Goal: Task Accomplishment & Management: Use online tool/utility

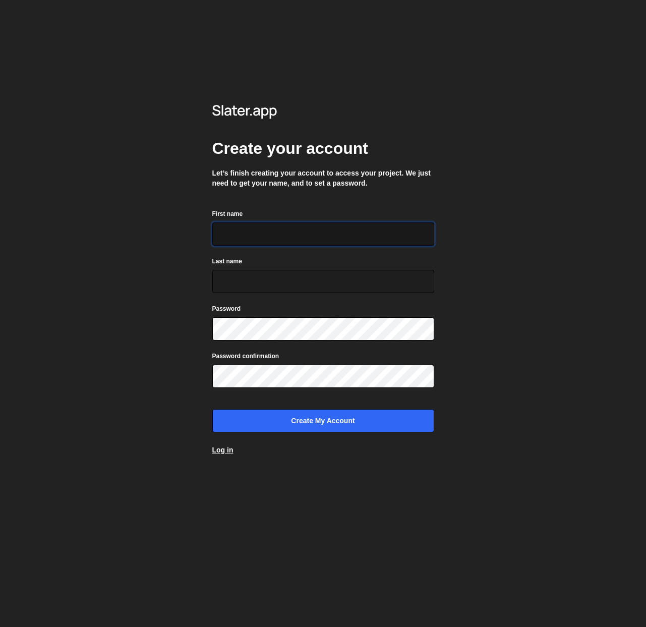
click at [283, 232] on input "First name" at bounding box center [323, 233] width 222 height 23
type input "Thibault"
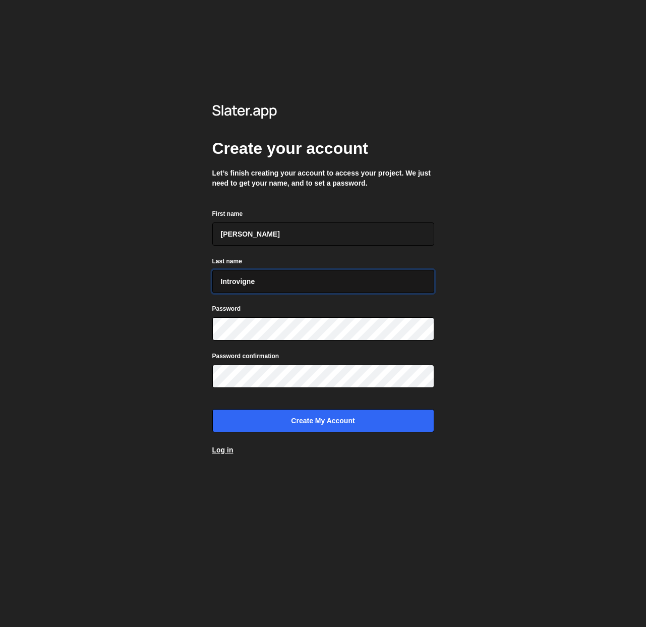
type input "Introvigne"
click at [301, 241] on input "Thibault" at bounding box center [323, 233] width 222 height 23
type input "Thib"
type input "Pasokon"
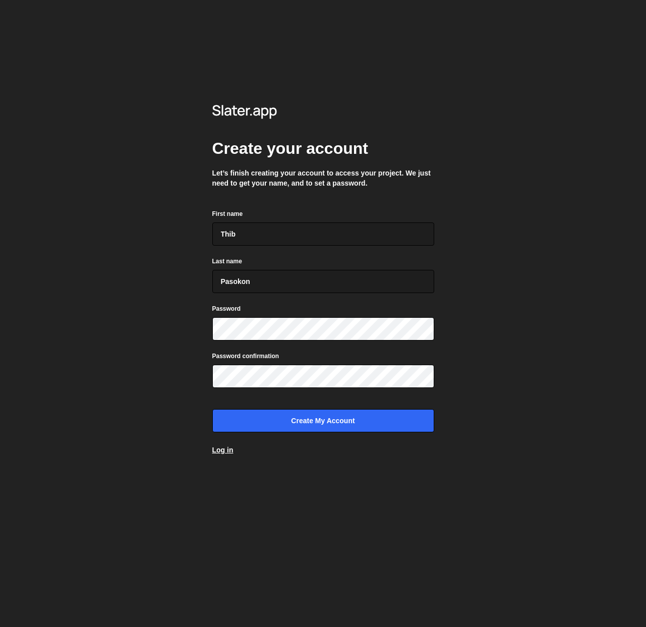
click at [448, 336] on div "Create your account Let’s finish creating your account to access your project. …" at bounding box center [323, 273] width 252 height 546
click at [482, 343] on div "Create your account Let’s finish creating your account to access your project. …" at bounding box center [323, 313] width 646 height 627
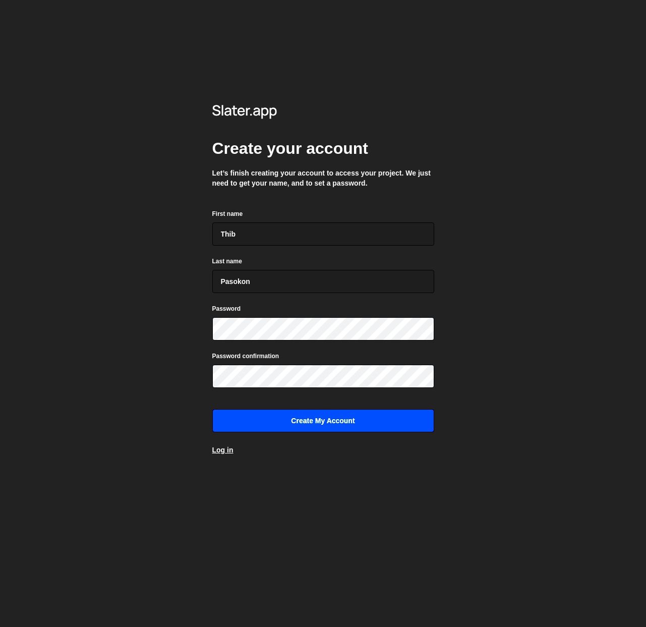
click at [395, 421] on input "Create my account" at bounding box center [323, 420] width 222 height 23
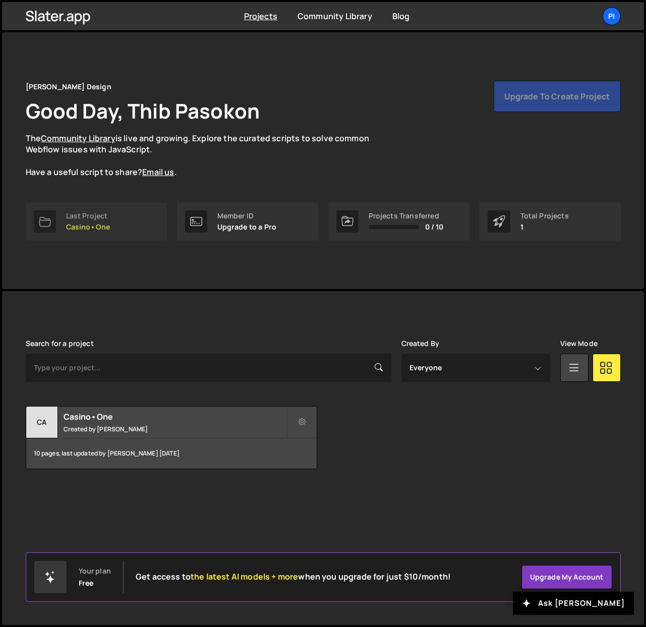
click at [68, 219] on div "Last Project" at bounding box center [88, 216] width 44 height 8
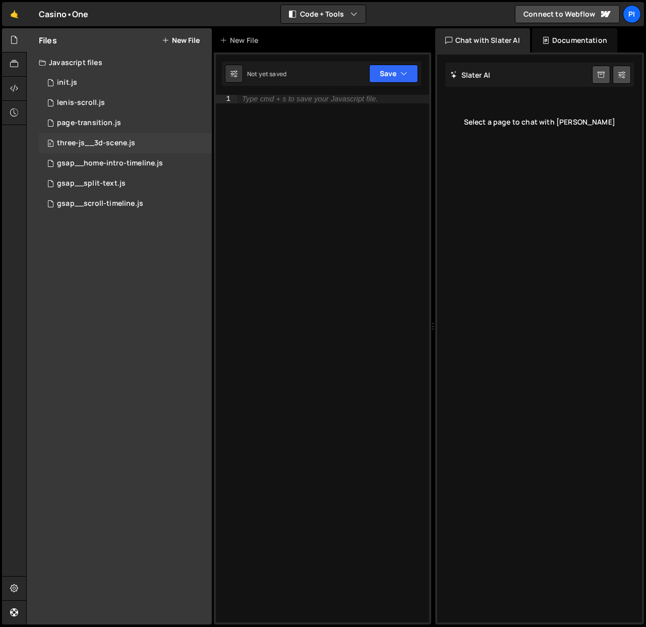
click at [105, 143] on div "three-js__3d-scene.js" at bounding box center [96, 143] width 78 height 9
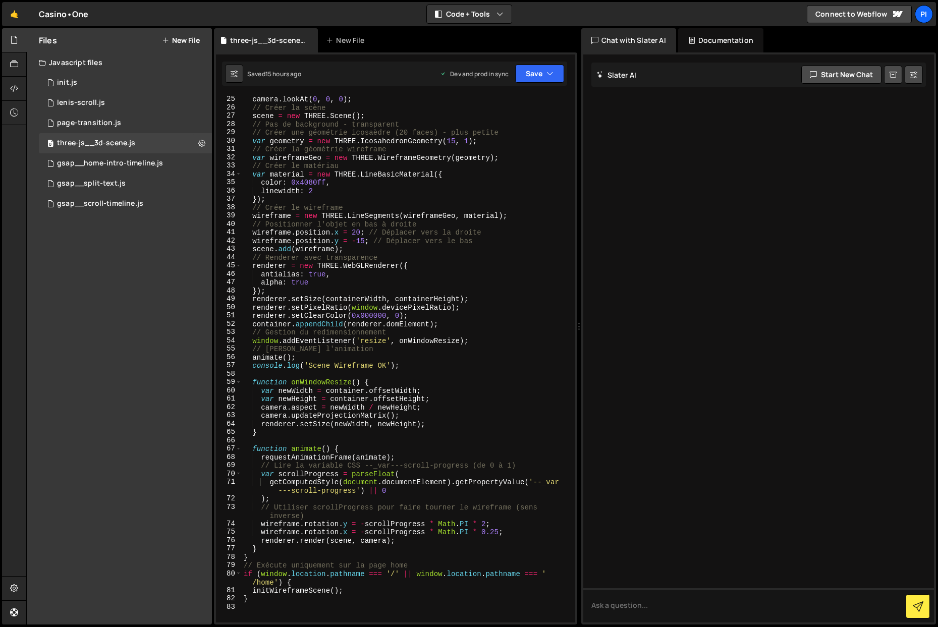
scroll to position [258, 0]
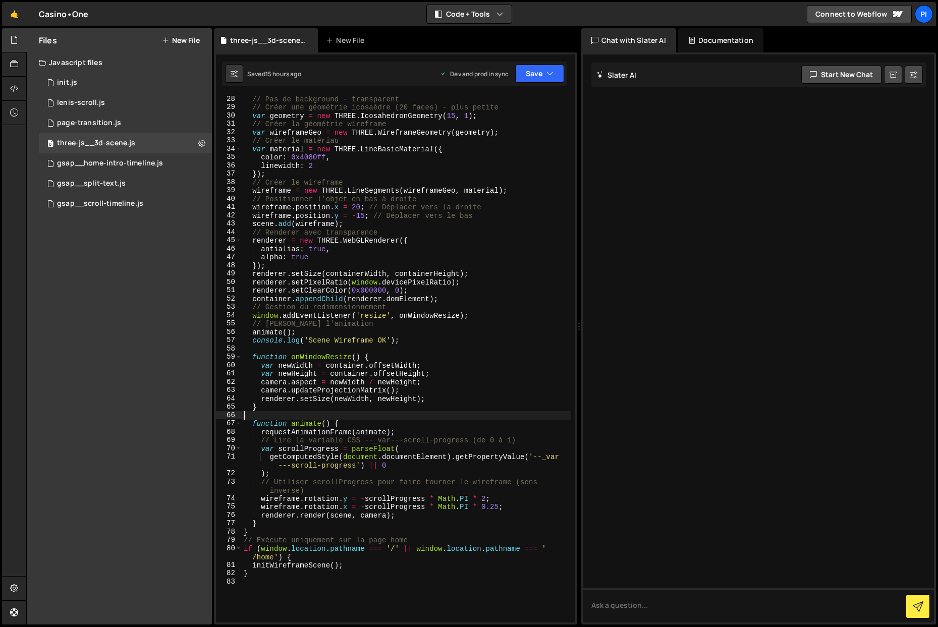
click at [350, 415] on div "// Pas de background - transparent // Créer une géométrie icosaèdre (20 faces) …" at bounding box center [406, 367] width 329 height 544
click at [353, 416] on div "// Pas de background - transparent // Créer une géométrie icosaèdre (20 faces) …" at bounding box center [406, 367] width 329 height 544
click at [349, 422] on div "// Pas de background - transparent // Créer une géométrie icosaèdre (20 faces) …" at bounding box center [406, 367] width 329 height 544
click at [307, 433] on div "// Pas de background - transparent // Créer une géométrie icosaèdre (20 faces) …" at bounding box center [406, 367] width 329 height 544
click at [310, 429] on div "// Pas de background - transparent // Créer une géométrie icosaèdre (20 faces) …" at bounding box center [406, 367] width 329 height 544
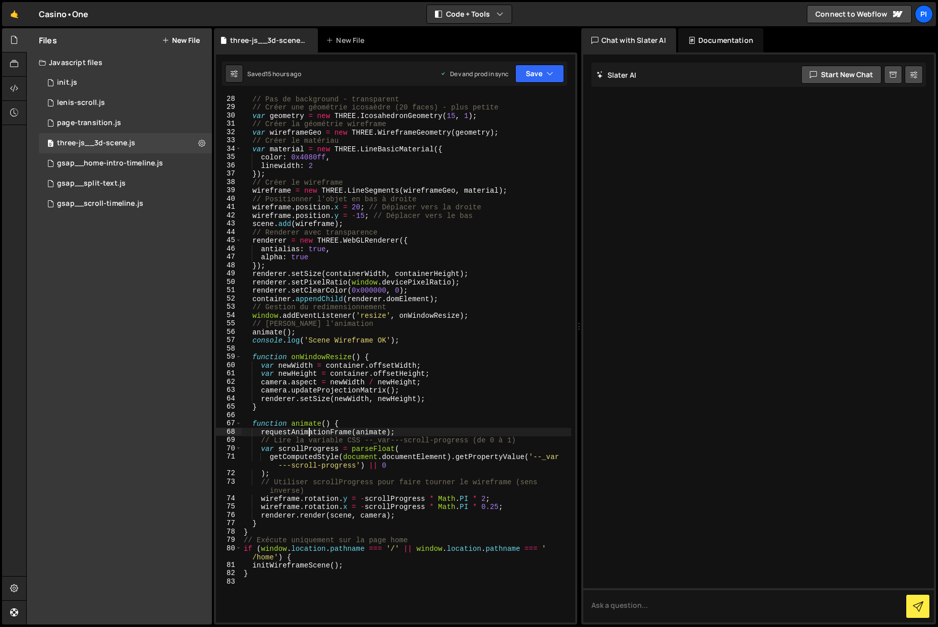
click at [311, 426] on div "// Pas de background - transparent // Créer une géométrie icosaèdre (20 faces) …" at bounding box center [406, 367] width 329 height 544
click at [313, 380] on div "// Pas de background - transparent // Créer une géométrie icosaèdre (20 faces) …" at bounding box center [406, 367] width 329 height 544
click at [311, 422] on div "// Pas de background - transparent // Créer une géométrie icosaèdre (20 faces) …" at bounding box center [406, 367] width 329 height 544
click at [309, 425] on div "// Pas de background - transparent // Créer une géométrie icosaèdre (20 faces) …" at bounding box center [406, 359] width 329 height 528
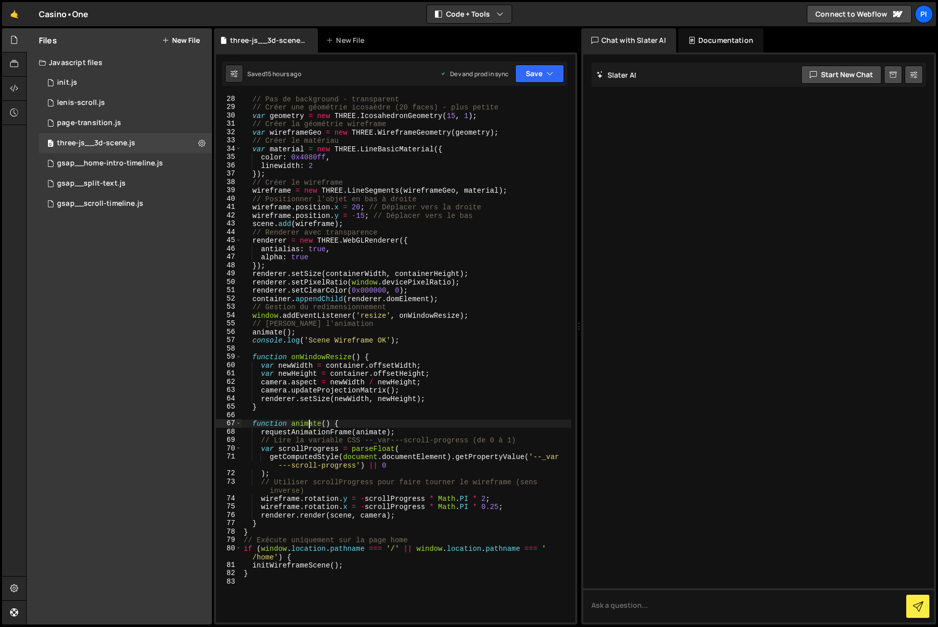
click at [300, 421] on div "// Pas de background - transparent // Créer une géométrie icosaèdre (20 faces) …" at bounding box center [406, 367] width 329 height 544
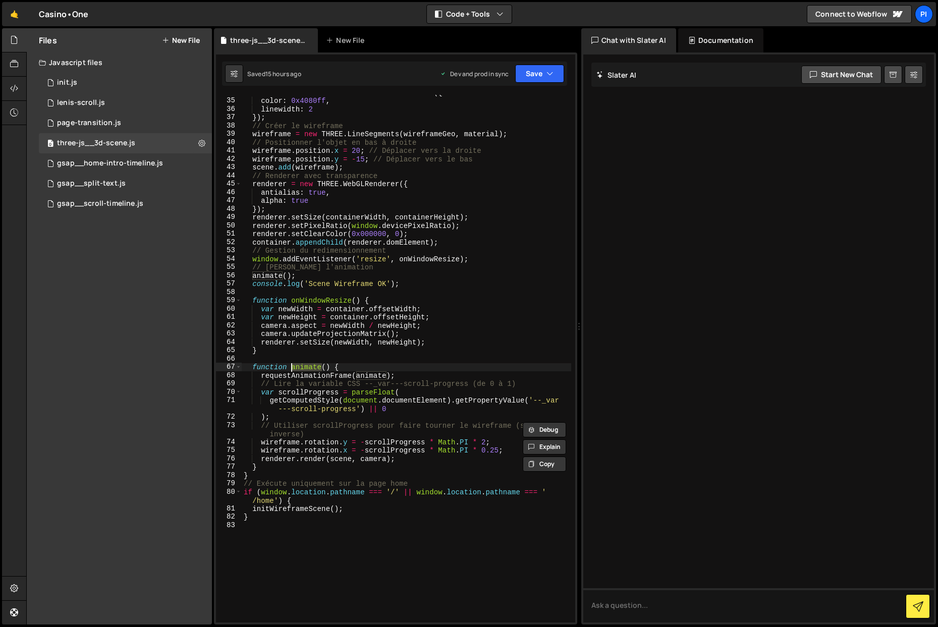
scroll to position [315, 0]
click at [436, 422] on div "var material = new THREE . LineBasicMaterial ({ color : 0x4080ff , linewidth : …" at bounding box center [406, 360] width 329 height 544
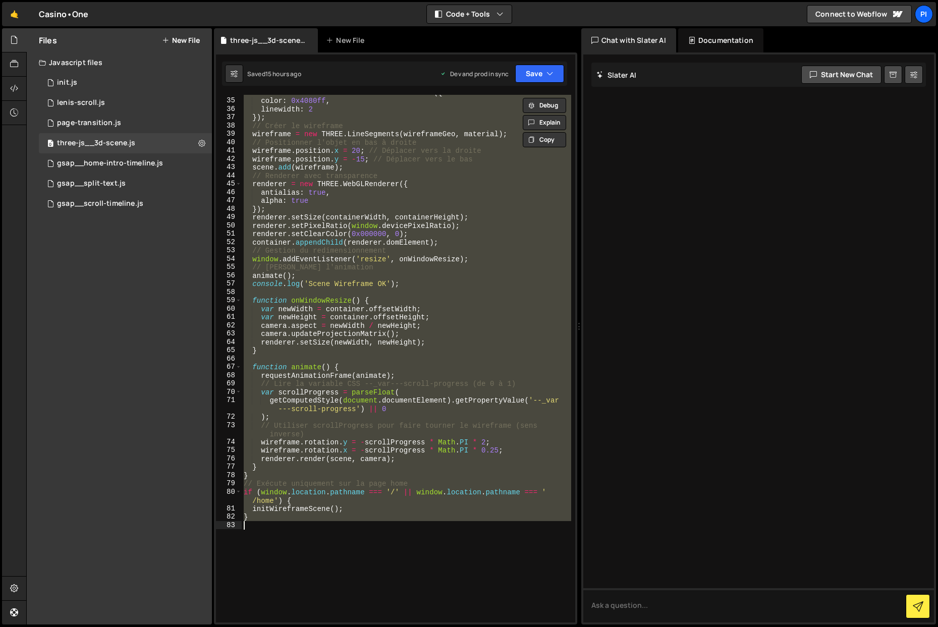
click at [371, 201] on div "var material = new THREE . LineBasicMaterial ({ color : 0x4080ff , linewidth : …" at bounding box center [406, 359] width 329 height 528
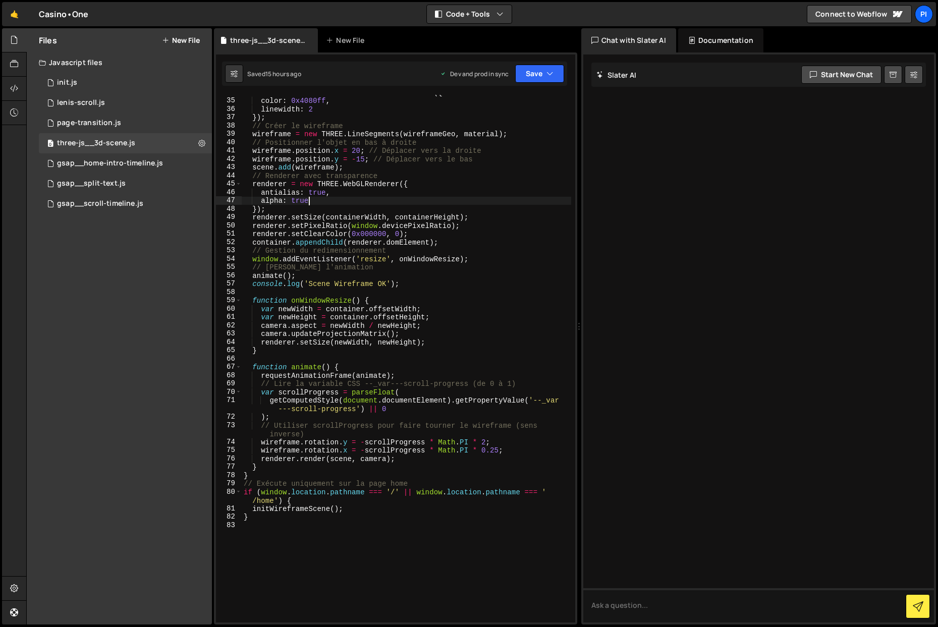
scroll to position [0, 0]
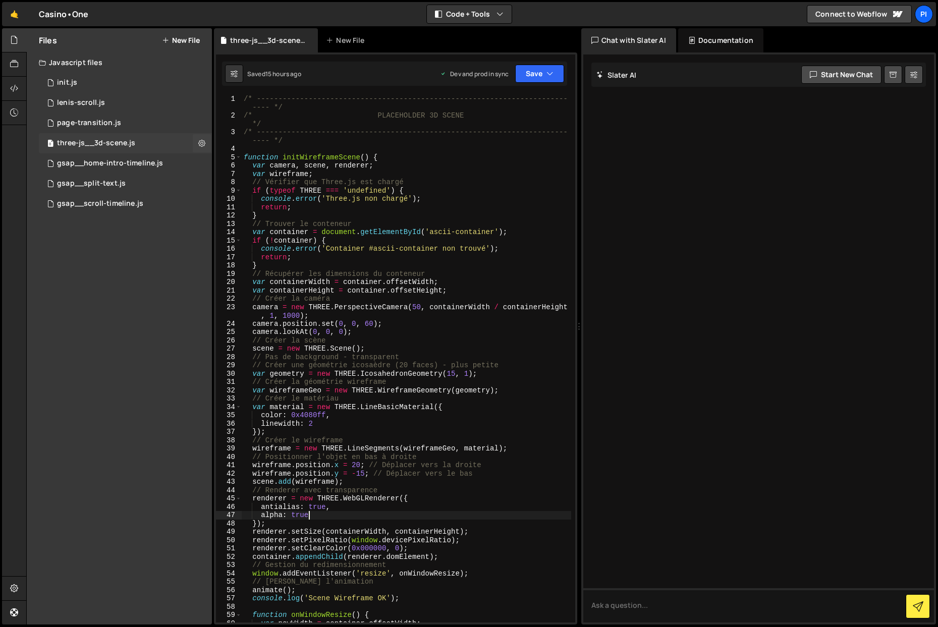
click at [138, 145] on div "0 three-js__3d-scene.js 0" at bounding box center [125, 143] width 173 height 20
click at [291, 169] on div "/* ------------------------------------------------------------------------ ---…" at bounding box center [406, 371] width 329 height 553
click at [295, 191] on div "/* ------------------------------------------------------------------------ ---…" at bounding box center [406, 371] width 329 height 553
type textarea "if (typeof THREE === 'undefined') {"
click at [310, 189] on div "/* ------------------------------------------------------------------------ ---…" at bounding box center [406, 371] width 329 height 553
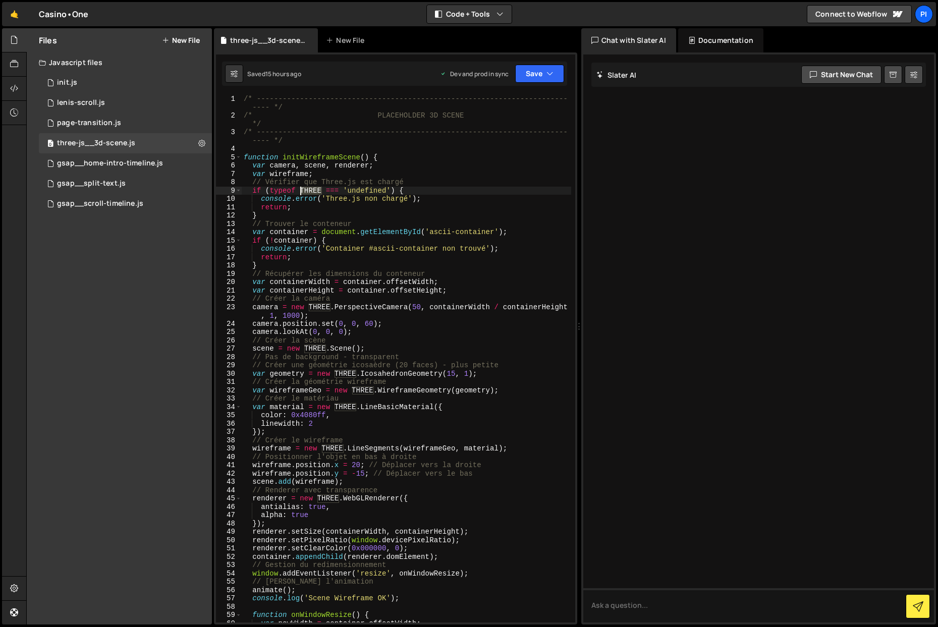
click at [310, 189] on div "/* ------------------------------------------------------------------------ ---…" at bounding box center [406, 371] width 329 height 553
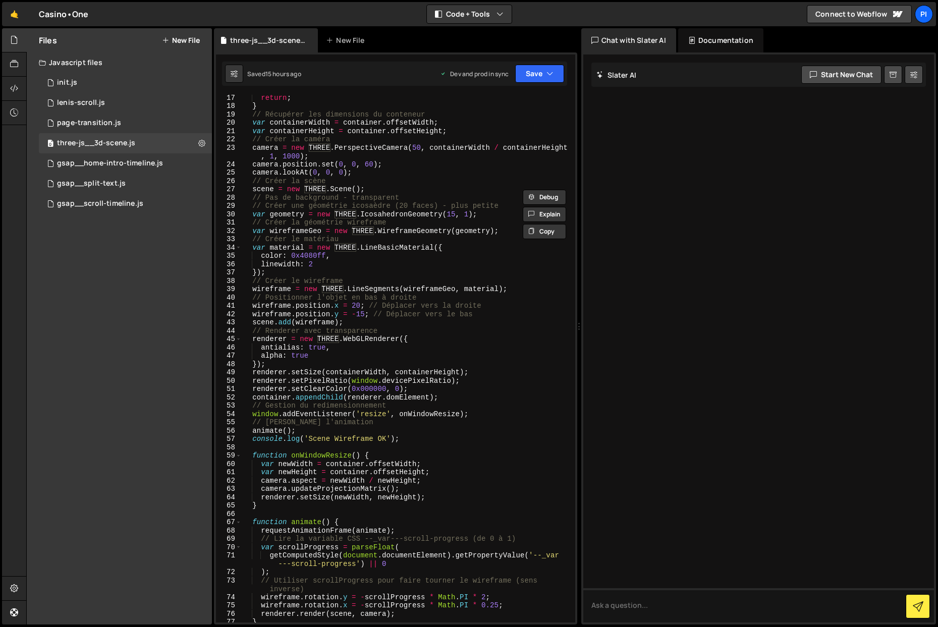
scroll to position [87, 0]
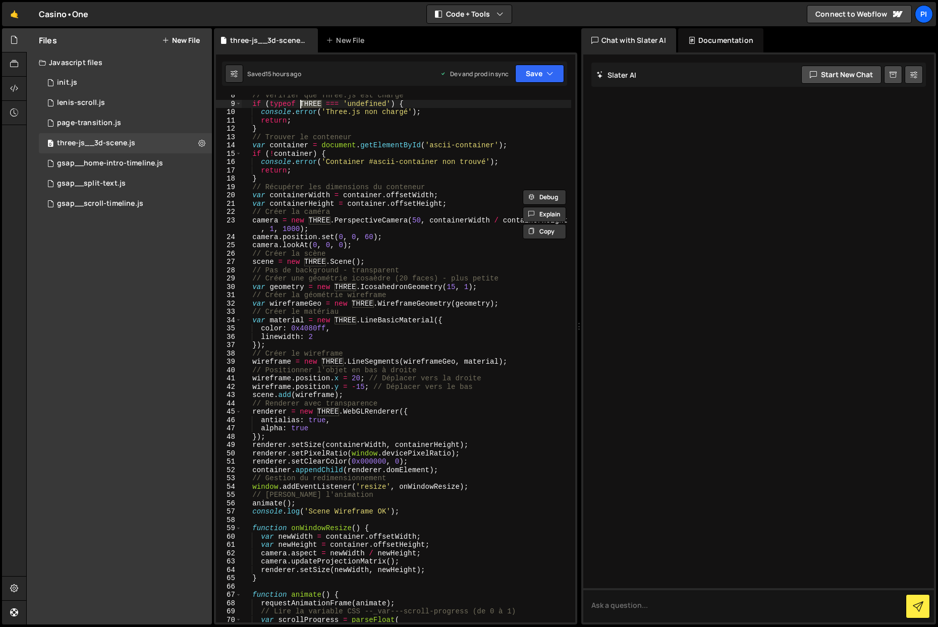
click at [94, 61] on div "Javascript files" at bounding box center [119, 62] width 185 height 20
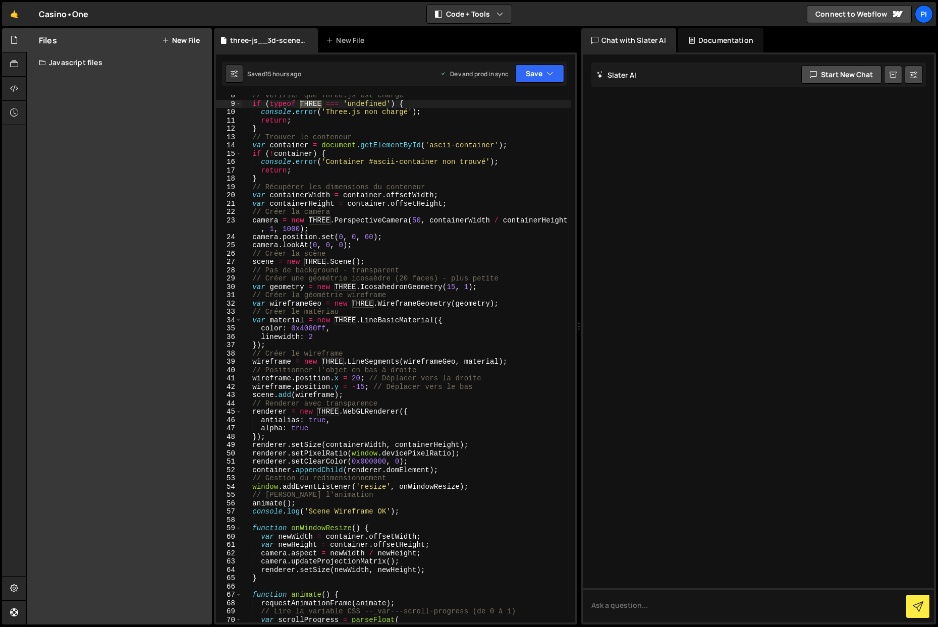
click at [92, 64] on div "Javascript files" at bounding box center [119, 62] width 185 height 20
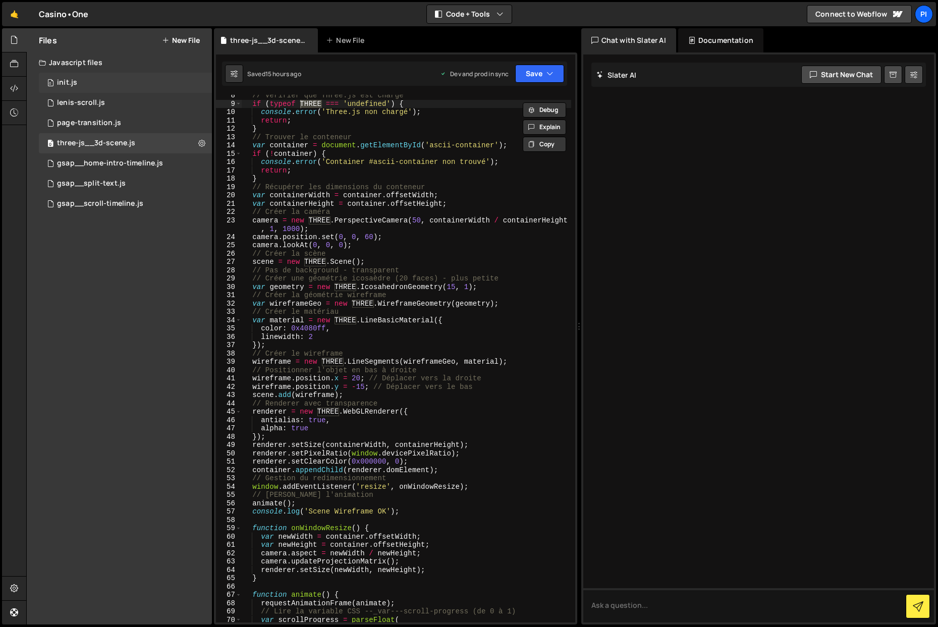
click at [85, 83] on div "0 init.js 0" at bounding box center [127, 83] width 177 height 20
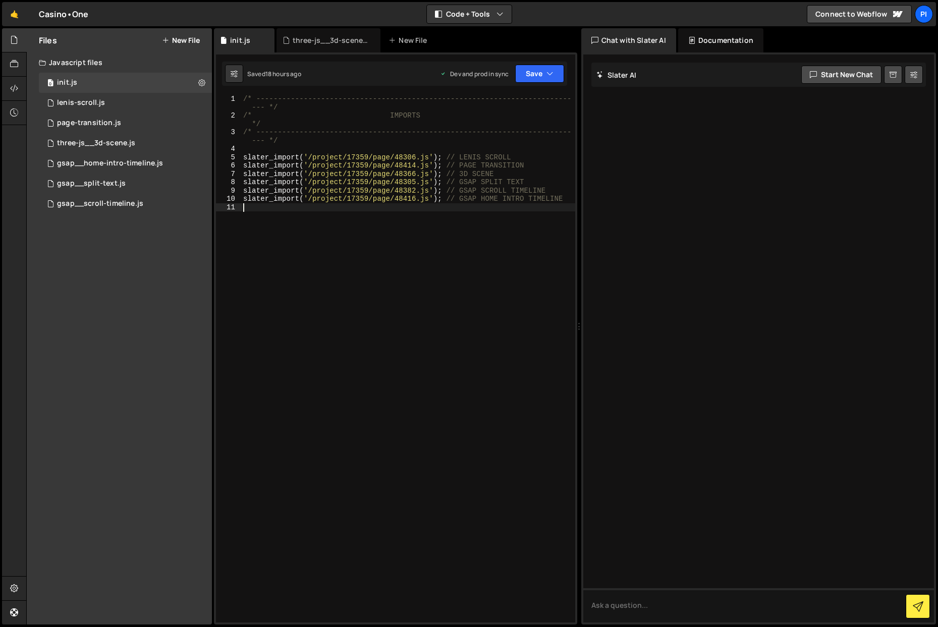
click at [366, 266] on div "/* ------------------------------------------------------------------------- --…" at bounding box center [408, 371] width 334 height 553
click at [386, 177] on div "/* ------------------------------------------------------------------------- --…" at bounding box center [408, 371] width 334 height 553
click at [388, 182] on div "/* ------------------------------------------------------------------------- --…" at bounding box center [408, 371] width 334 height 553
type textarea "slater_import('/project/17359/page/48305.js'); // GSAP SPLIT TEXT"
click at [10, 67] on icon at bounding box center [14, 64] width 8 height 11
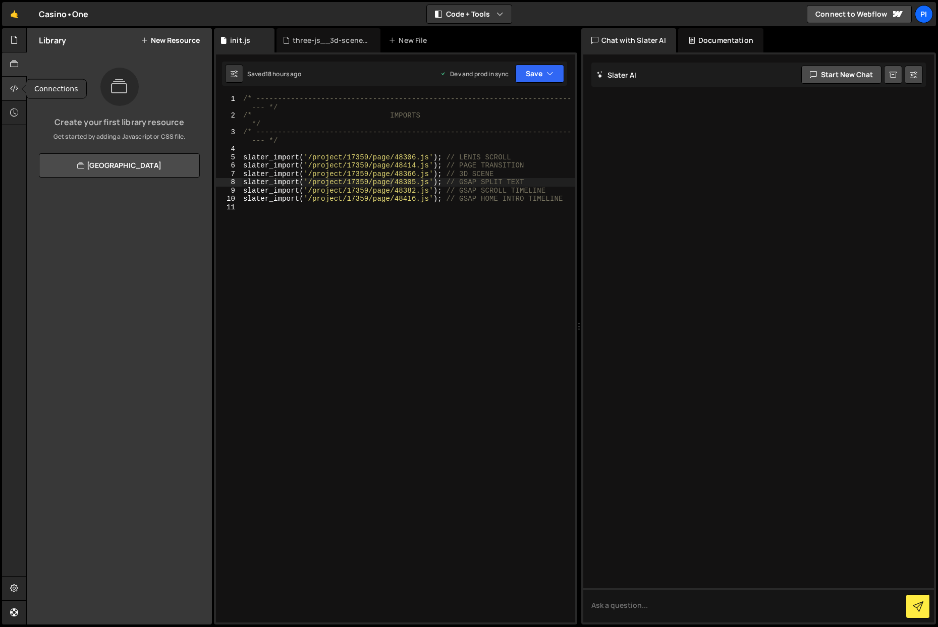
click at [19, 93] on div at bounding box center [14, 89] width 25 height 24
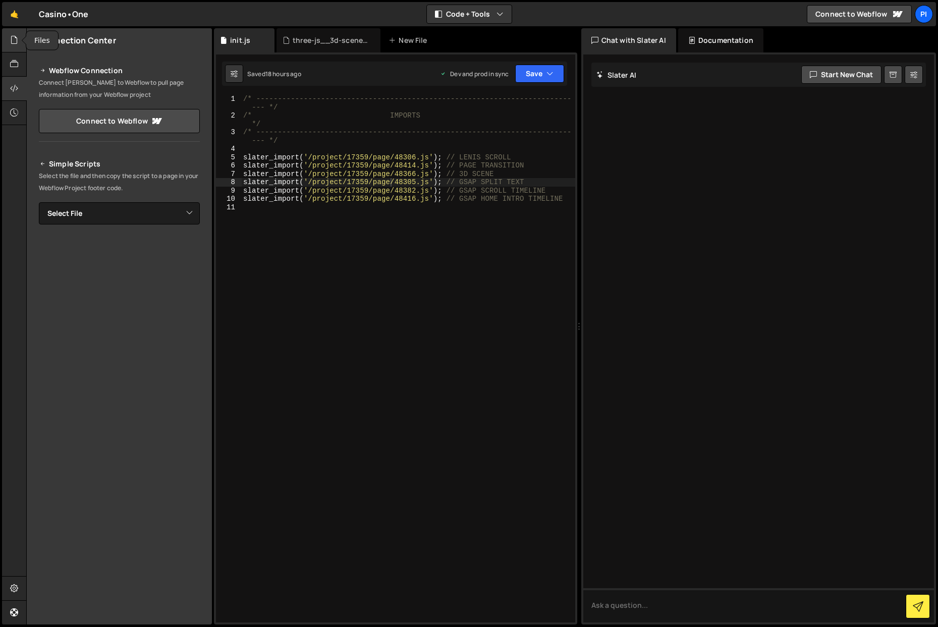
click at [12, 38] on icon at bounding box center [14, 39] width 8 height 11
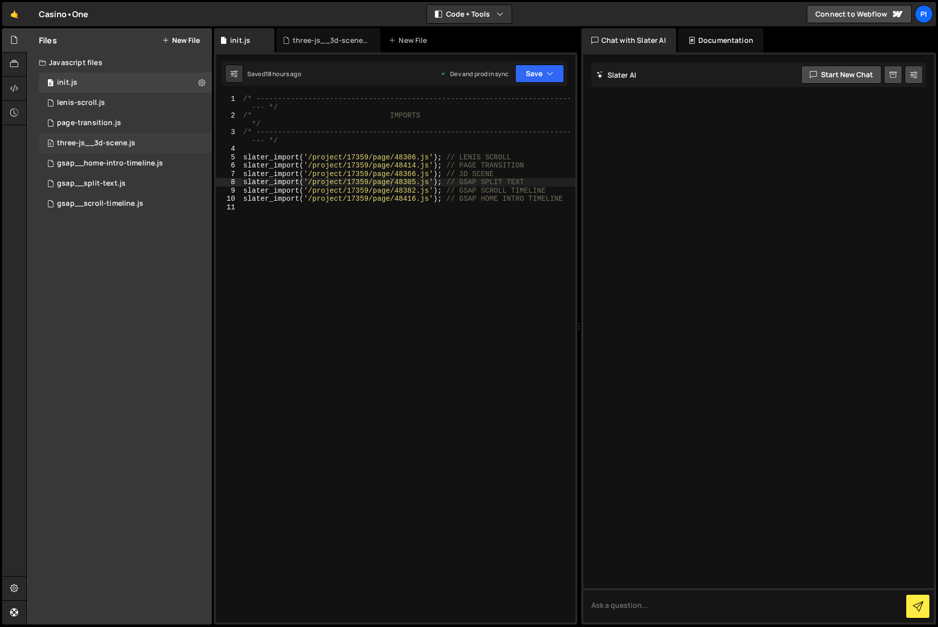
click at [102, 143] on div "three-js__3d-scene.js" at bounding box center [96, 143] width 78 height 9
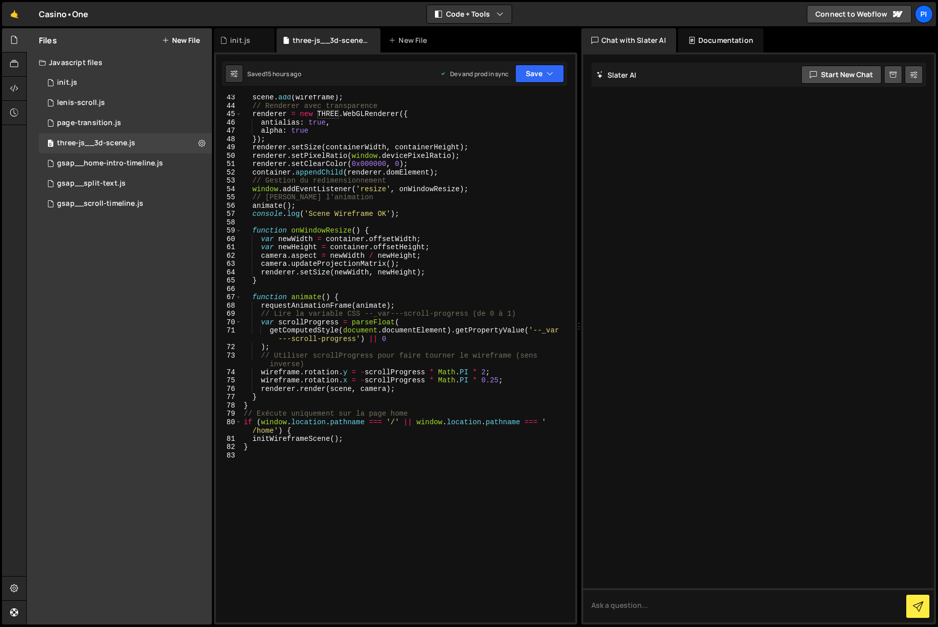
scroll to position [399, 0]
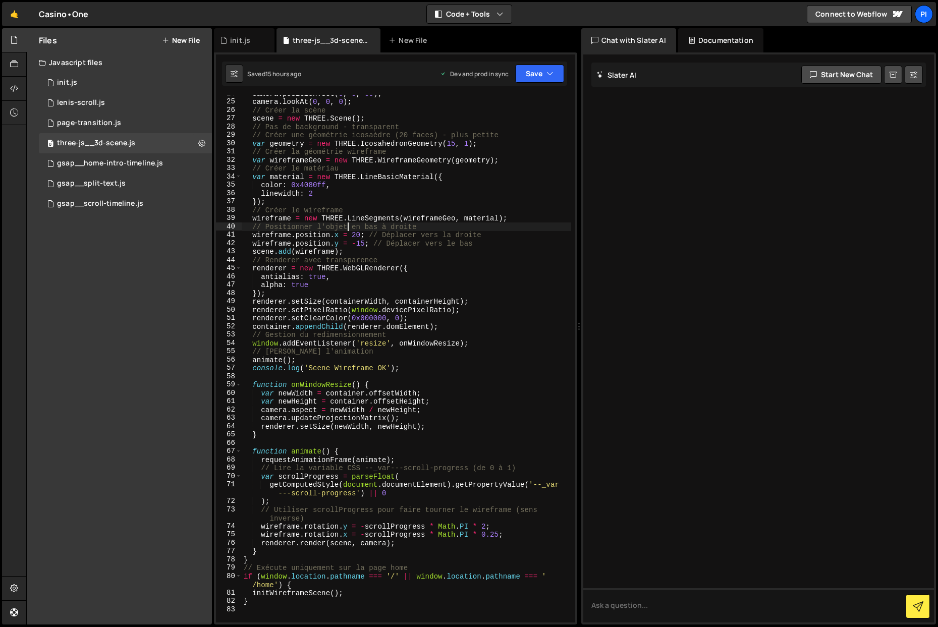
click at [349, 229] on div "camera . position . set ( 0 , 0 , 60 ) ; camera . lookAt ( 0 , 0 , 0 ) ; // Cré…" at bounding box center [406, 361] width 329 height 544
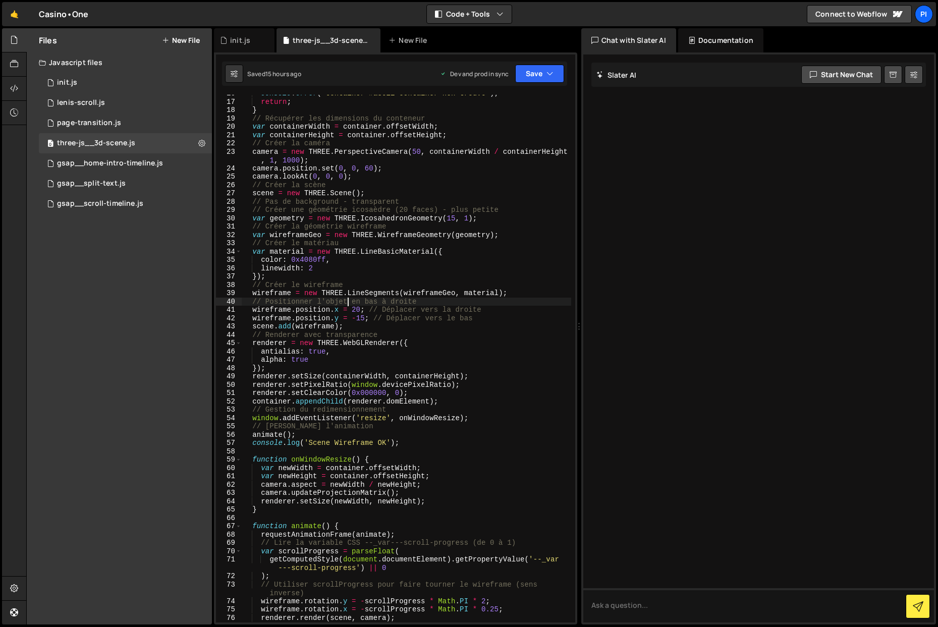
scroll to position [125, 0]
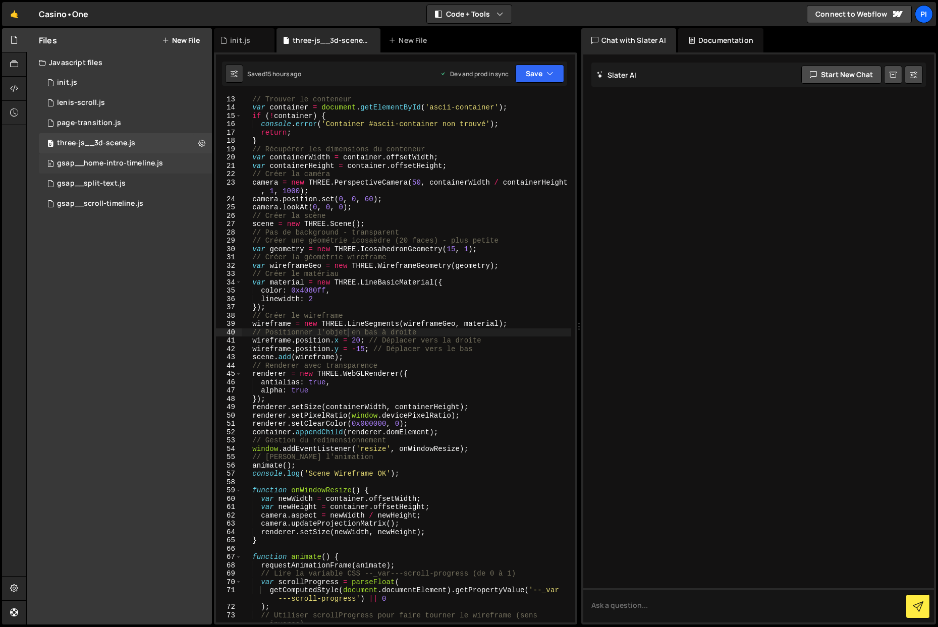
click at [105, 163] on div "gsap__home-intro-timeline.js" at bounding box center [110, 163] width 106 height 9
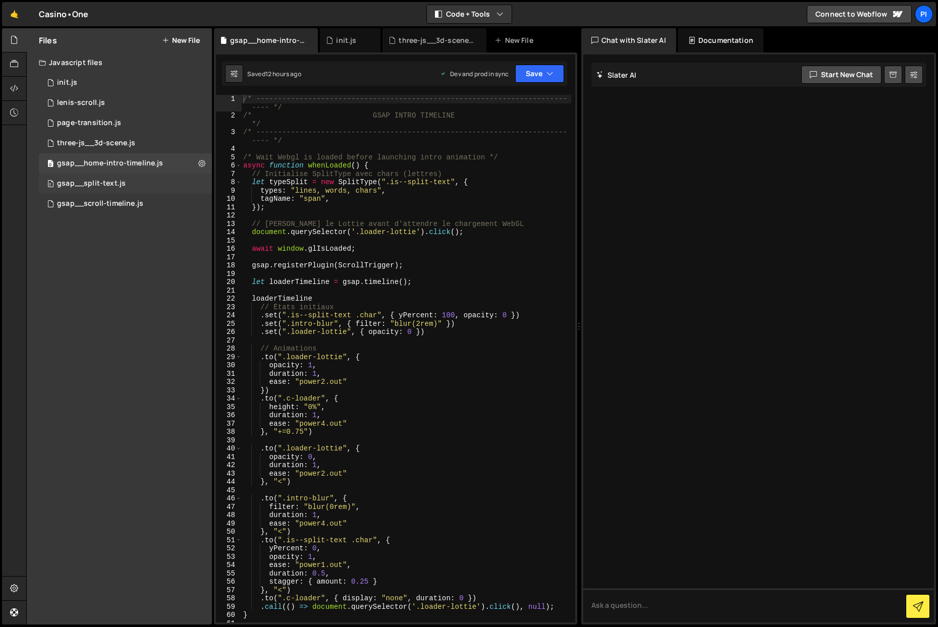
click at [103, 176] on div "0 gsap__split-text.js 0" at bounding box center [127, 184] width 177 height 20
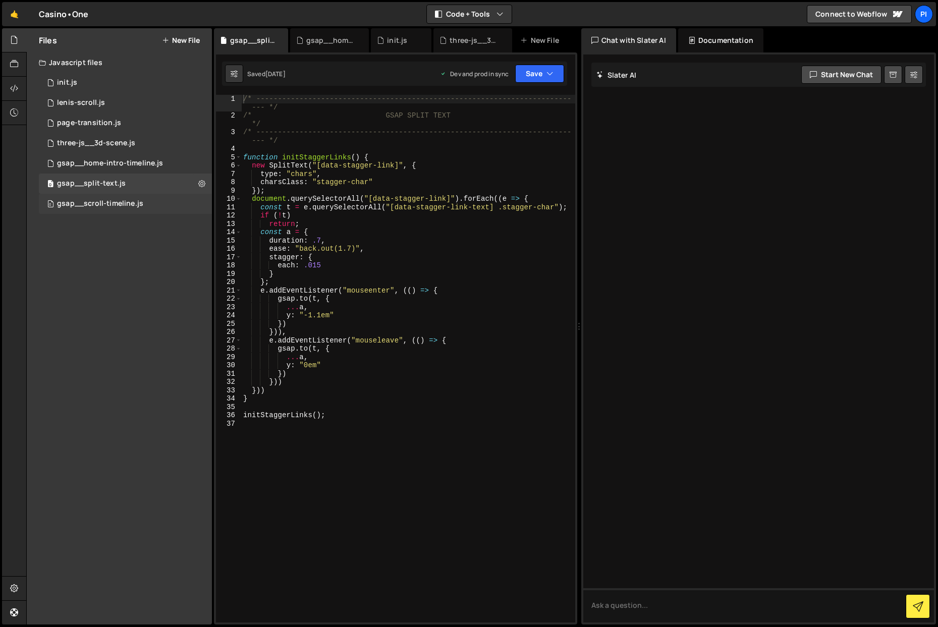
click at [110, 200] on div "gsap__scroll-timeline.js" at bounding box center [100, 203] width 86 height 9
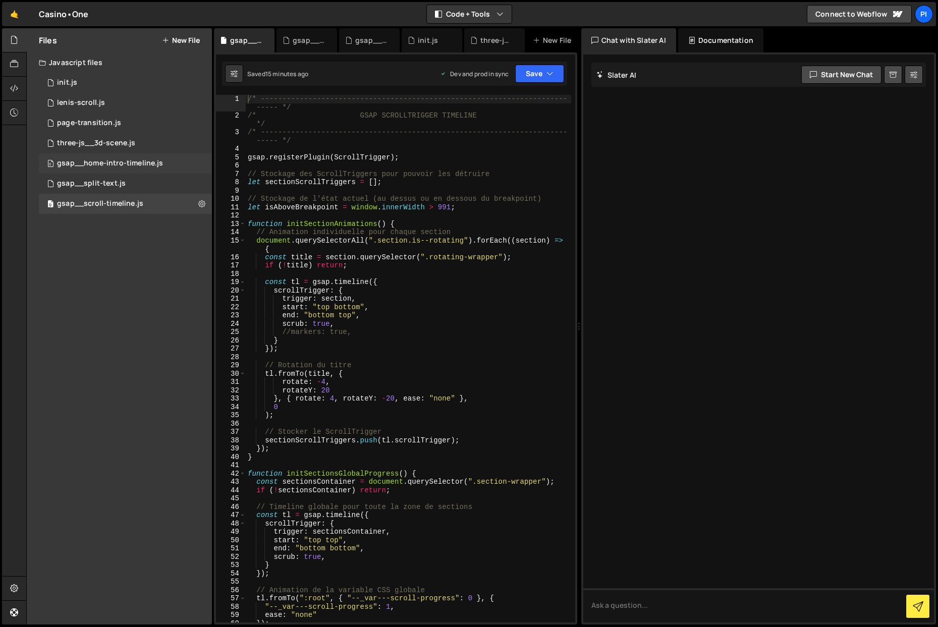
click at [117, 169] on div "0 gsap__home-intro-timeline.js 0" at bounding box center [127, 163] width 177 height 20
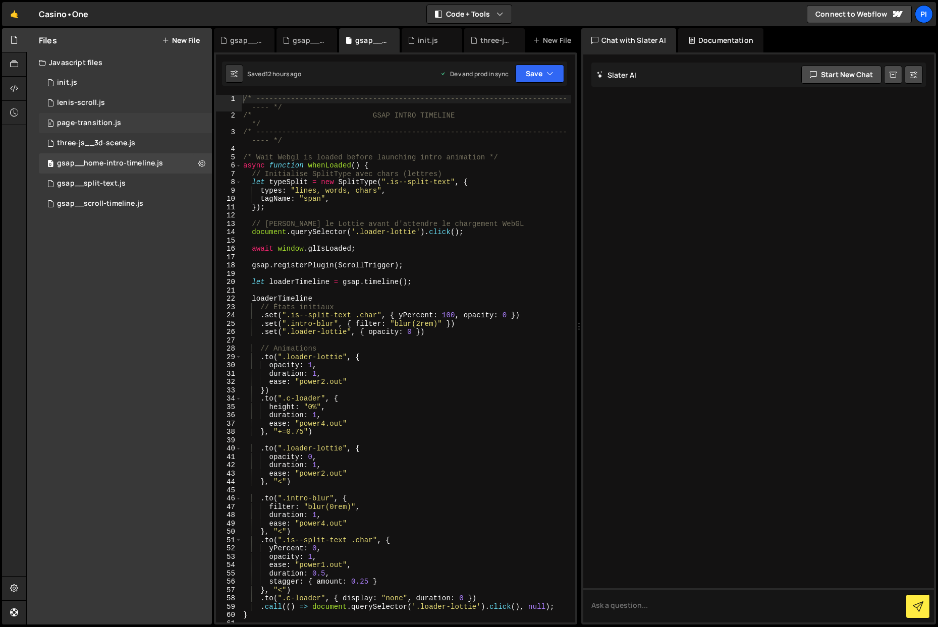
click at [122, 116] on div "0 page-transition.js 0" at bounding box center [127, 123] width 177 height 20
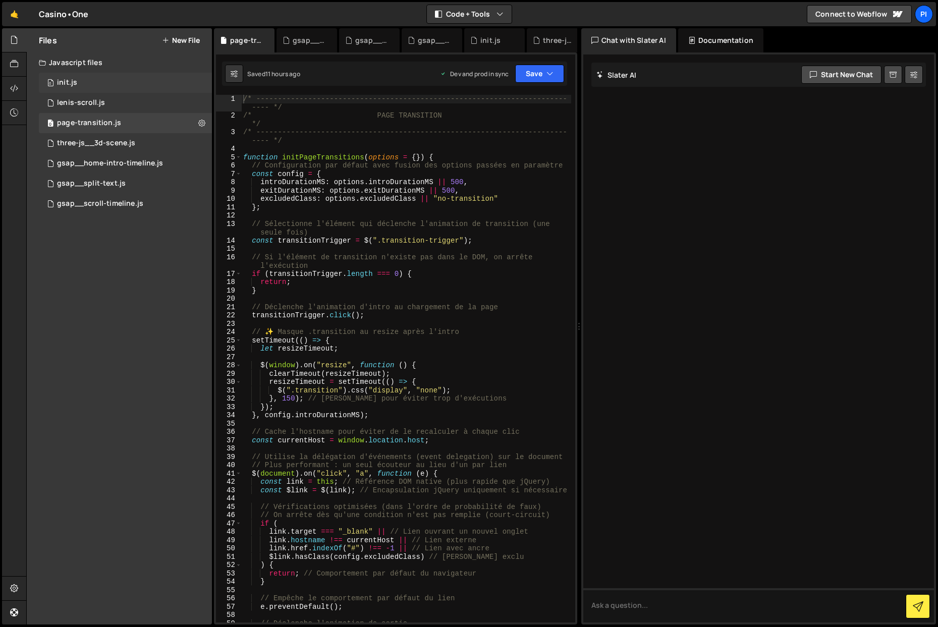
click at [116, 78] on div "0 init.js 0" at bounding box center [127, 83] width 177 height 20
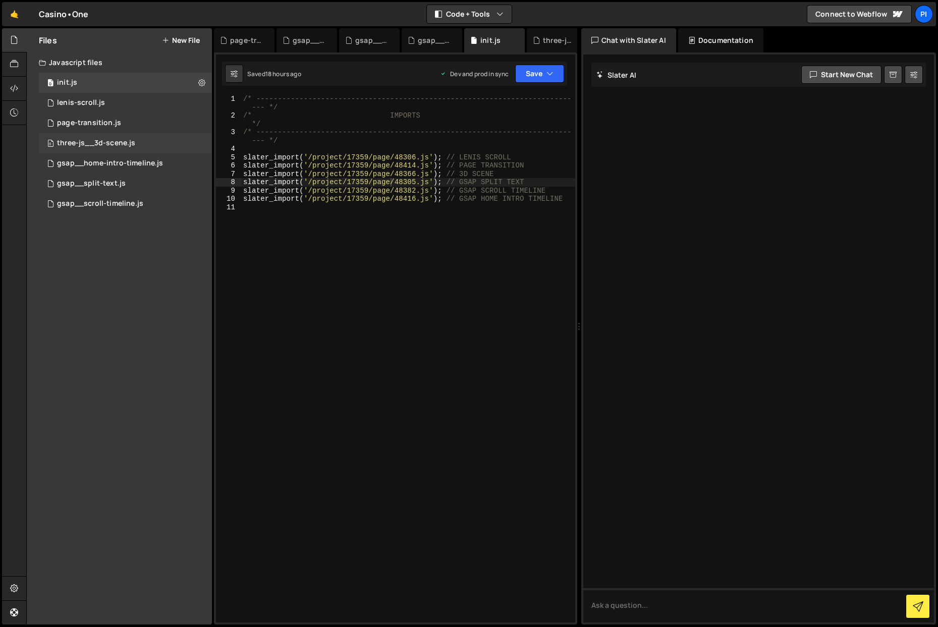
click at [95, 144] on div "three-js__3d-scene.js" at bounding box center [96, 143] width 78 height 9
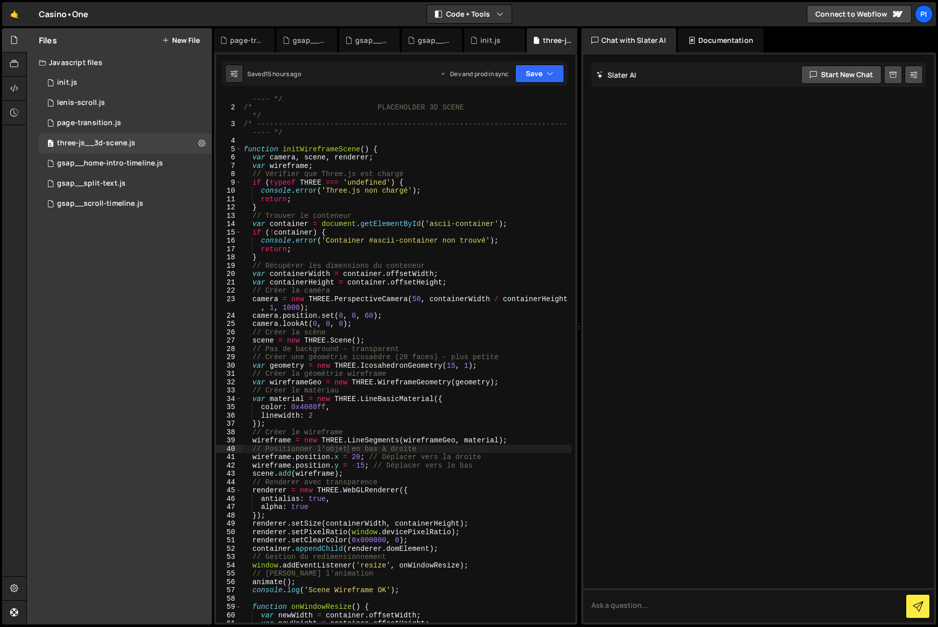
scroll to position [0, 0]
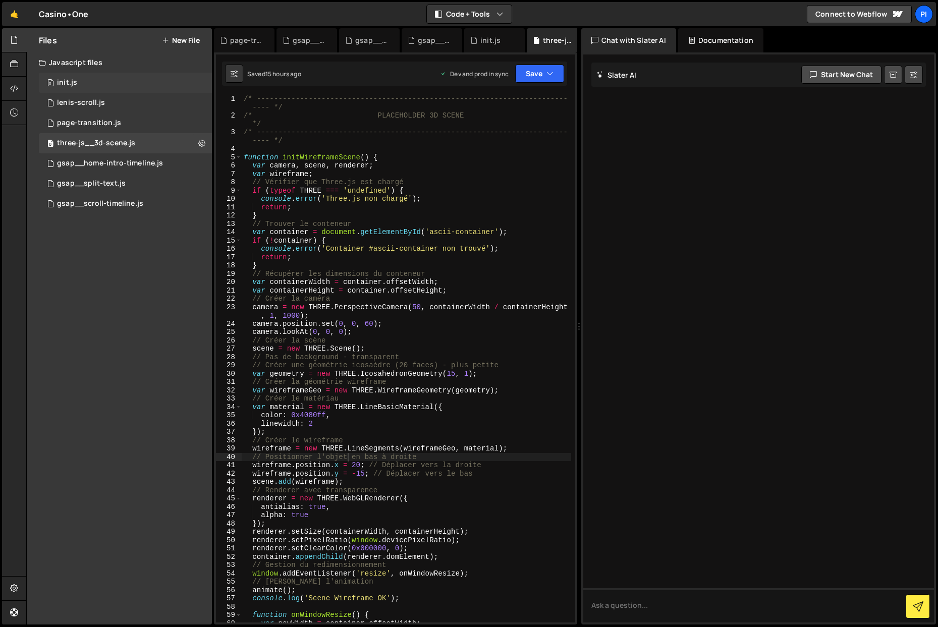
click at [91, 85] on div "0 init.js 0" at bounding box center [127, 83] width 177 height 20
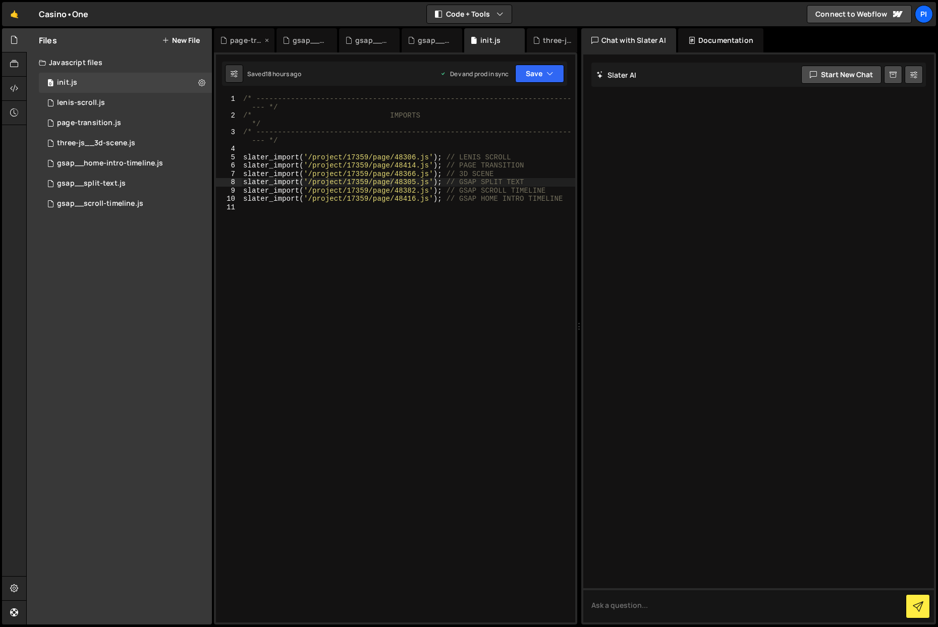
click at [264, 40] on icon at bounding box center [266, 40] width 7 height 10
click at [0, 0] on icon at bounding box center [0, 0] width 0 height 0
click at [264, 40] on div "gsap__split-text.js" at bounding box center [252, 40] width 45 height 10
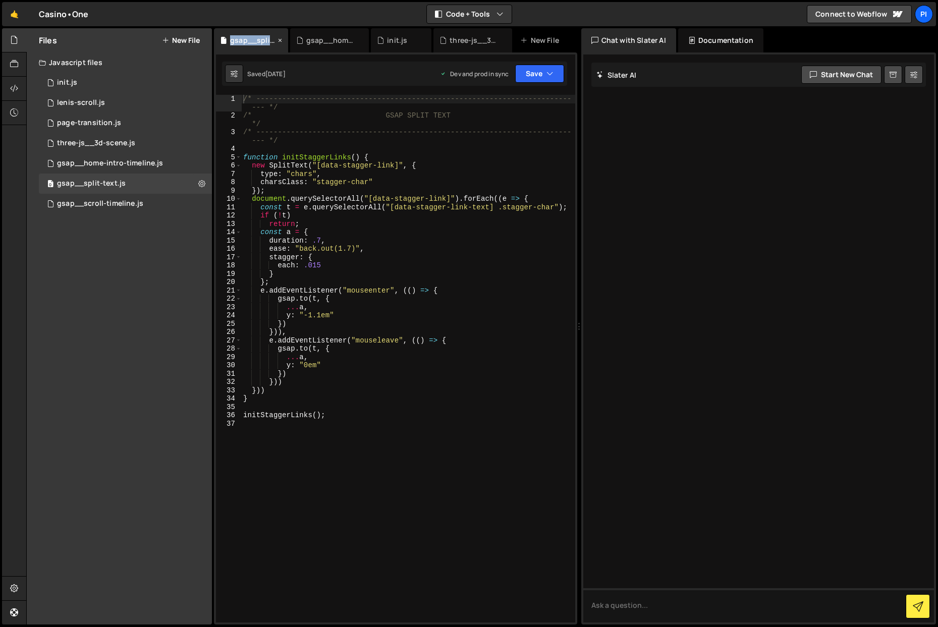
click at [268, 40] on div "gsap__split-text.js" at bounding box center [252, 40] width 45 height 10
click at [272, 40] on div "gsap__split-text.js" at bounding box center [252, 40] width 45 height 10
click at [275, 40] on div "gsap__split-text.js" at bounding box center [251, 40] width 74 height 24
click at [277, 40] on icon at bounding box center [279, 40] width 7 height 10
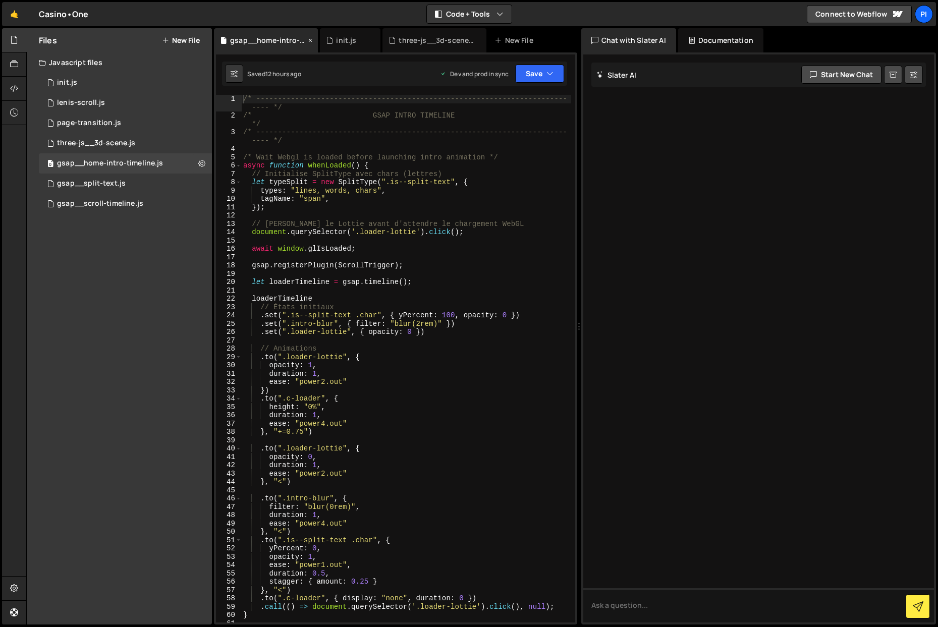
click at [309, 41] on icon at bounding box center [310, 40] width 7 height 10
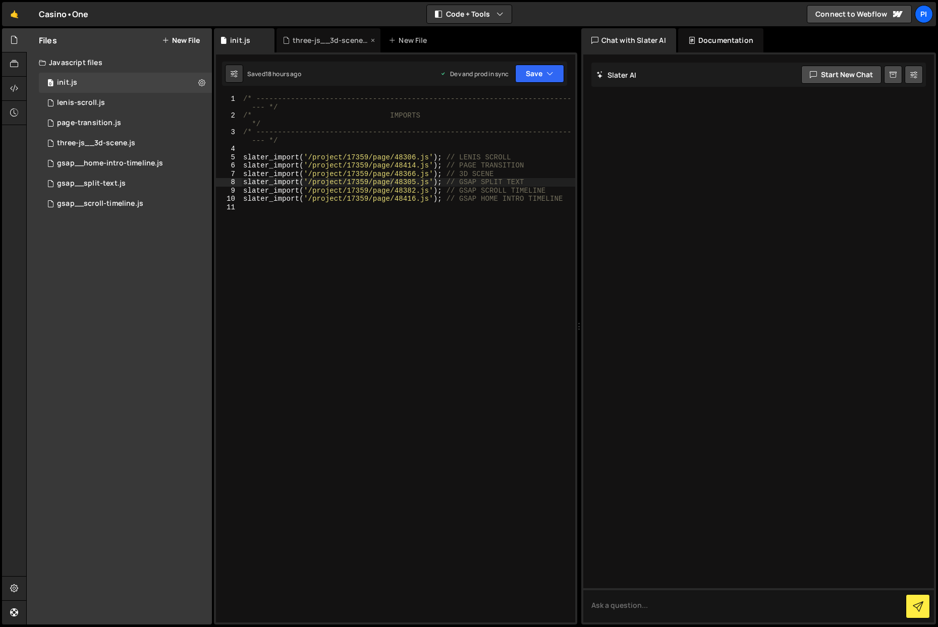
click at [340, 40] on div "three-js__3d-scene.js" at bounding box center [331, 40] width 76 height 10
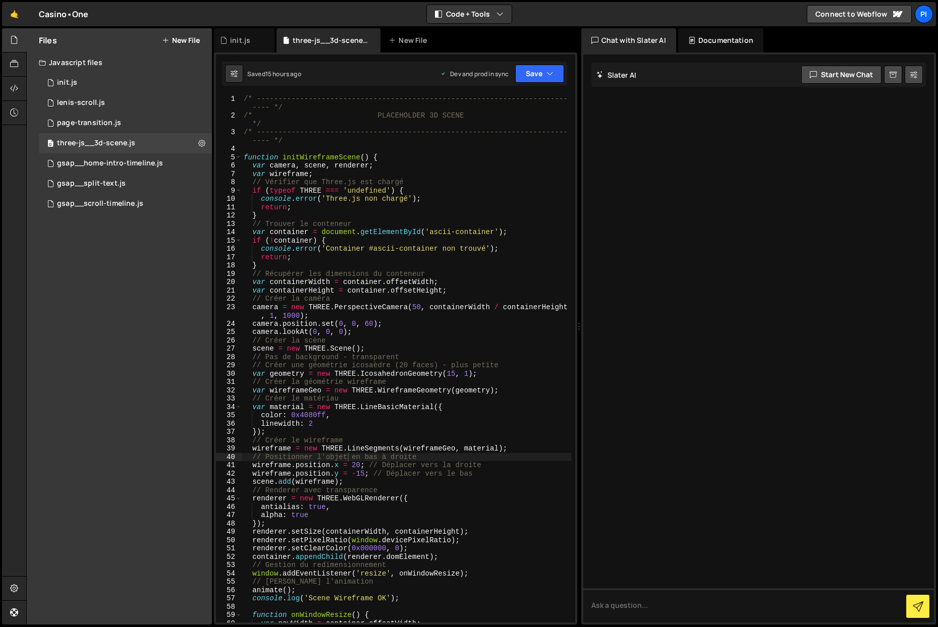
type textarea "if (typeof THREE === 'undefined') {"
click at [307, 193] on div "/* ------------------------------------------------------------------------ ---…" at bounding box center [406, 371] width 329 height 553
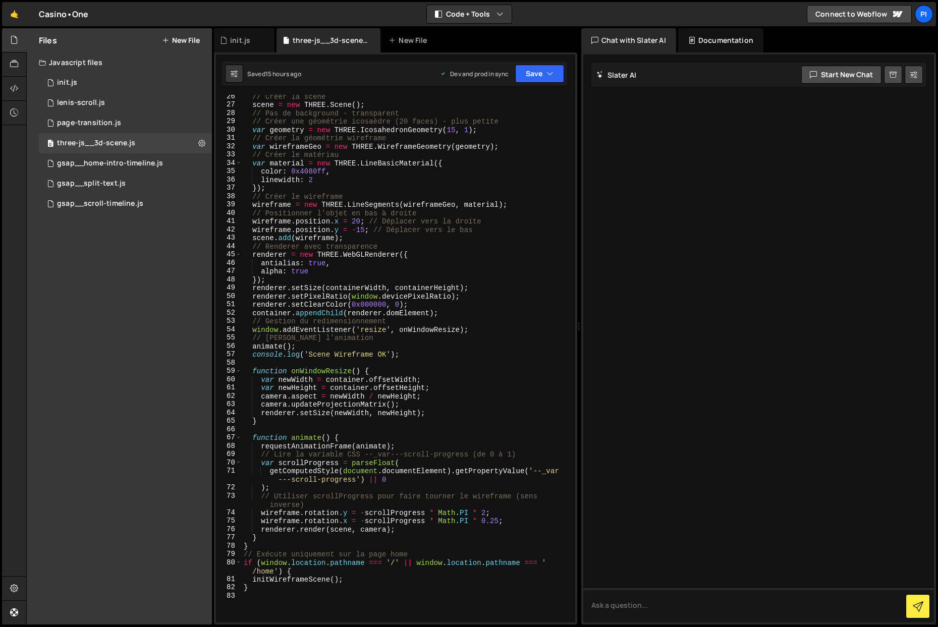
scroll to position [254, 0]
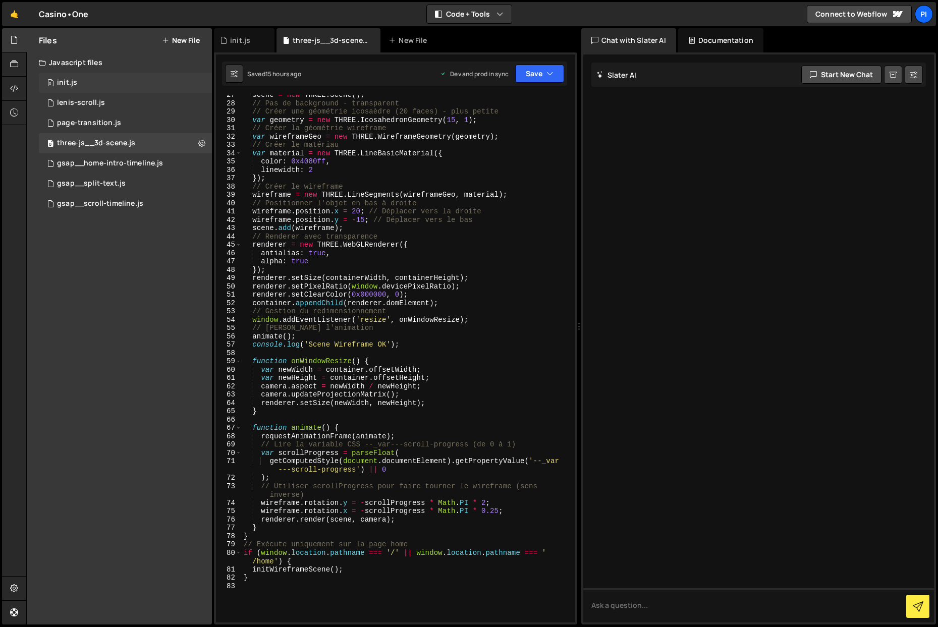
click at [109, 76] on div "0 init.js 0" at bounding box center [127, 83] width 177 height 20
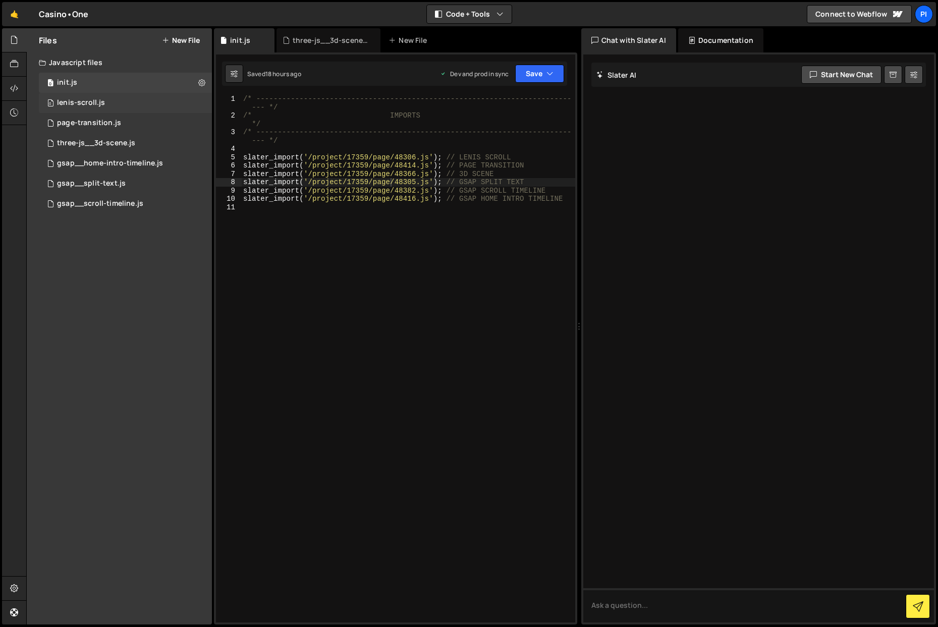
click at [105, 95] on div "0 lenis-scroll.js 0" at bounding box center [127, 103] width 177 height 20
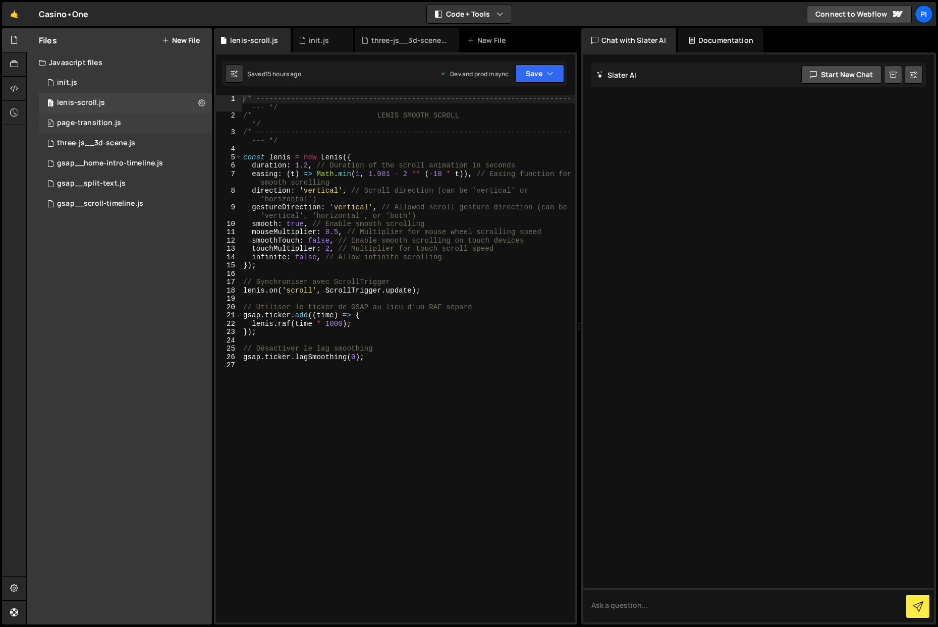
click at [106, 127] on div "page-transition.js" at bounding box center [89, 123] width 64 height 9
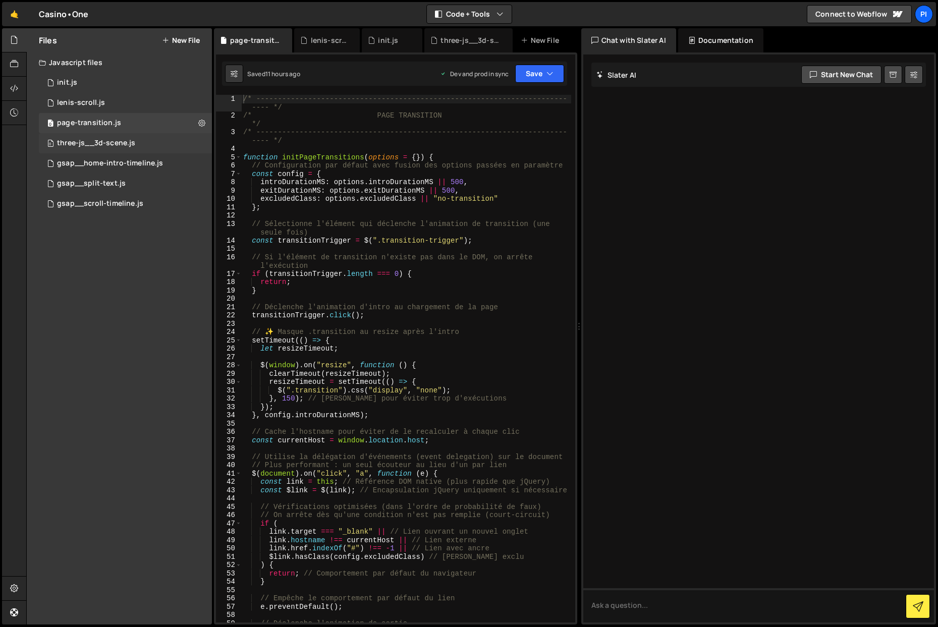
click at [107, 140] on div "three-js__3d-scene.js" at bounding box center [96, 143] width 78 height 9
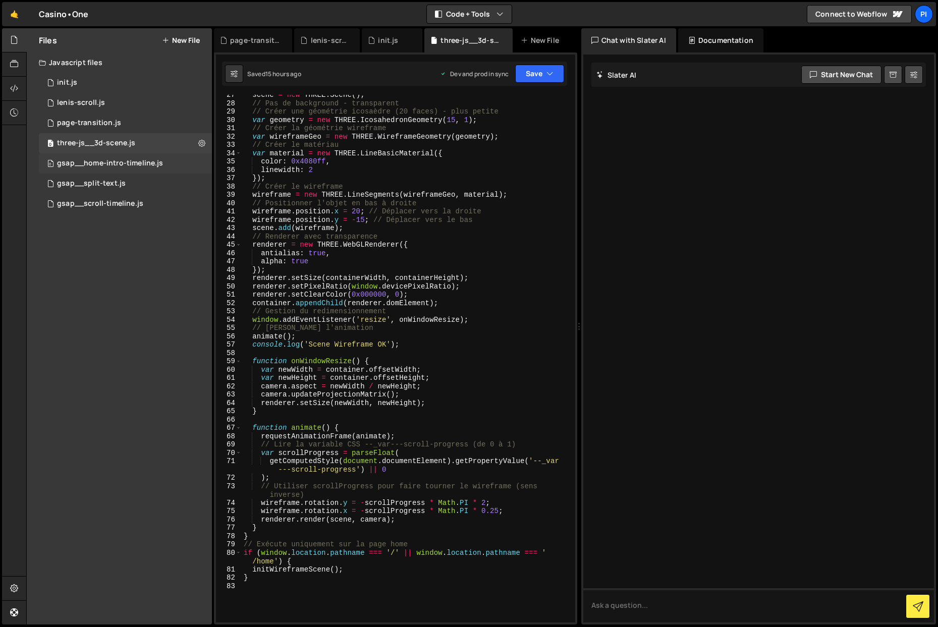
click at [109, 157] on div "0 gsap__home-intro-timeline.js 0" at bounding box center [127, 163] width 177 height 20
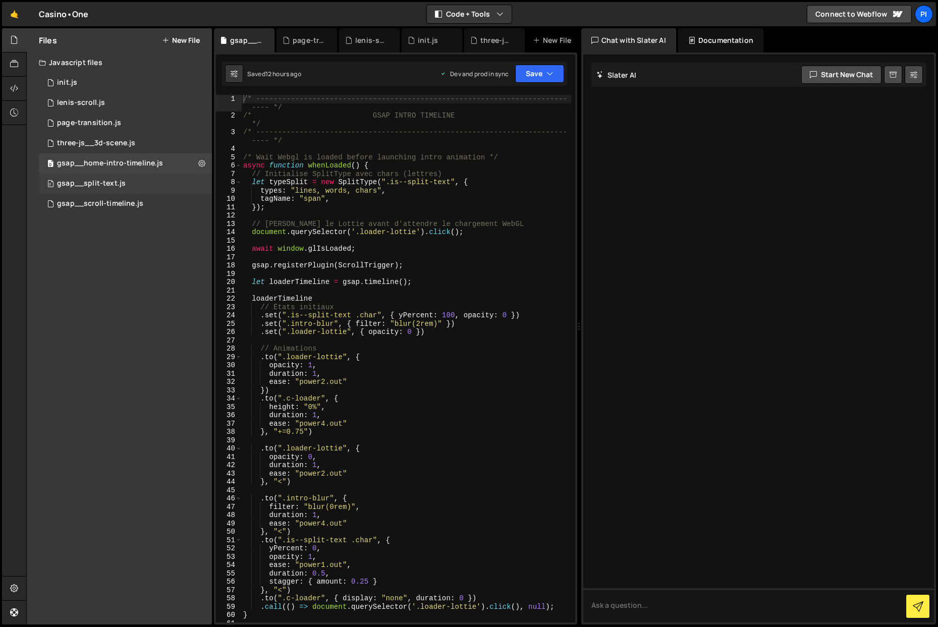
click at [108, 178] on div "0 gsap__split-text.js 0" at bounding box center [127, 184] width 177 height 20
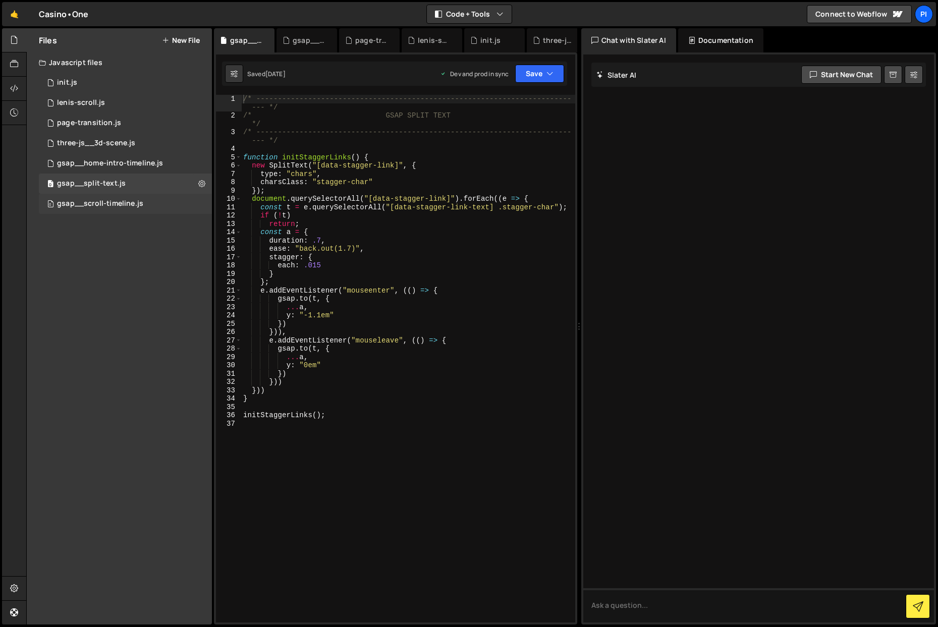
click at [104, 200] on div "gsap__scroll-timeline.js" at bounding box center [100, 203] width 86 height 9
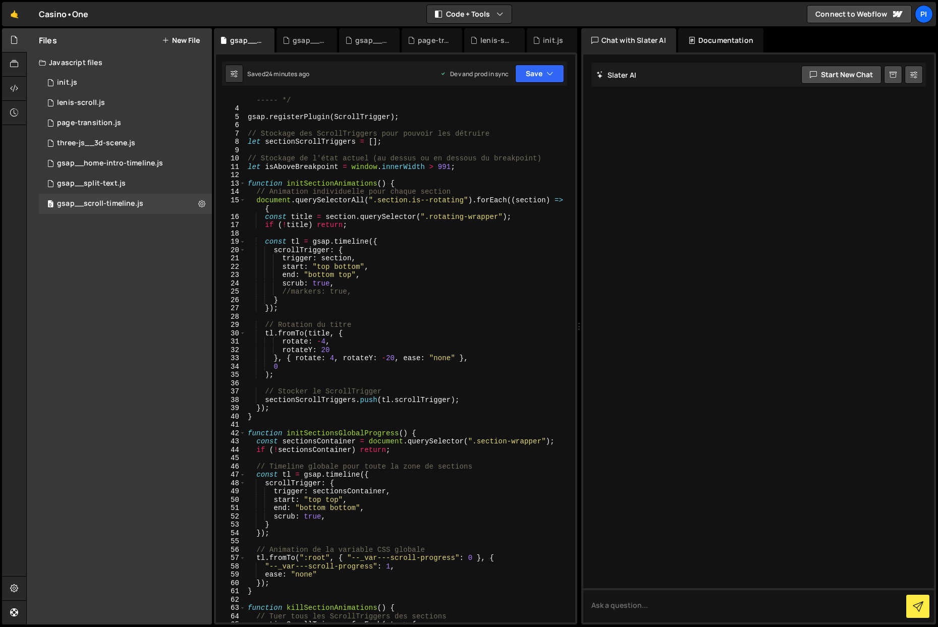
scroll to position [238, 0]
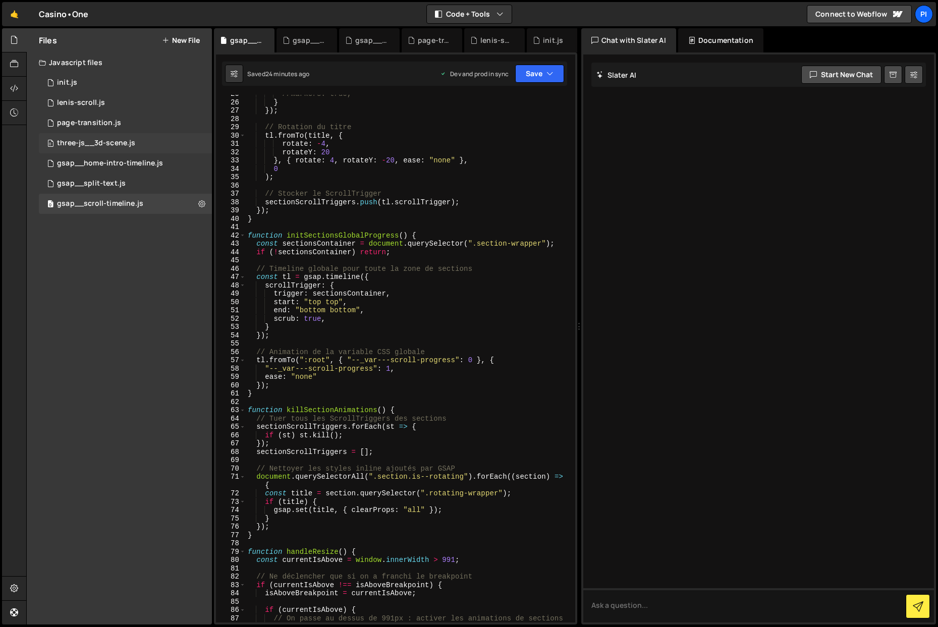
click at [91, 133] on div "0 three-js__3d-scene.js 0" at bounding box center [127, 143] width 177 height 20
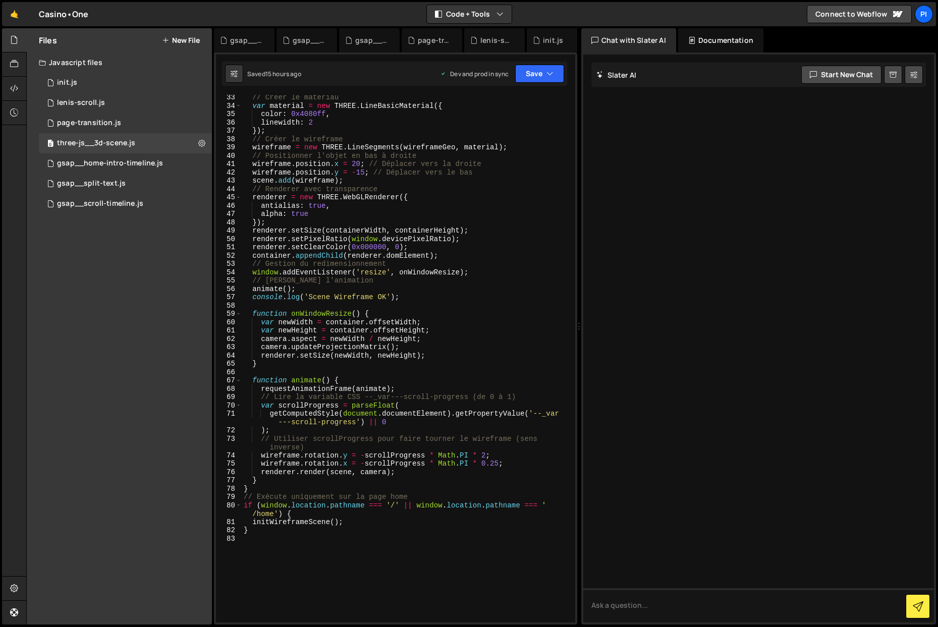
scroll to position [368, 0]
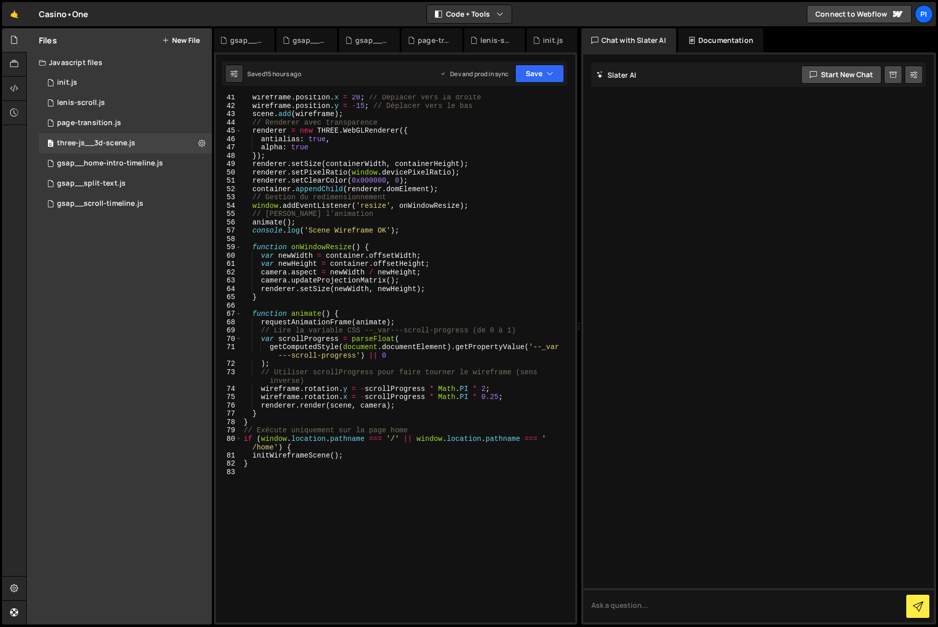
click at [411, 496] on div "wireframe . position . x = 20 ; // Déplacer vers la droite wireframe . position…" at bounding box center [406, 365] width 329 height 544
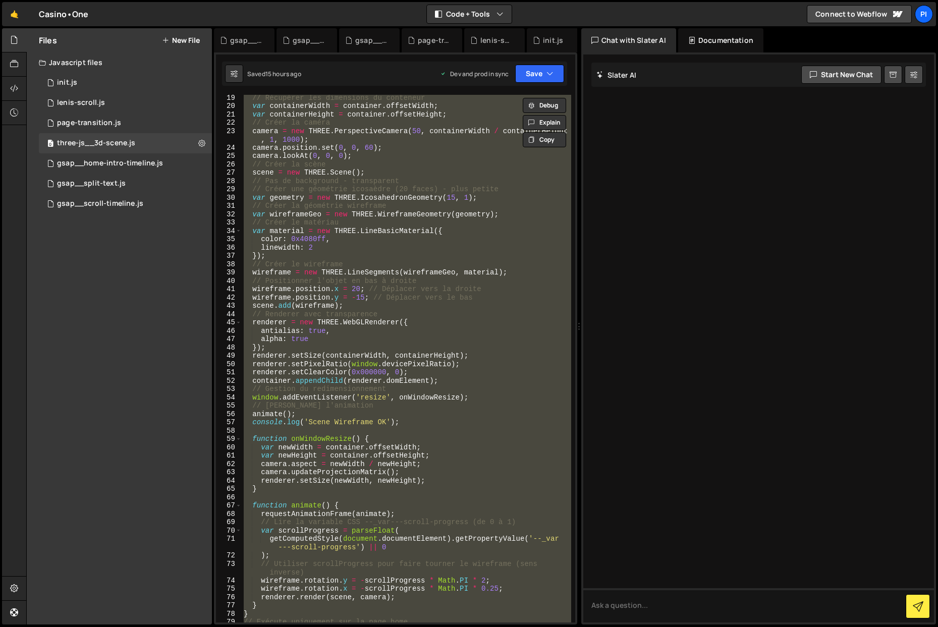
scroll to position [118, 0]
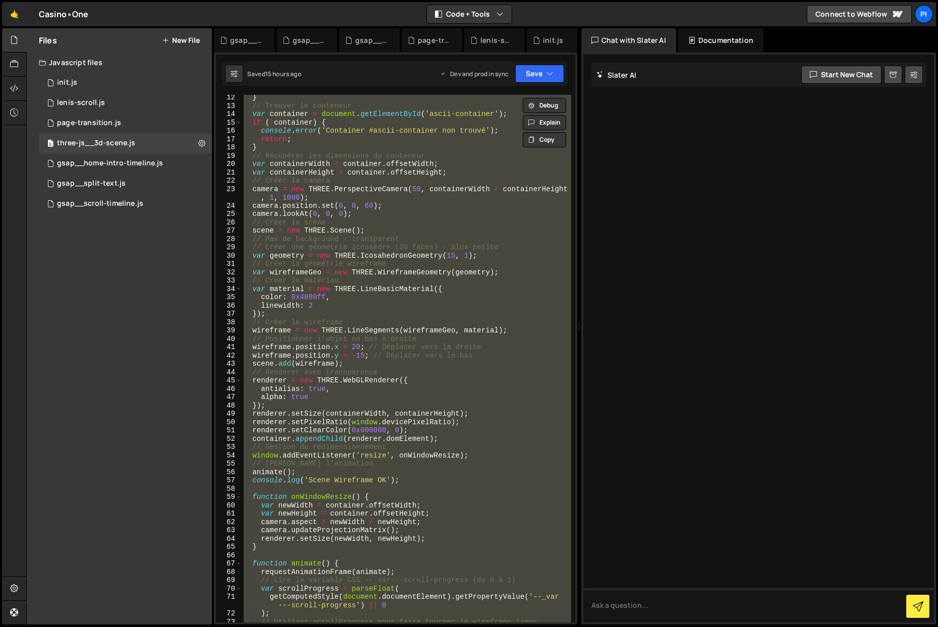
click at [364, 195] on div "} // Trouver le conteneur var container = document . getElementById ( 'ascii-co…" at bounding box center [406, 359] width 329 height 528
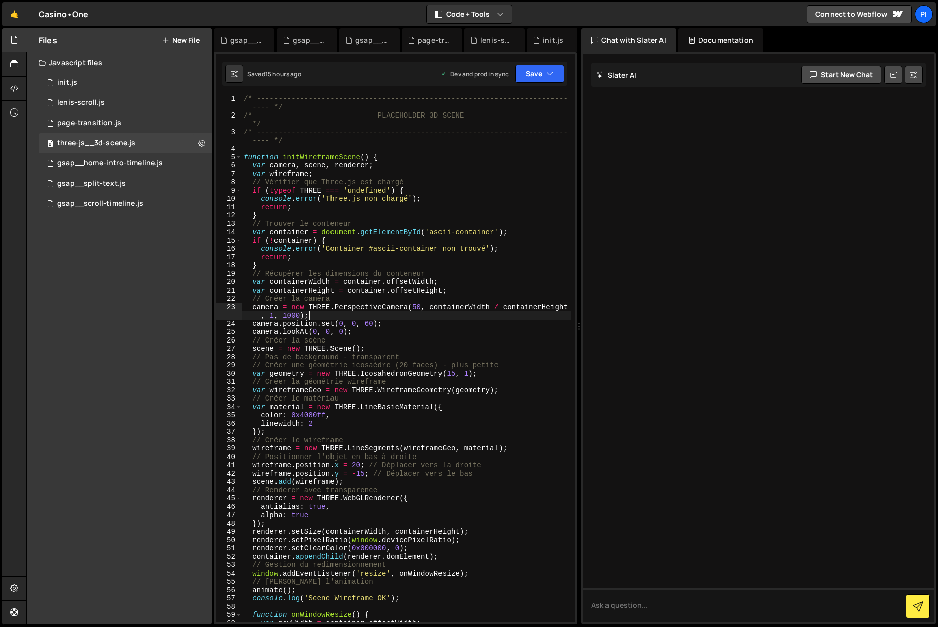
scroll to position [10, 0]
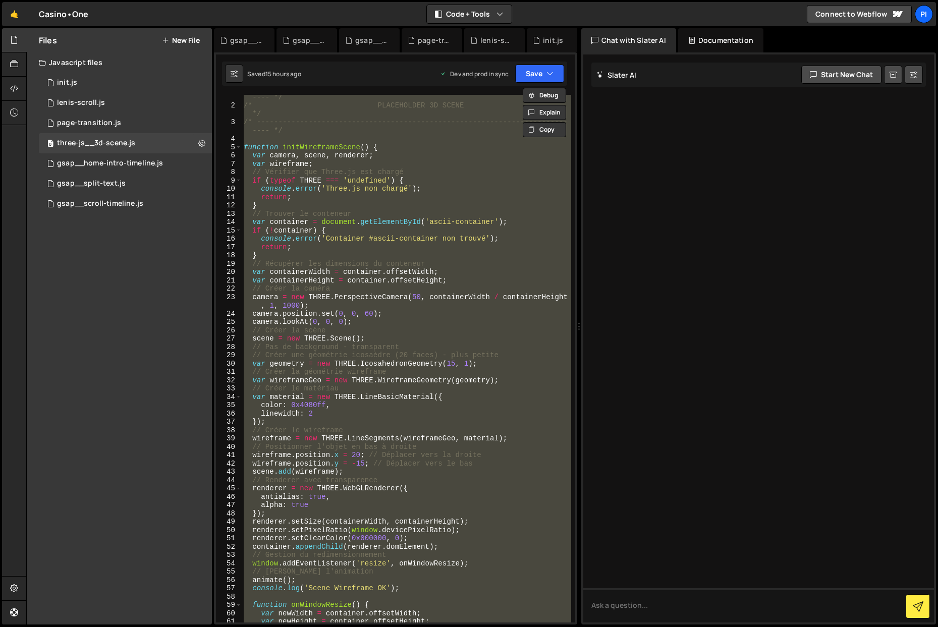
click at [427, 322] on div "/* ------------------------------------------------------------------------ ---…" at bounding box center [406, 359] width 329 height 528
click at [395, 192] on div "/* ------------------------------------------------------------------------ ---…" at bounding box center [406, 359] width 329 height 528
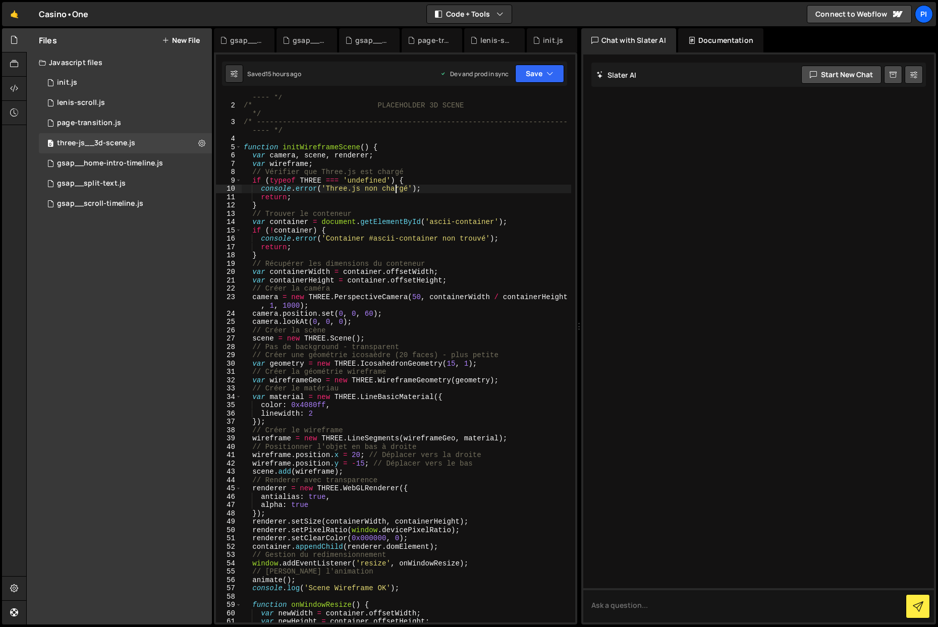
scroll to position [0, 0]
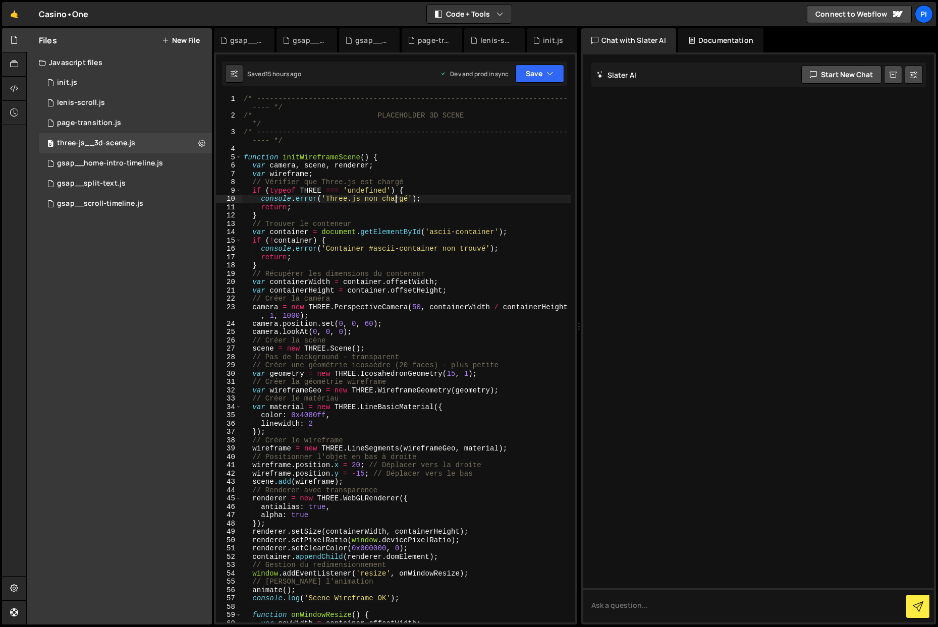
click at [301, 164] on div "/* ------------------------------------------------------------------------ ---…" at bounding box center [406, 371] width 329 height 553
click at [310, 189] on div "/* ------------------------------------------------------------------------ ---…" at bounding box center [406, 371] width 329 height 553
click at [313, 190] on div "/* ------------------------------------------------------------------------ ---…" at bounding box center [406, 371] width 329 height 553
click at [322, 190] on div "/* ------------------------------------------------------------------------ ---…" at bounding box center [406, 359] width 329 height 528
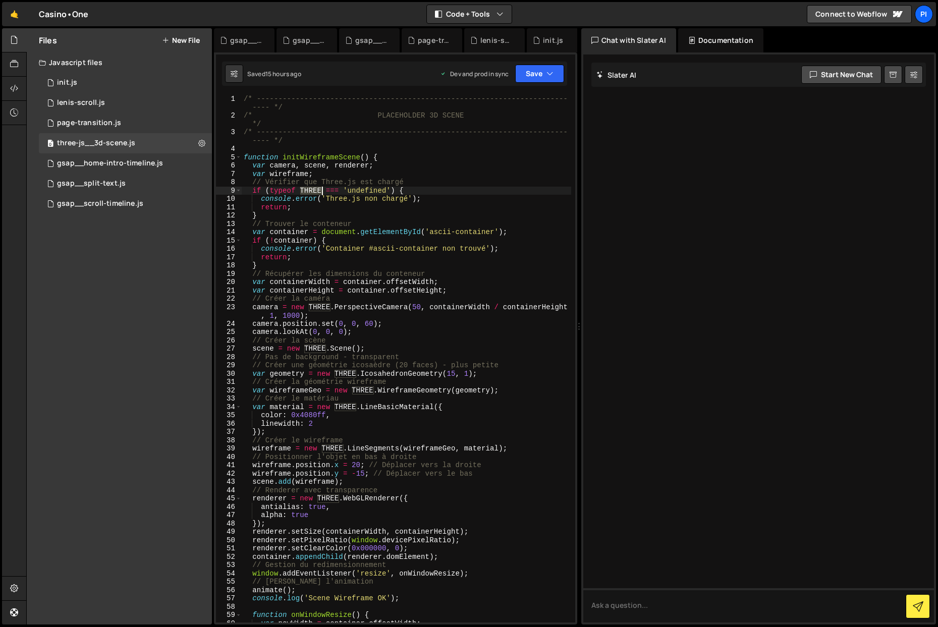
click at [322, 190] on div "/* ------------------------------------------------------------------------ ---…" at bounding box center [406, 371] width 329 height 553
click at [646, 197] on div at bounding box center [758, 338] width 351 height 568
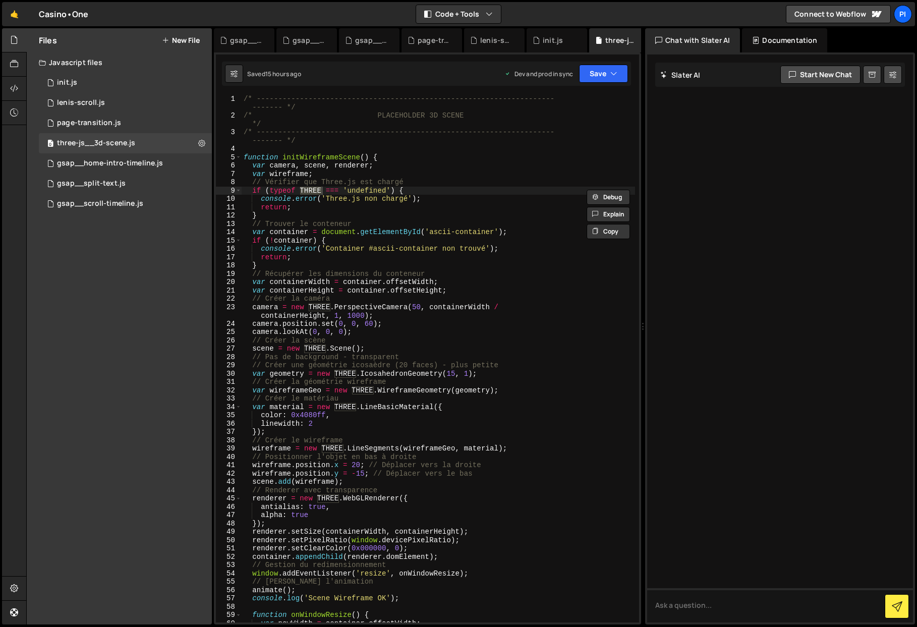
drag, startPoint x: 569, startPoint y: 210, endPoint x: 543, endPoint y: 106, distance: 107.6
click at [646, 198] on div "Files New File Javascript files 0 init.js 0 0 lenis-scroll.js 0 0 page-transiti…" at bounding box center [471, 326] width 891 height 597
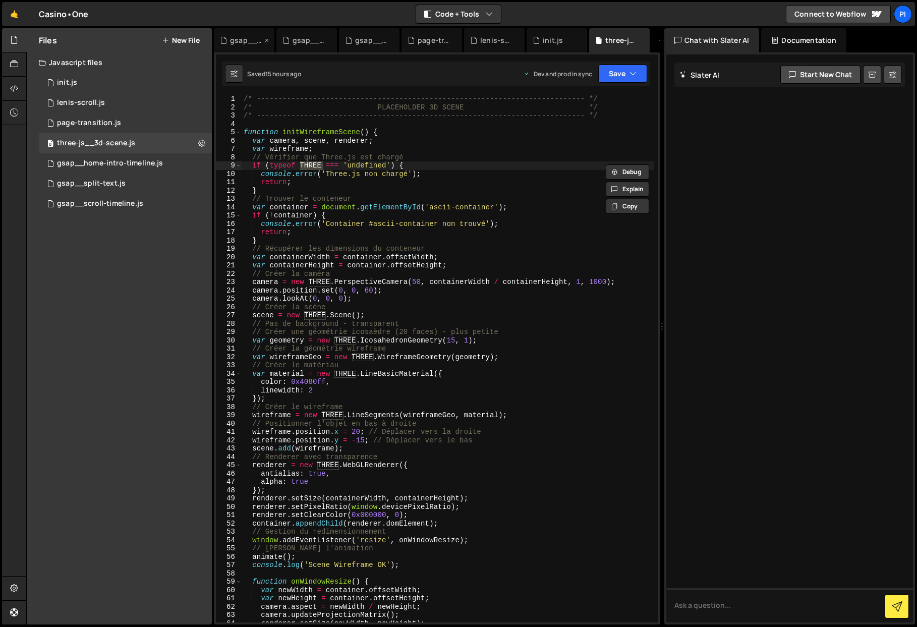
click at [268, 39] on icon at bounding box center [266, 40] width 7 height 10
click at [0, 0] on icon at bounding box center [0, 0] width 0 height 0
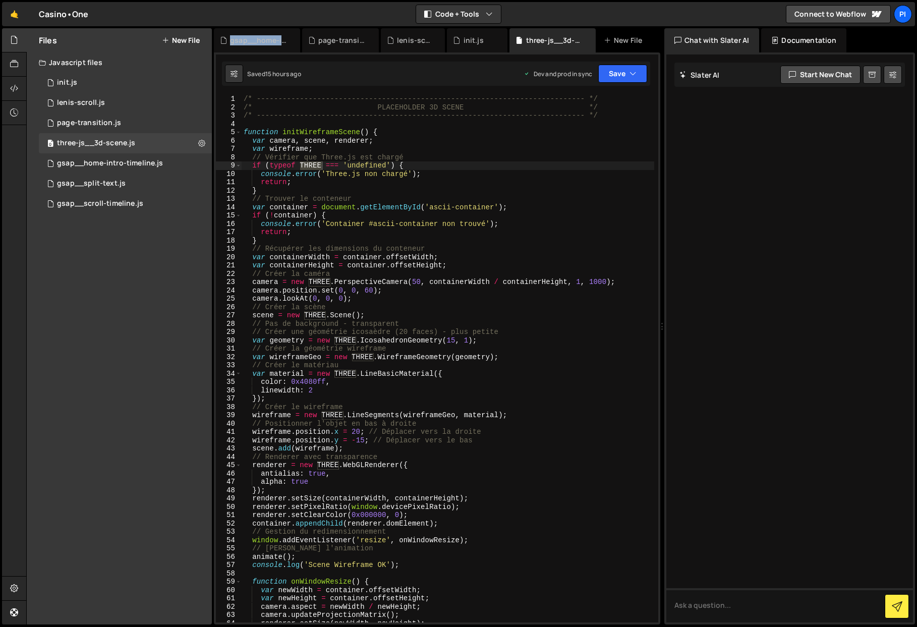
click at [268, 39] on div "gsap__home-intro-timeline.js" at bounding box center [258, 40] width 57 height 10
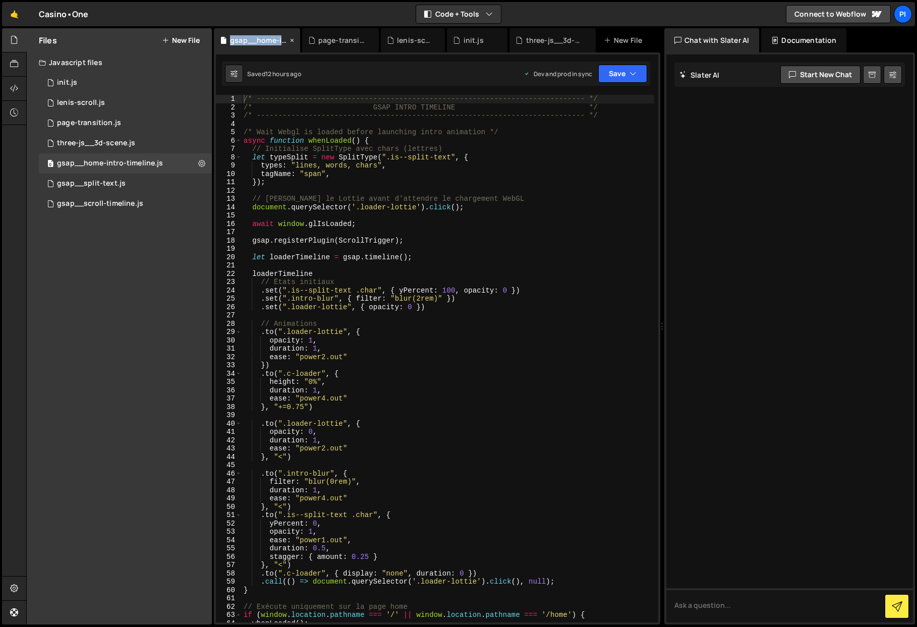
click at [295, 39] on icon at bounding box center [291, 40] width 7 height 10
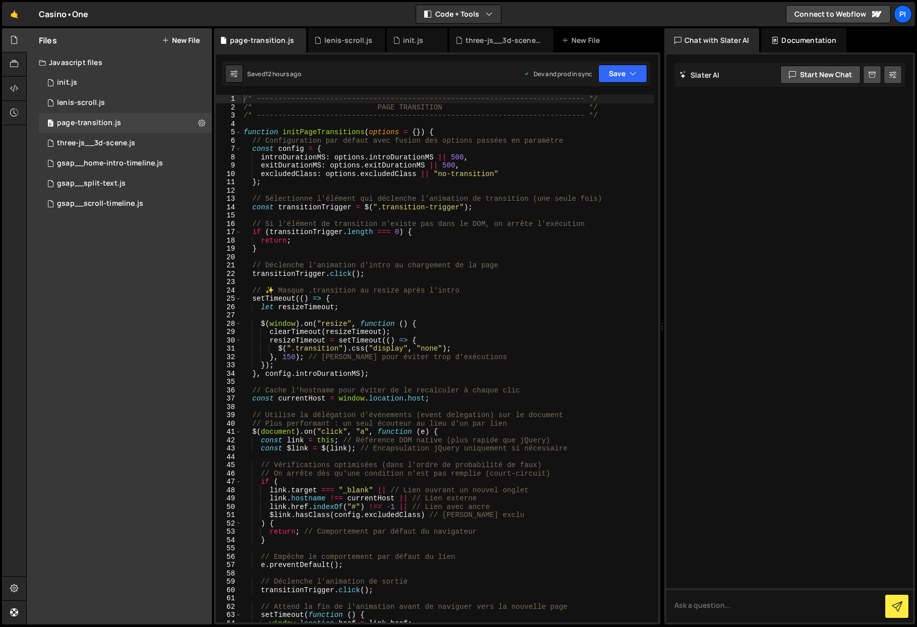
click at [0, 0] on icon at bounding box center [0, 0] width 0 height 0
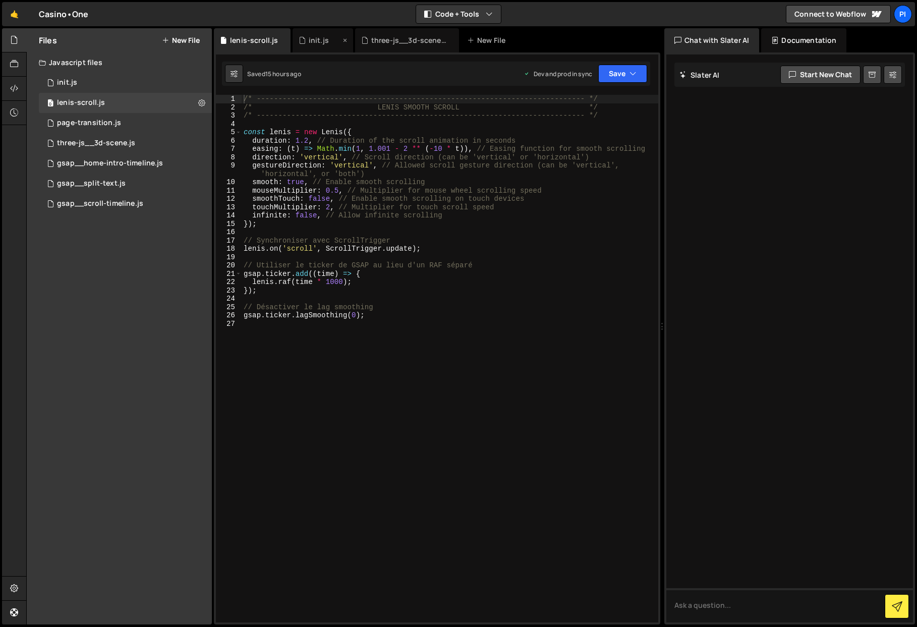
click at [296, 39] on div "init.js" at bounding box center [323, 40] width 61 height 24
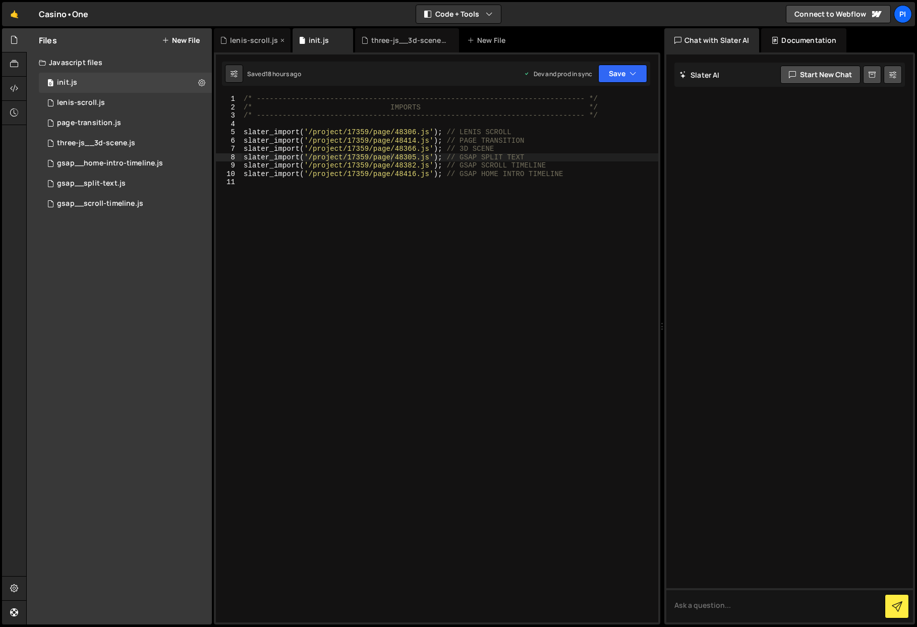
click at [287, 40] on div "lenis-scroll.js" at bounding box center [252, 40] width 77 height 24
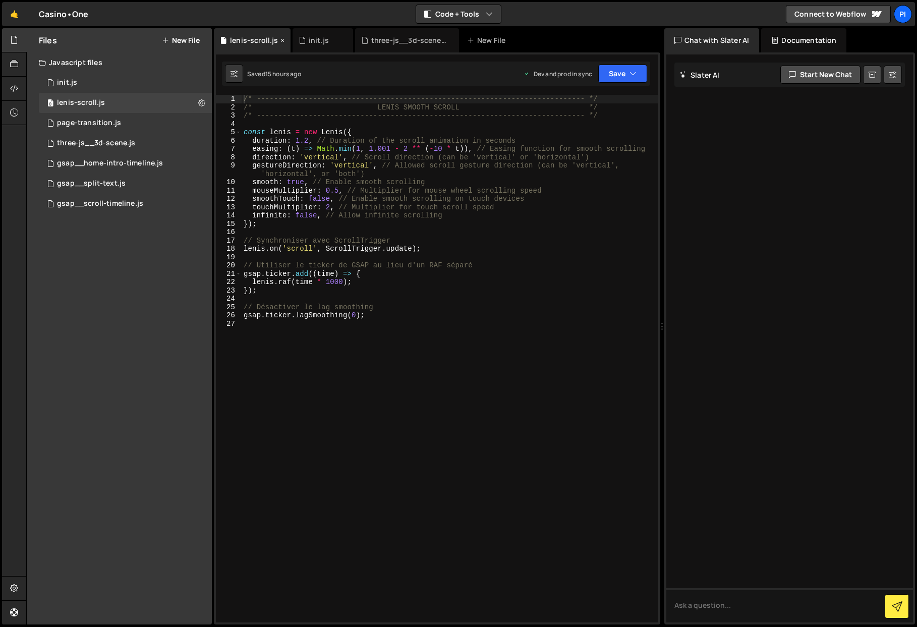
click at [283, 41] on icon at bounding box center [282, 40] width 7 height 10
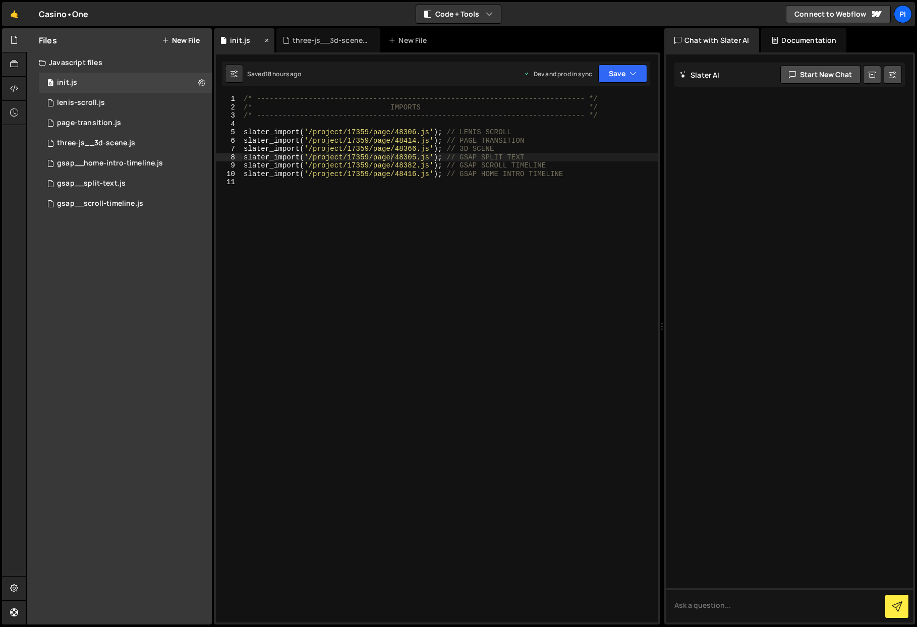
click at [267, 40] on icon at bounding box center [266, 40] width 7 height 10
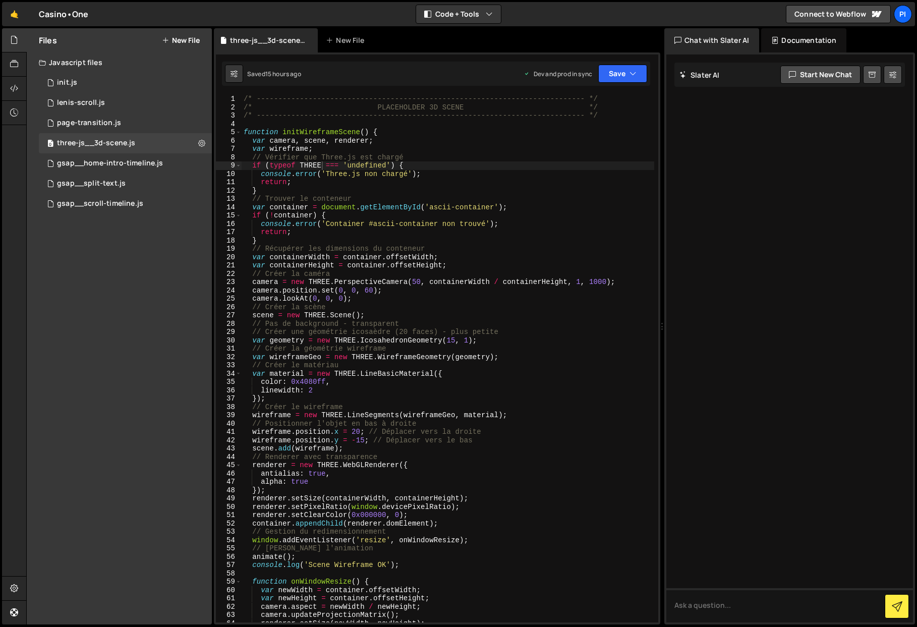
click at [377, 181] on div "/* ----------------------------------------------------------------------------…" at bounding box center [448, 367] width 413 height 544
click at [388, 191] on div "/* ----------------------------------------------------------------------------…" at bounding box center [448, 367] width 413 height 544
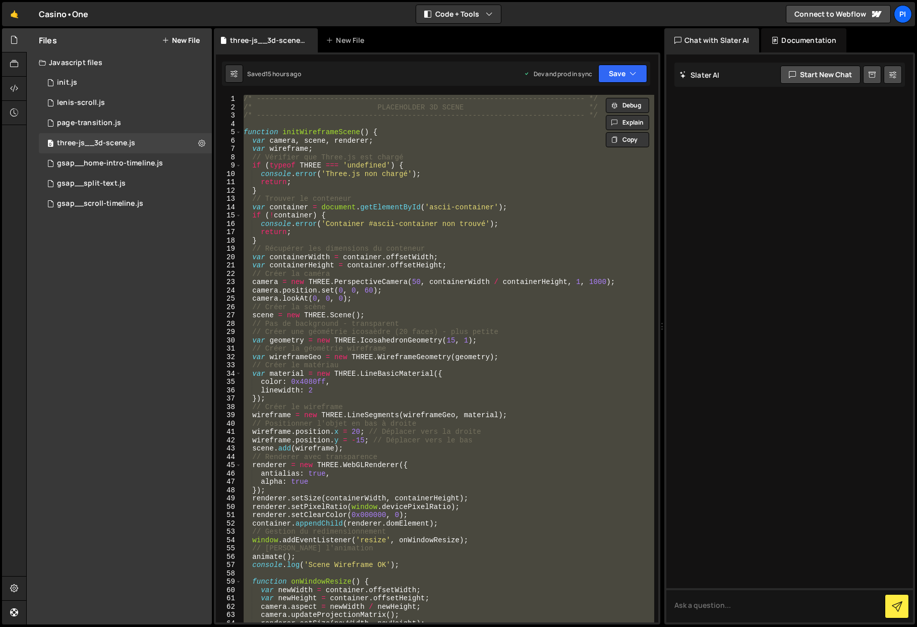
click at [414, 232] on div "/* ----------------------------------------------------------------------------…" at bounding box center [448, 359] width 413 height 528
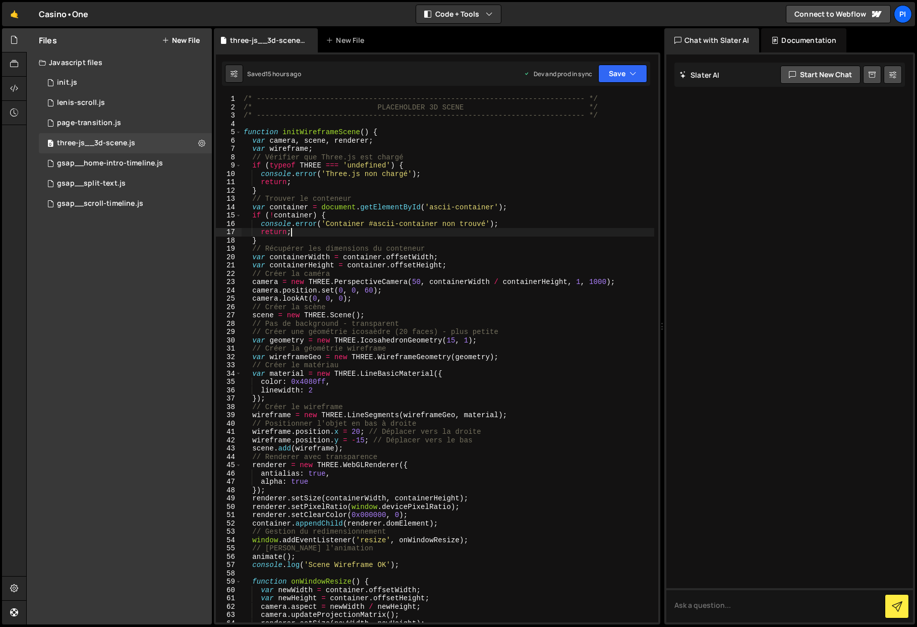
scroll to position [1, 0]
click at [18, 64] on icon at bounding box center [14, 64] width 8 height 11
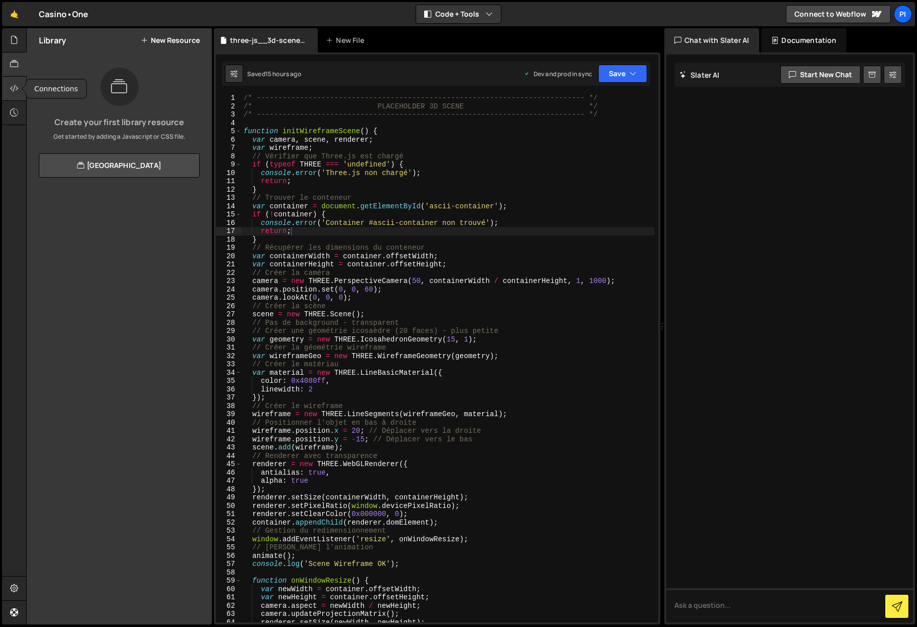
click at [11, 89] on icon at bounding box center [14, 88] width 8 height 11
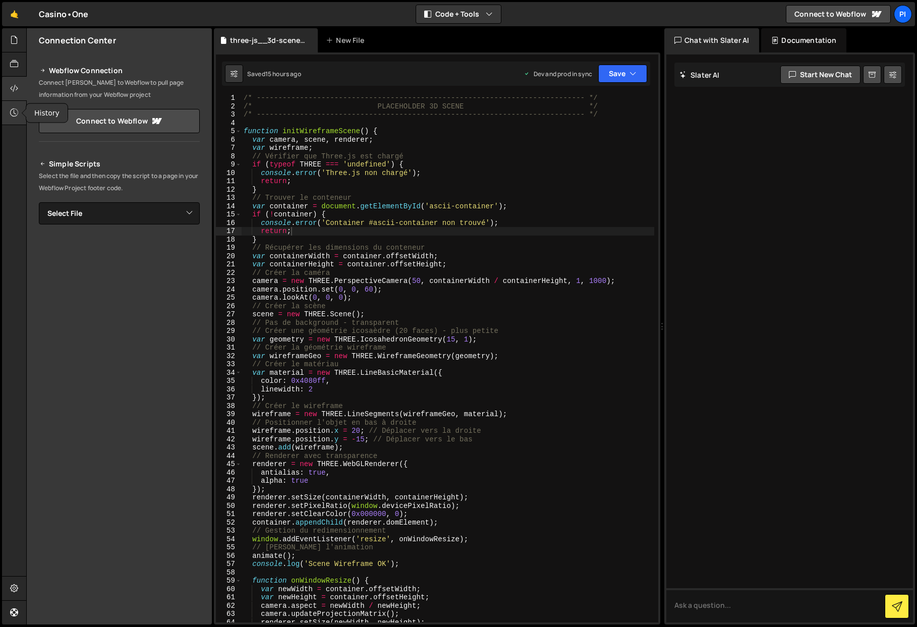
click at [11, 117] on icon at bounding box center [14, 112] width 8 height 11
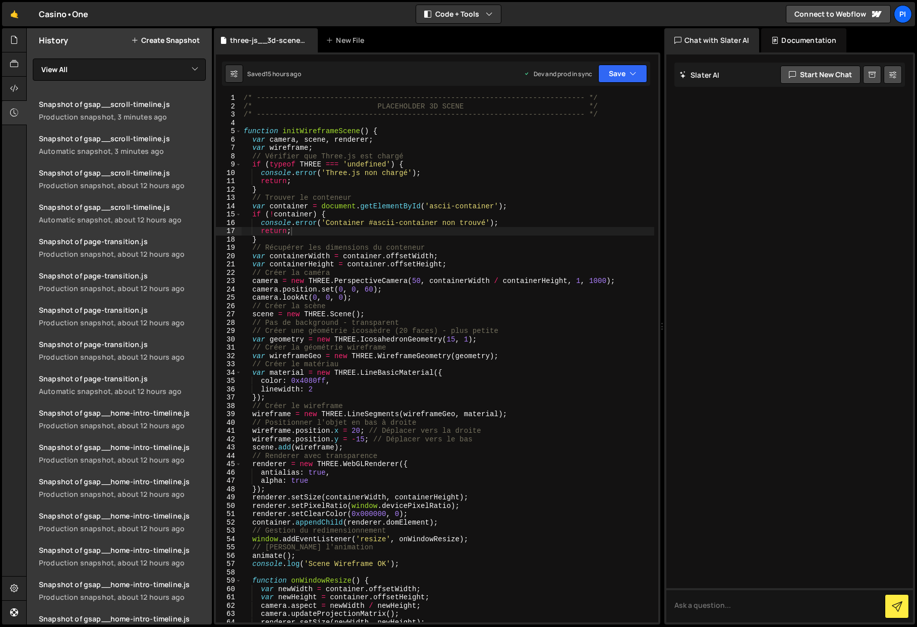
click at [2, 18] on div "Hold on a sec... Are you certain you wish to leave this page? Any changes you'v…" at bounding box center [458, 313] width 917 height 627
click at [12, 34] on div at bounding box center [14, 40] width 25 height 24
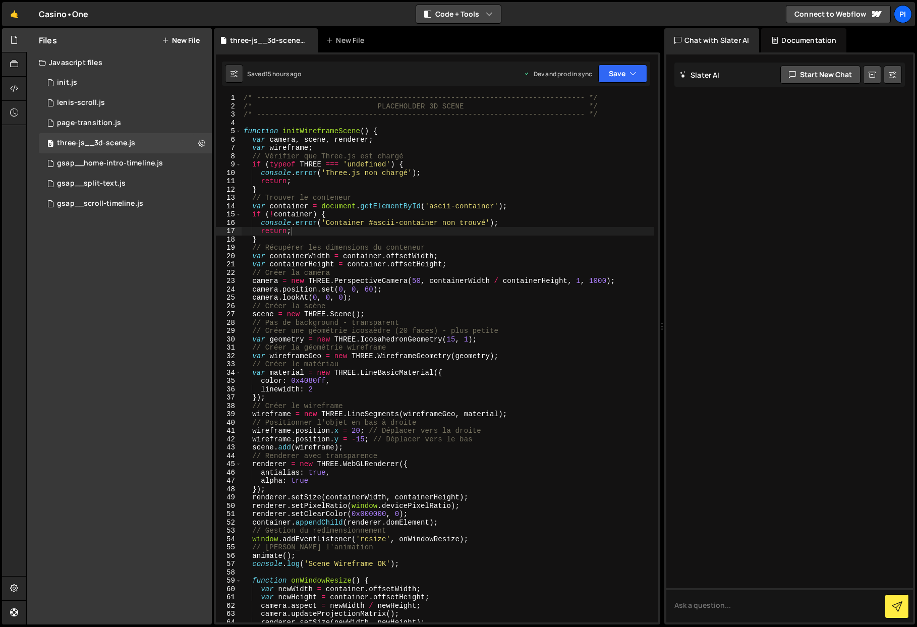
click at [451, 14] on button "Code + Tools" at bounding box center [458, 14] width 85 height 18
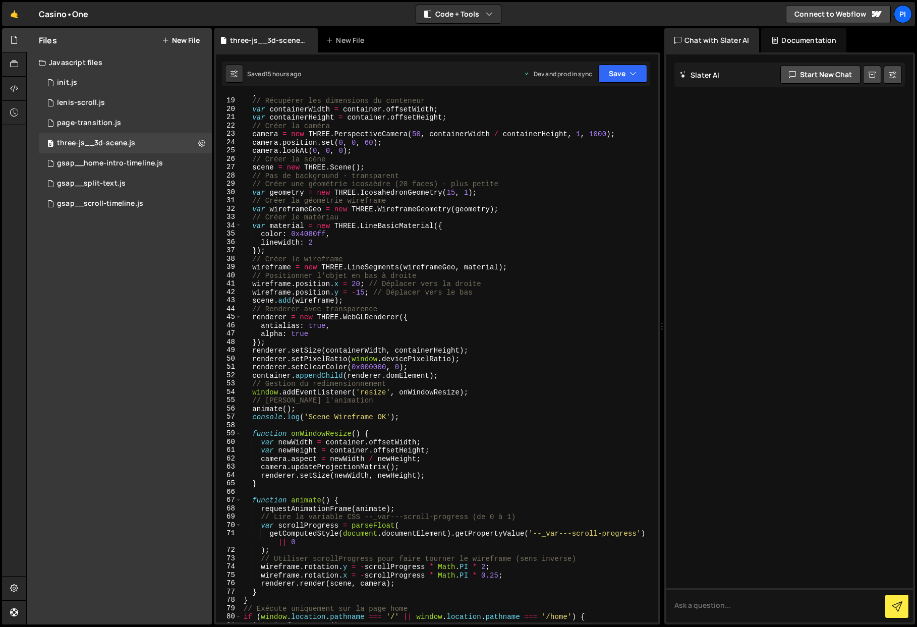
scroll to position [0, 0]
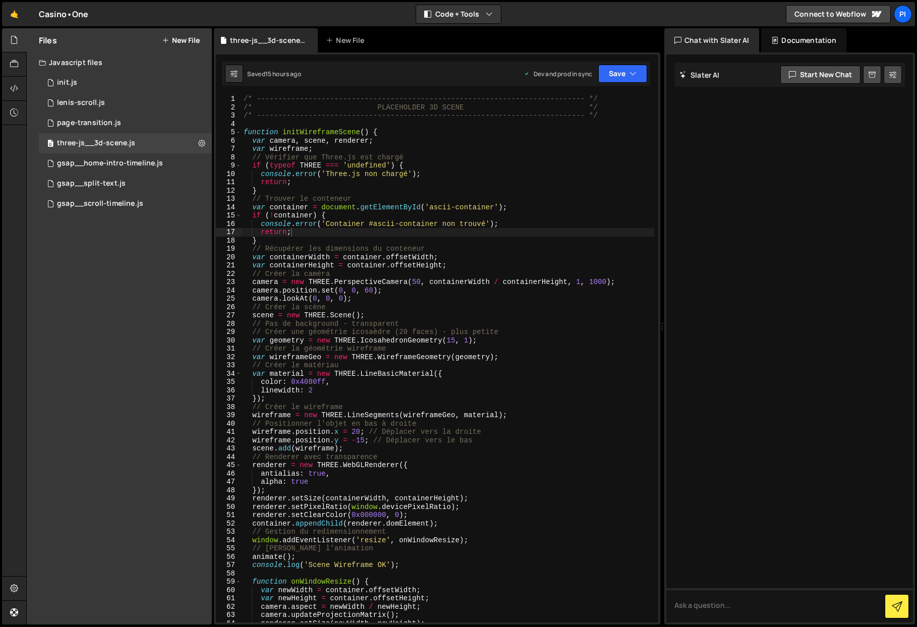
type textarea "/* ----------------------------------------------------------------------------…"
click at [284, 119] on div "/* ----------------------------------------------------------------------------…" at bounding box center [448, 367] width 413 height 544
click at [280, 124] on div "/* ----------------------------------------------------------------------------…" at bounding box center [448, 367] width 413 height 544
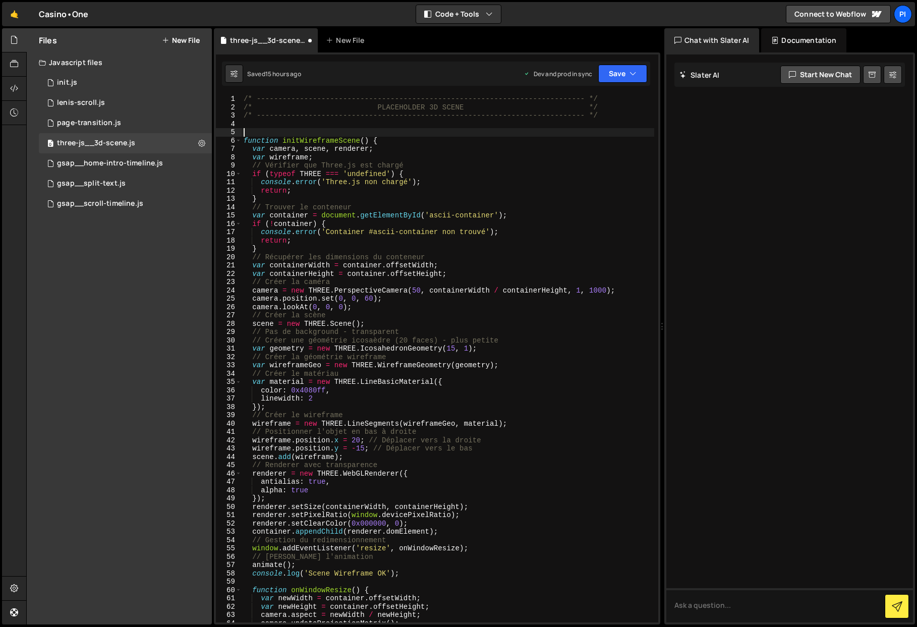
paste textarea ""></script>"
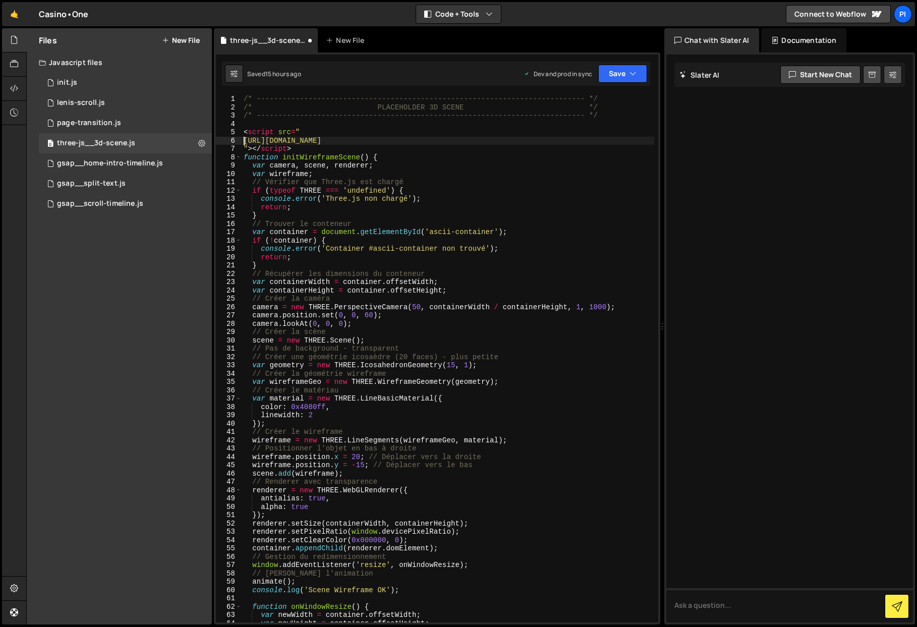
click at [245, 141] on div "/* ----------------------------------------------------------------------------…" at bounding box center [448, 367] width 413 height 544
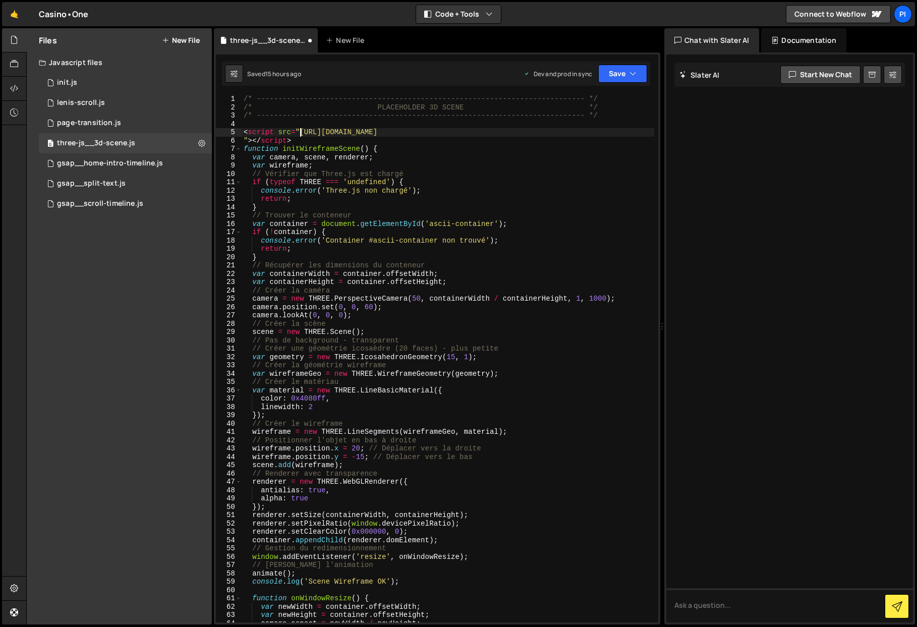
click at [246, 143] on div "/* ----------------------------------------------------------------------------…" at bounding box center [448, 367] width 413 height 544
type textarea "<script src="https://cdn.jsdelivr.net/npm/three@0.180.0/build/three.tsl.min.js"…"
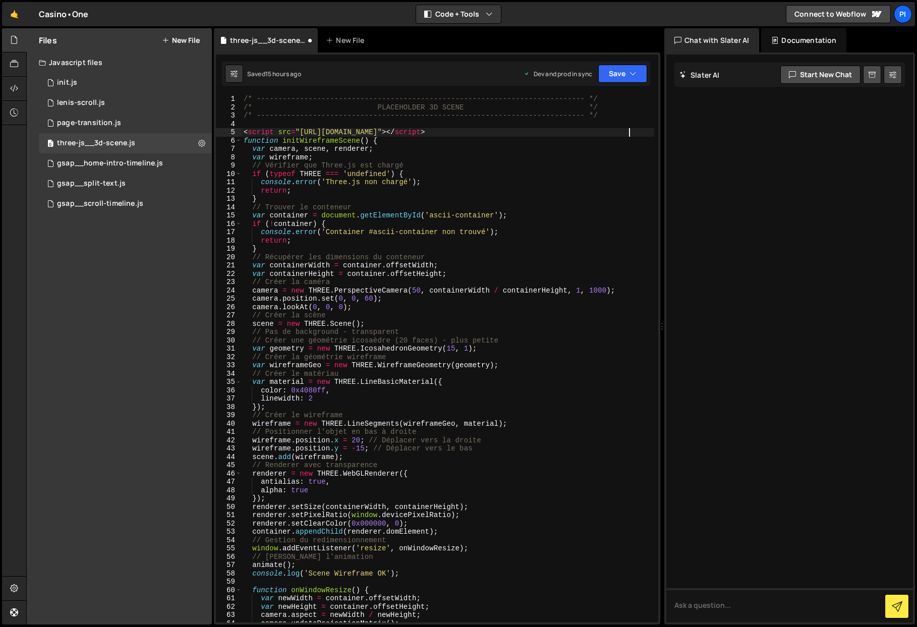
click at [641, 133] on div "/* ----------------------------------------------------------------------------…" at bounding box center [448, 367] width 413 height 544
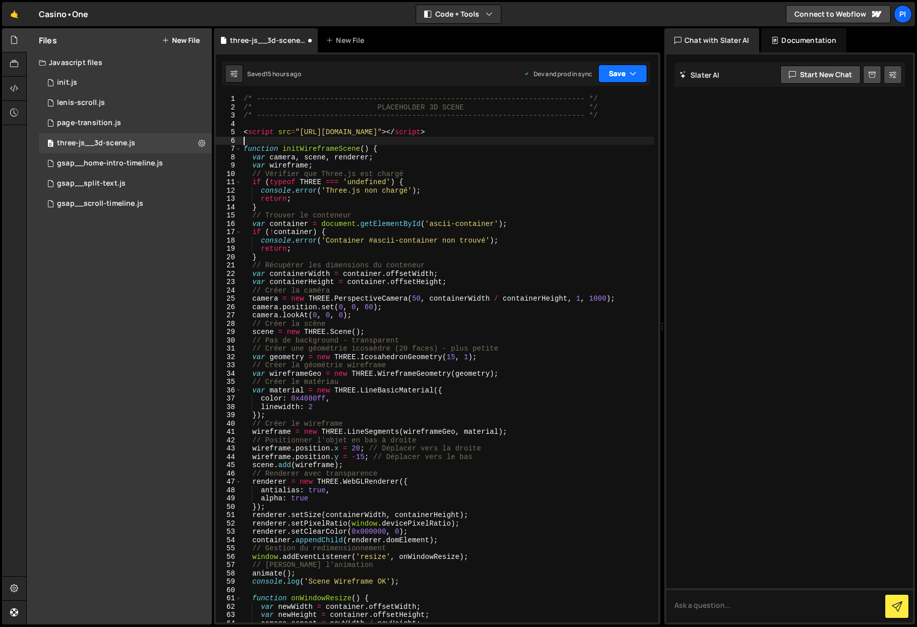
click at [621, 77] on button "Save" at bounding box center [622, 74] width 49 height 18
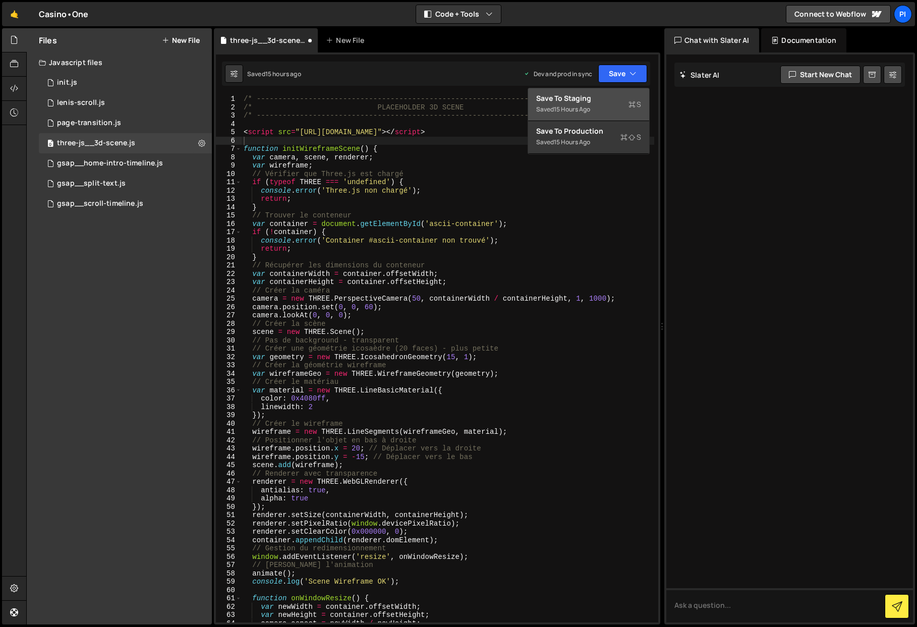
click at [608, 109] on div "Saved 15 hours ago" at bounding box center [588, 109] width 105 height 12
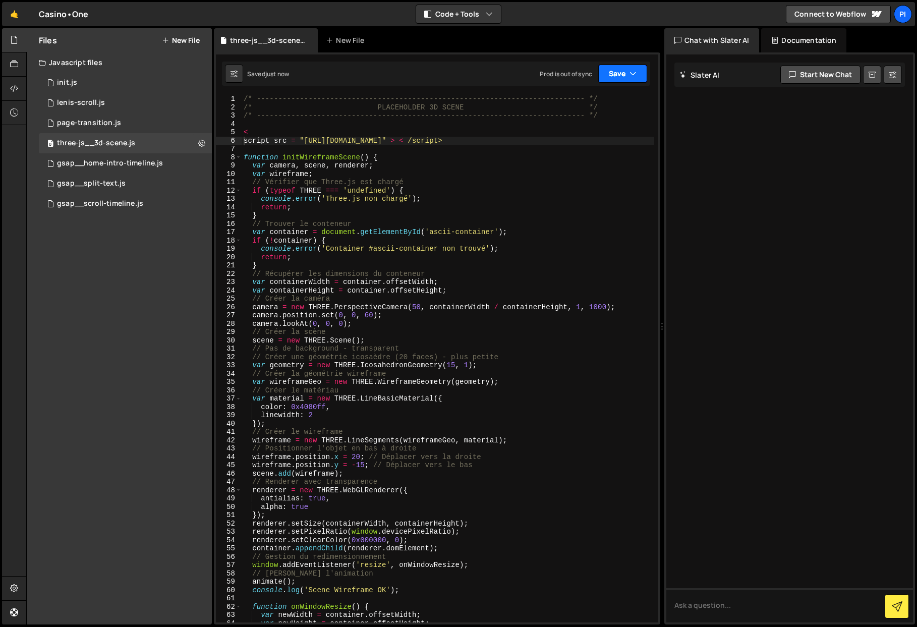
click at [619, 81] on button "Save" at bounding box center [622, 74] width 49 height 18
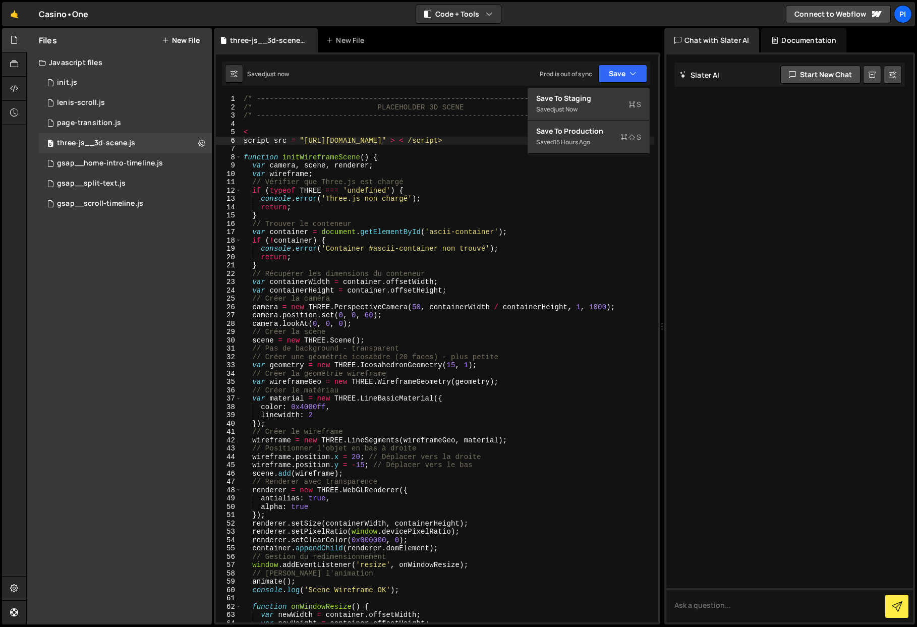
click at [439, 120] on div "/* ----------------------------------------------------------------------------…" at bounding box center [448, 367] width 413 height 544
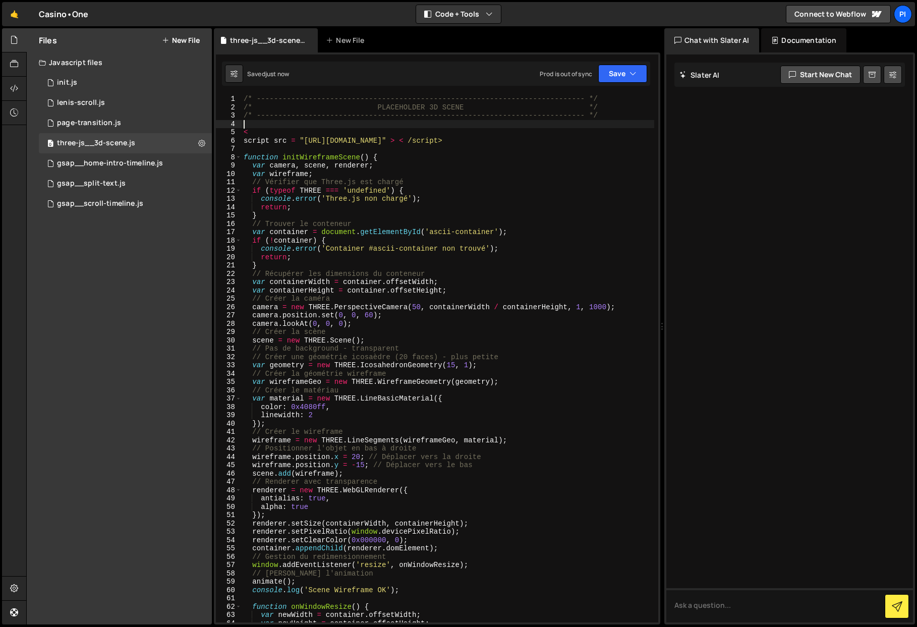
click at [333, 142] on div "/* ----------------------------------------------------------------------------…" at bounding box center [448, 367] width 413 height 544
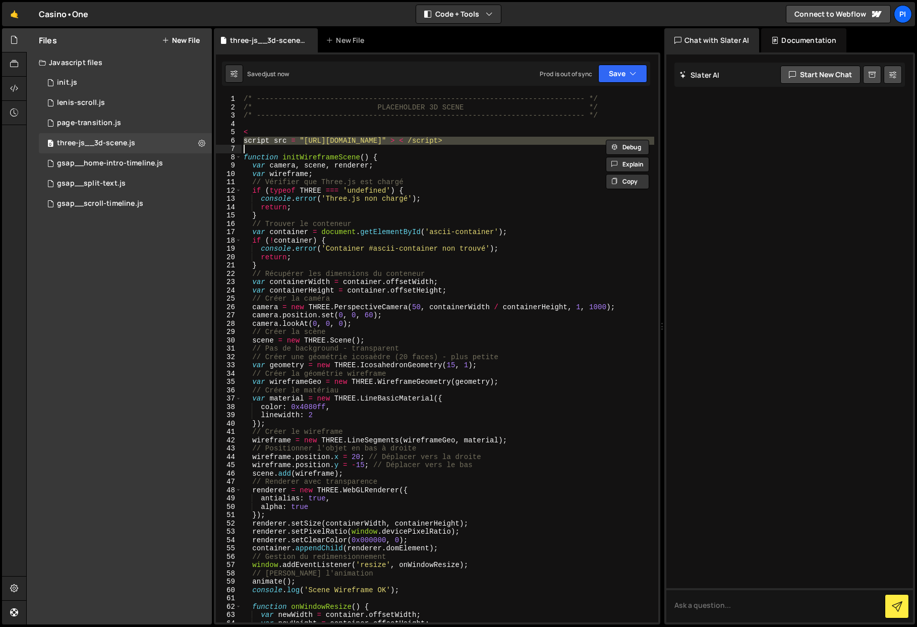
click at [333, 142] on div "/* ----------------------------------------------------------------------------…" at bounding box center [448, 367] width 413 height 544
click at [244, 141] on div "/* ----------------------------------------------------------------------------…" at bounding box center [448, 359] width 413 height 528
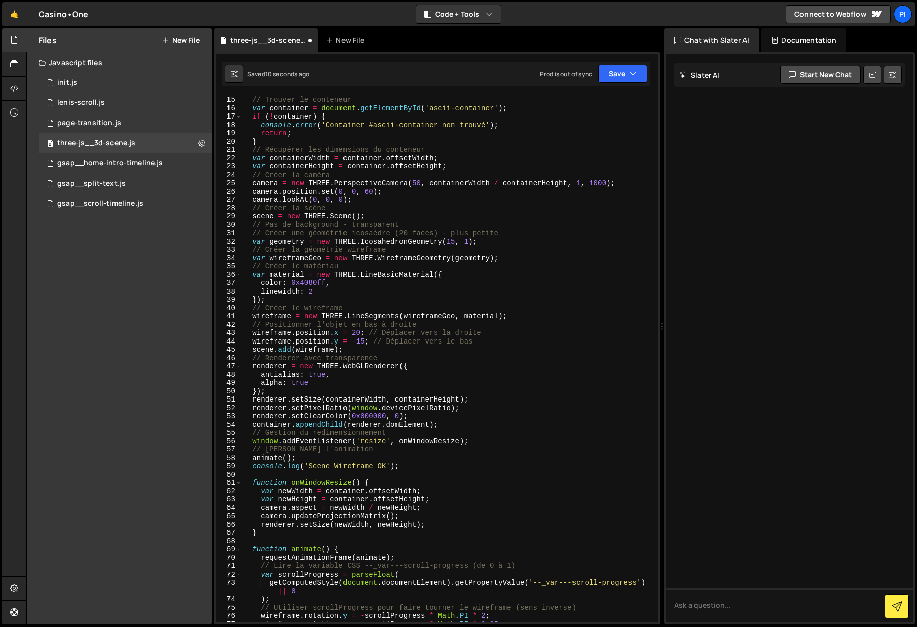
scroll to position [448, 0]
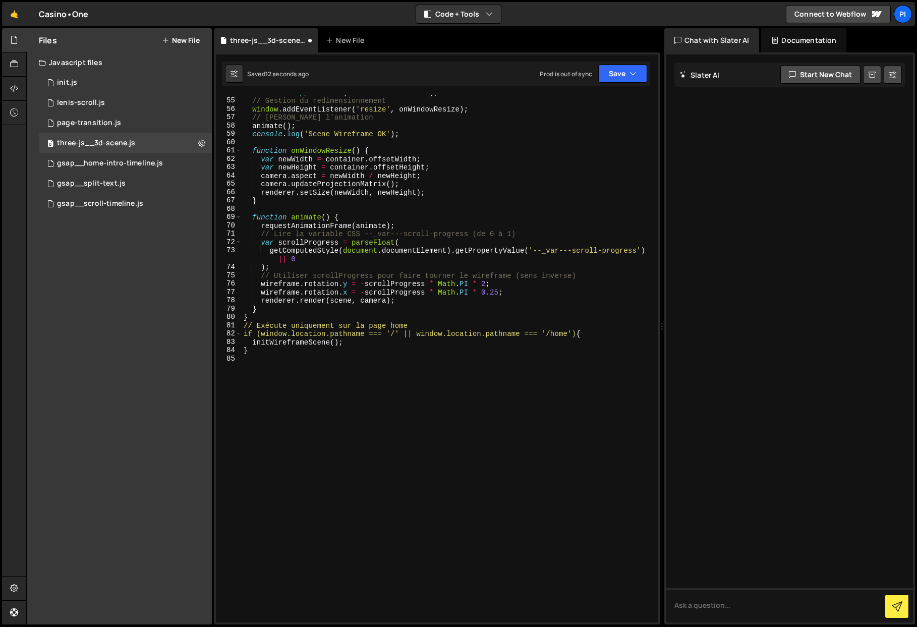
click at [262, 348] on div "container . appendChild ( renderer . domElement ) ; // Gestion du redimensionne…" at bounding box center [448, 360] width 413 height 544
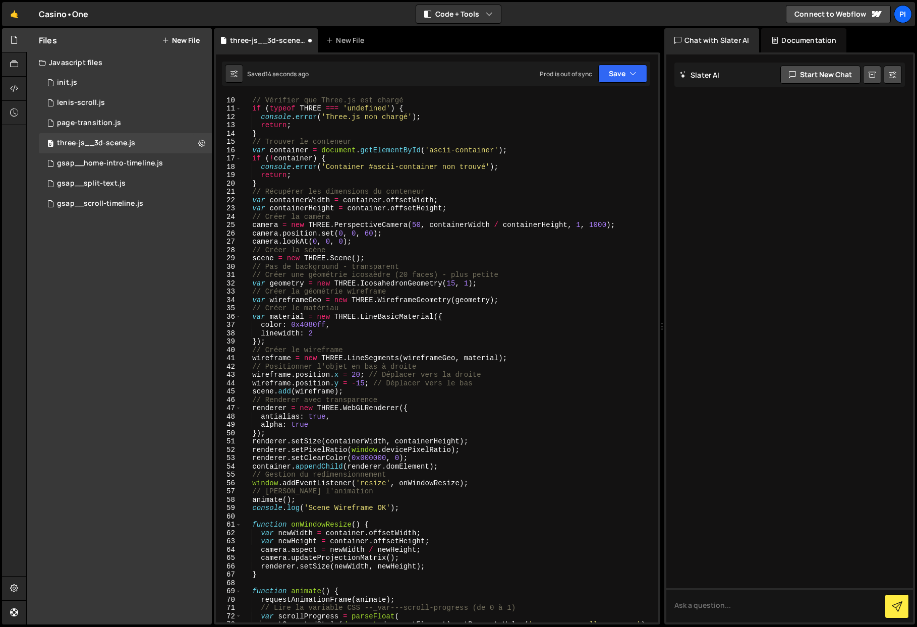
scroll to position [0, 0]
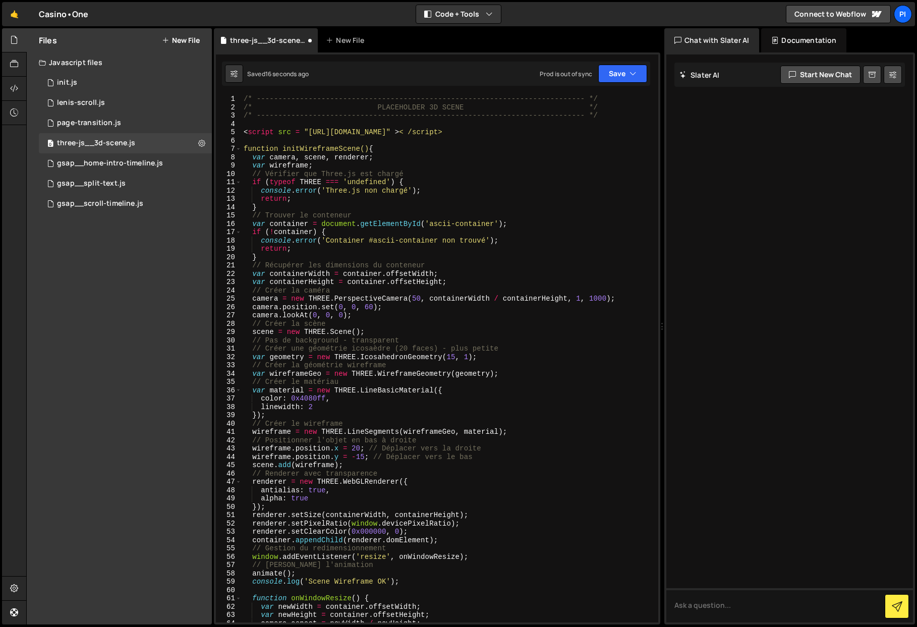
click at [399, 148] on div "/* ----------------------------------------------------------------------------…" at bounding box center [448, 367] width 413 height 544
type textarea "function initWireframeScene() {"
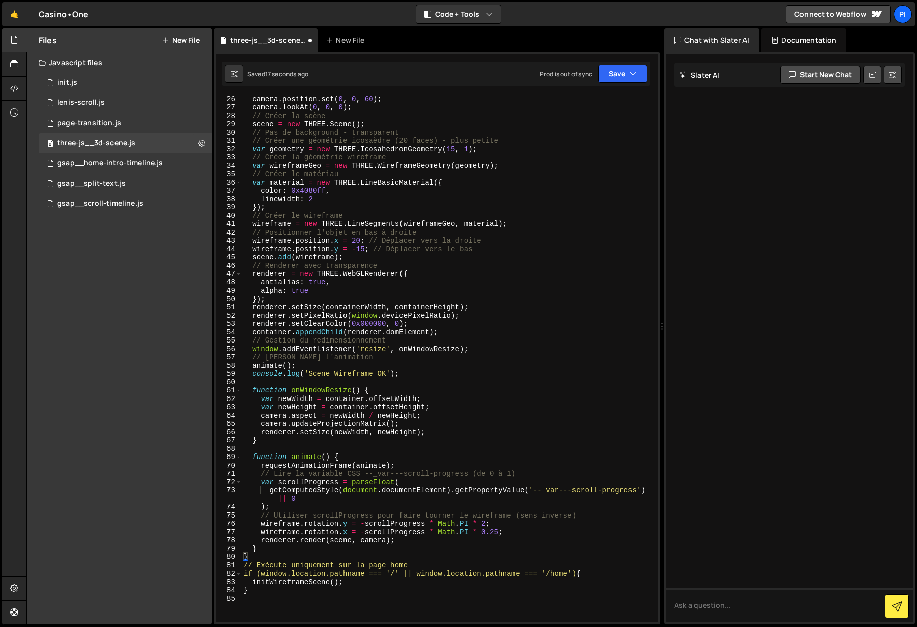
scroll to position [448, 0]
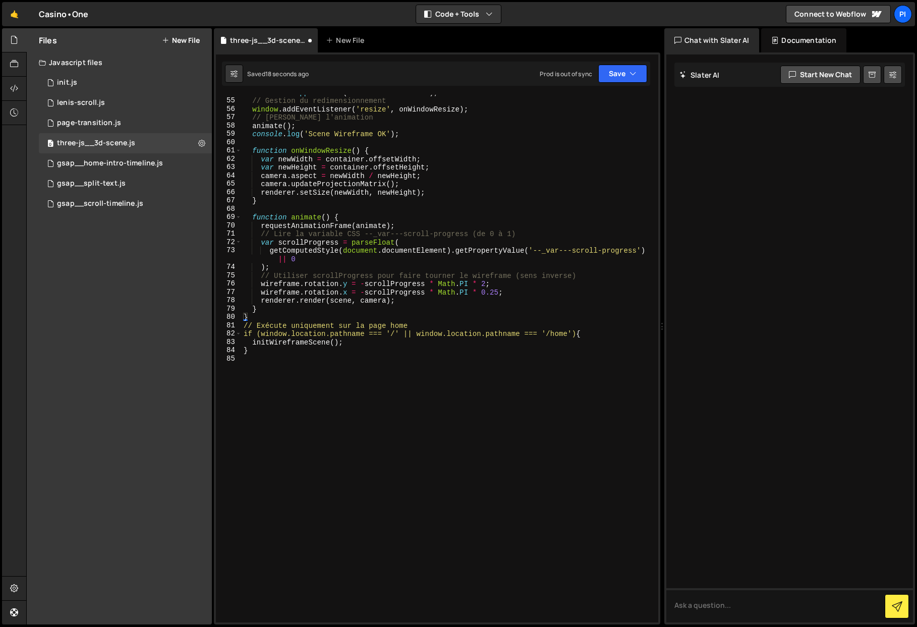
click at [303, 374] on div "container . appendChild ( renderer . domElement ) ; // Gestion du redimensionne…" at bounding box center [448, 360] width 413 height 544
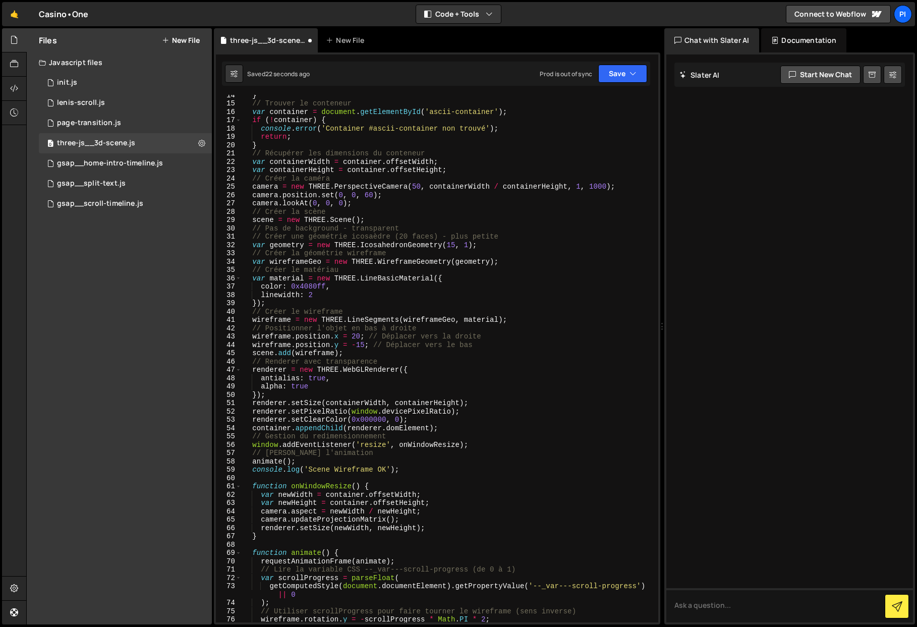
scroll to position [0, 0]
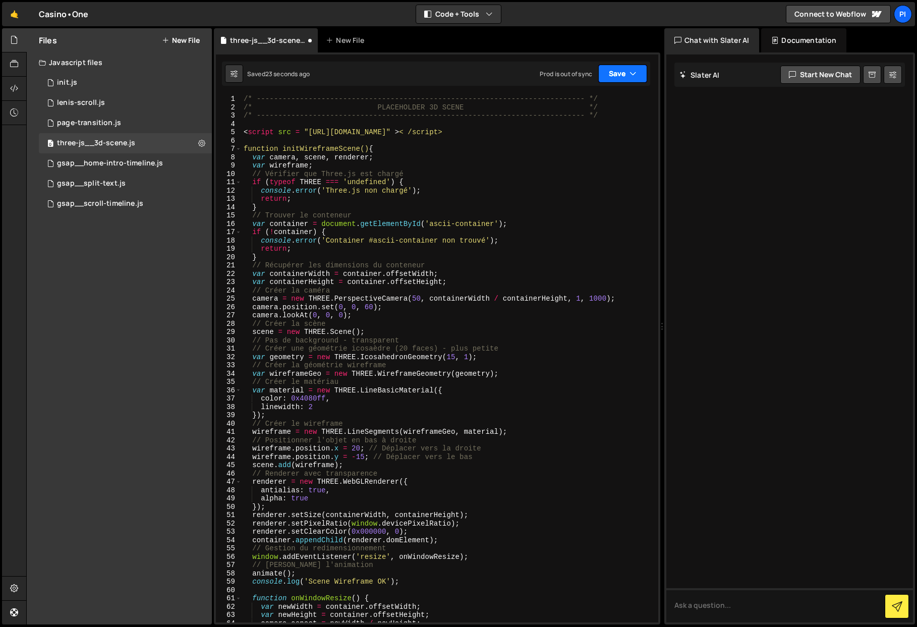
click at [622, 68] on button "Save" at bounding box center [622, 74] width 49 height 18
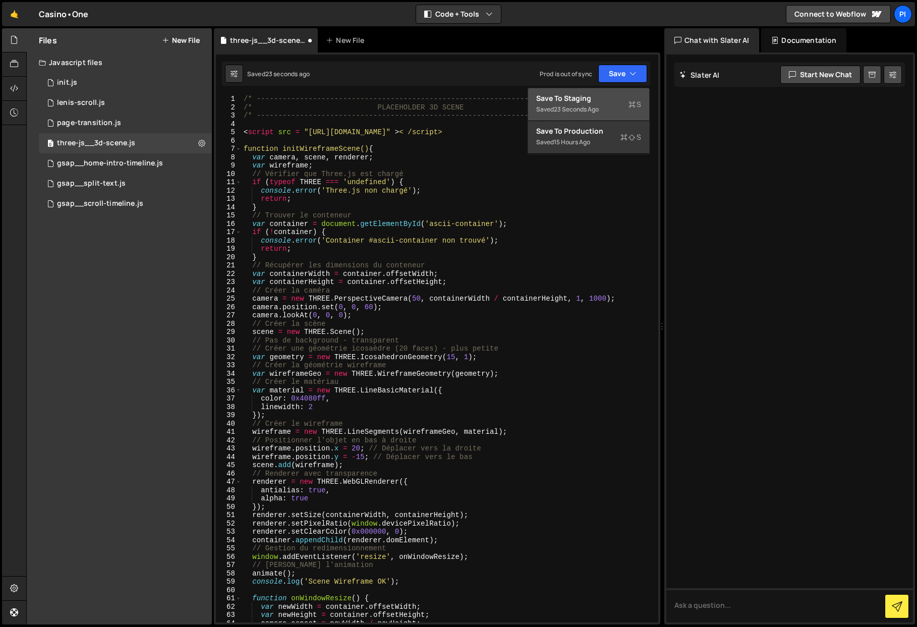
click at [603, 104] on div "Saved 23 seconds ago" at bounding box center [588, 109] width 105 height 12
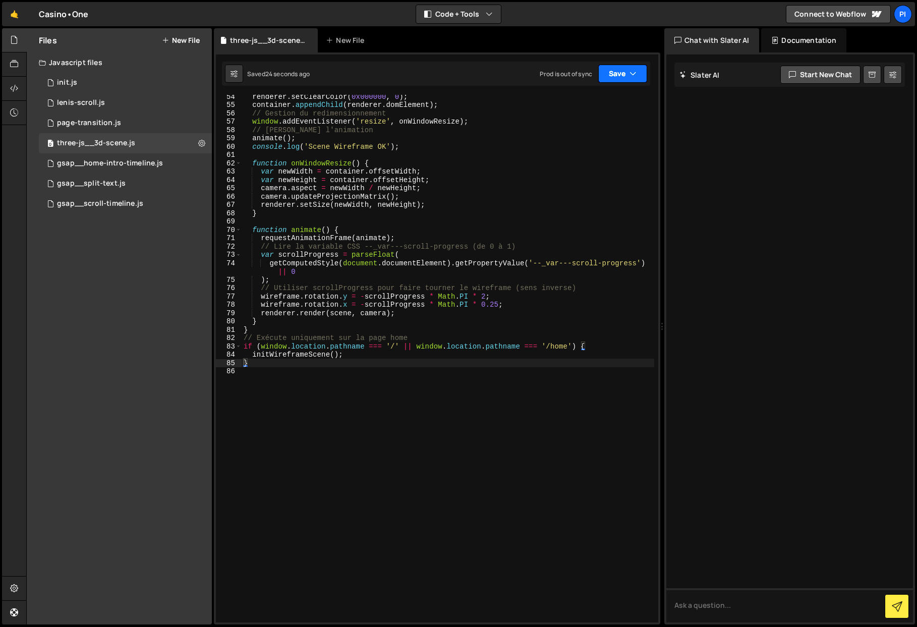
click at [621, 73] on button "Save" at bounding box center [622, 74] width 49 height 18
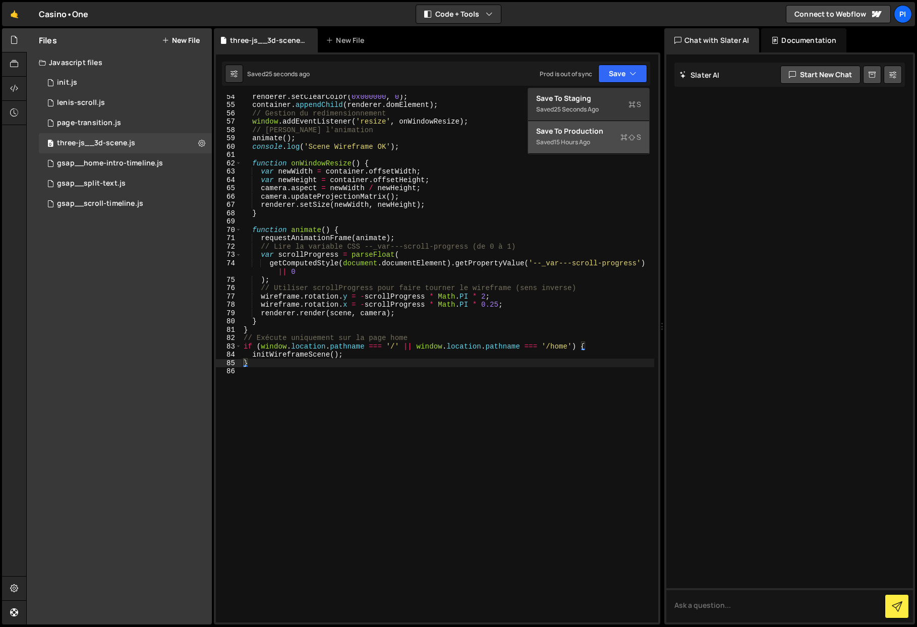
click at [594, 133] on div "Save to Production S" at bounding box center [588, 131] width 105 height 10
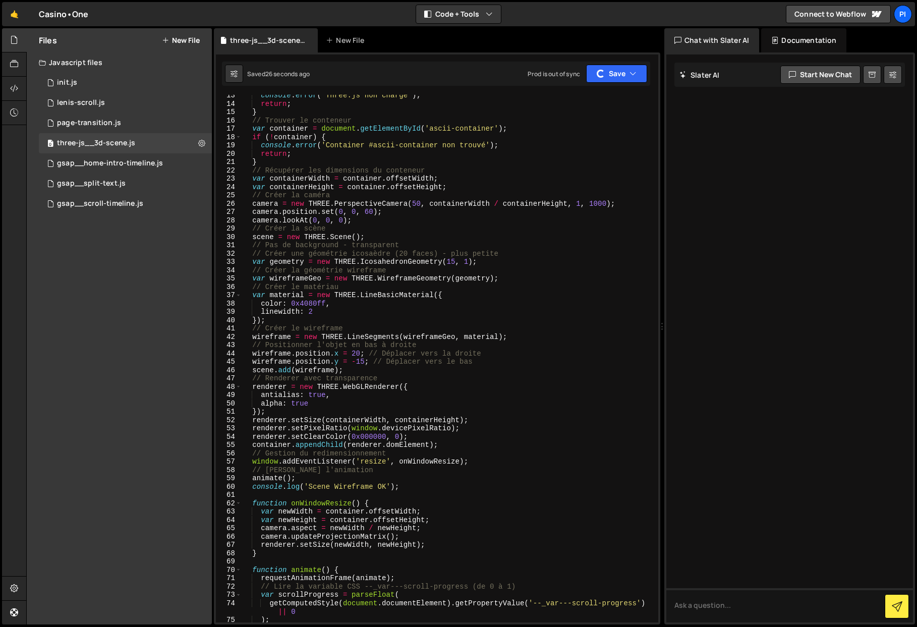
scroll to position [0, 0]
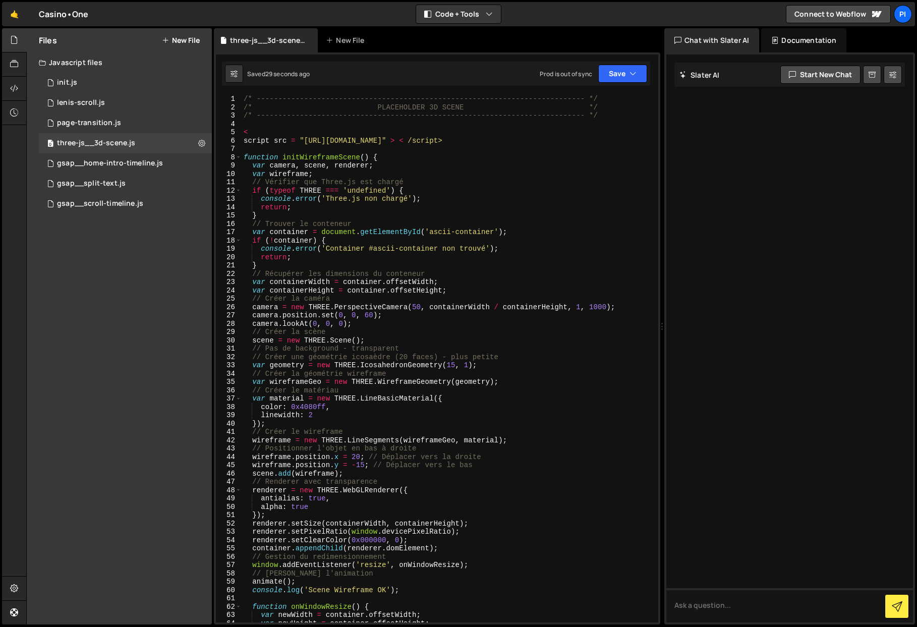
click at [597, 141] on div "/* ----------------------------------------------------------------------------…" at bounding box center [448, 367] width 413 height 544
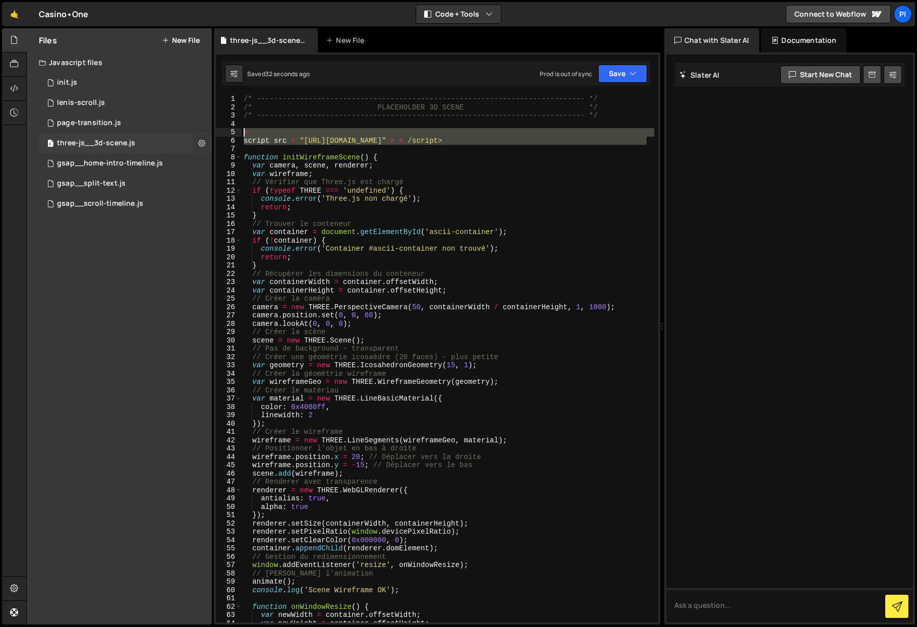
drag, startPoint x: 650, startPoint y: 142, endPoint x: 200, endPoint y: 134, distance: 450.0
click at [200, 134] on div "Files New File Javascript files 0 init.js 0 0 lenis-scroll.js 0 0 page-transiti…" at bounding box center [471, 326] width 891 height 597
type textarea "< script src = "https://cdn.jsdelivr.net/npm/three@0.180.0/build/three.tsl.min.…"
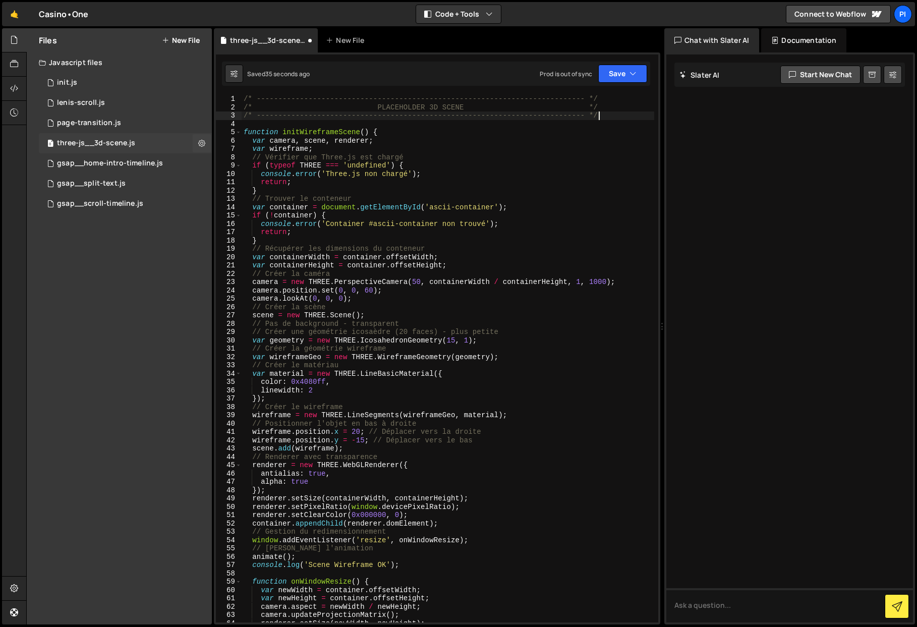
click at [81, 141] on div "three-js__3d-scene.js" at bounding box center [96, 143] width 78 height 9
click at [205, 144] on icon at bounding box center [201, 143] width 7 height 10
click at [262, 180] on button "Edit External Scripts" at bounding box center [263, 185] width 99 height 20
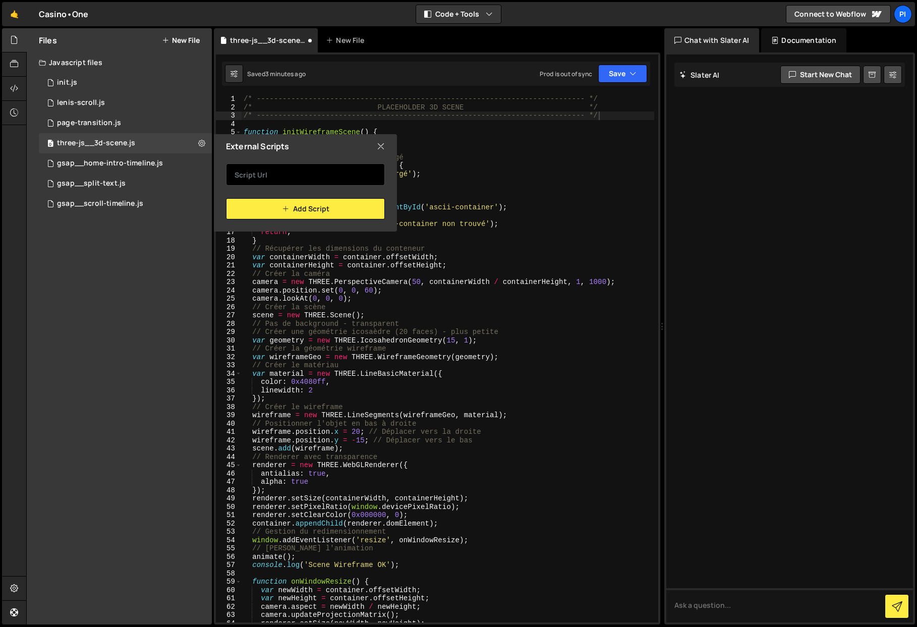
click at [281, 177] on input "text" at bounding box center [305, 174] width 159 height 22
type textarea "scene = new THREE.Scene();"
click at [471, 313] on div "/* ----------------------------------------------------------------------------…" at bounding box center [448, 367] width 413 height 544
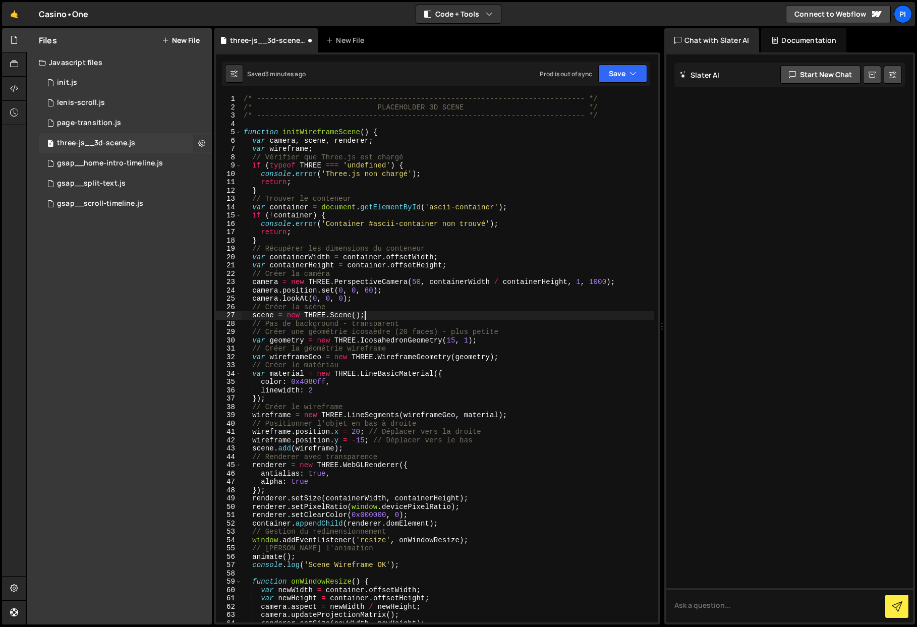
click at [199, 143] on icon at bounding box center [201, 143] width 7 height 10
click at [285, 179] on button "Edit External Scripts" at bounding box center [263, 185] width 99 height 20
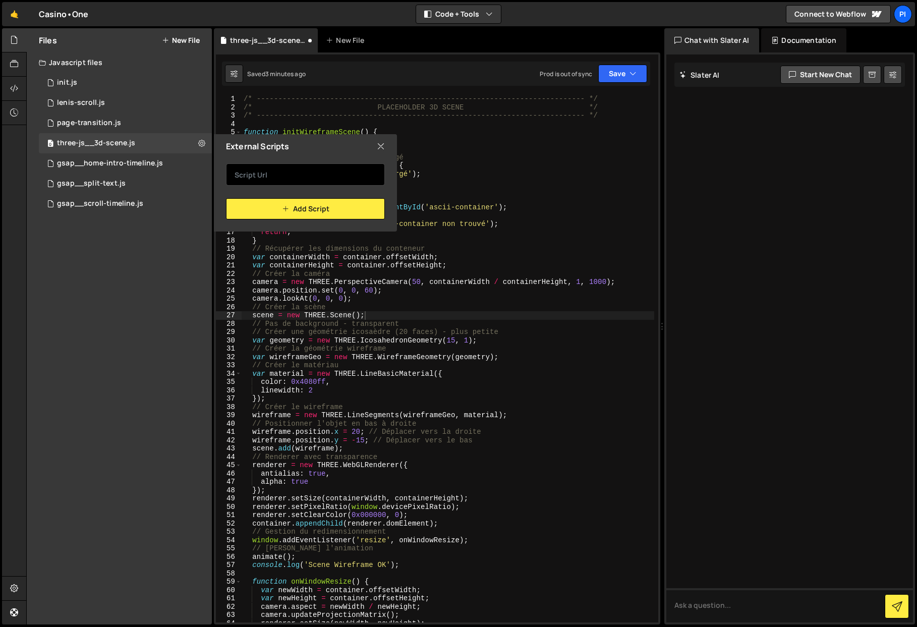
click at [302, 181] on input "text" at bounding box center [305, 174] width 159 height 22
paste input "https://cdn.jsdelivr.net/npm/three@0.180.0/build/three.tsl.min.js"
type input "https://cdn.jsdelivr.net/npm/three@0.180.0/build/three.tsl.min.js"
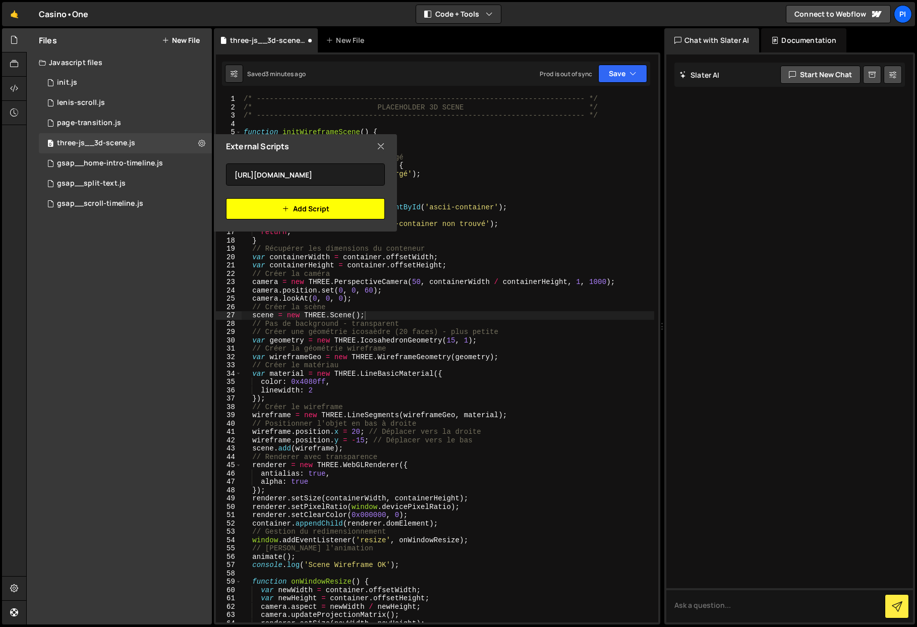
scroll to position [0, 0]
click at [295, 204] on button "Add Script" at bounding box center [305, 208] width 159 height 21
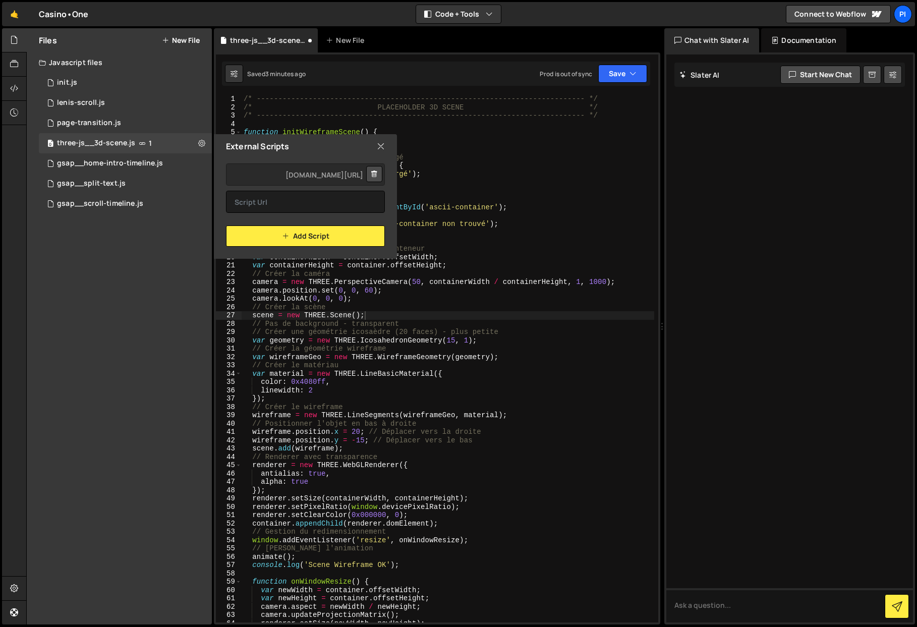
click at [317, 349] on div "/* ----------------------------------------------------------------------------…" at bounding box center [448, 367] width 413 height 544
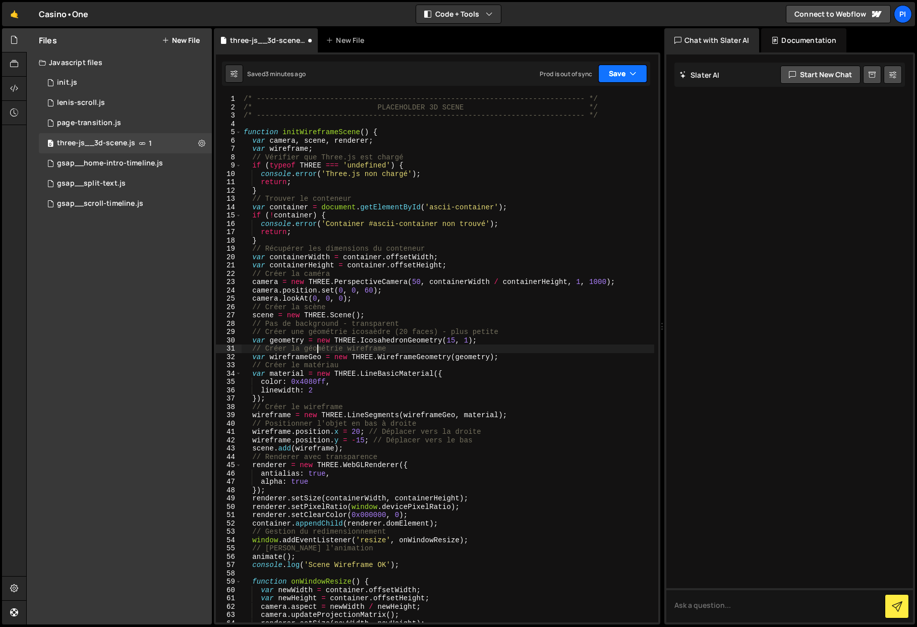
click at [646, 72] on button "Save" at bounding box center [622, 74] width 49 height 18
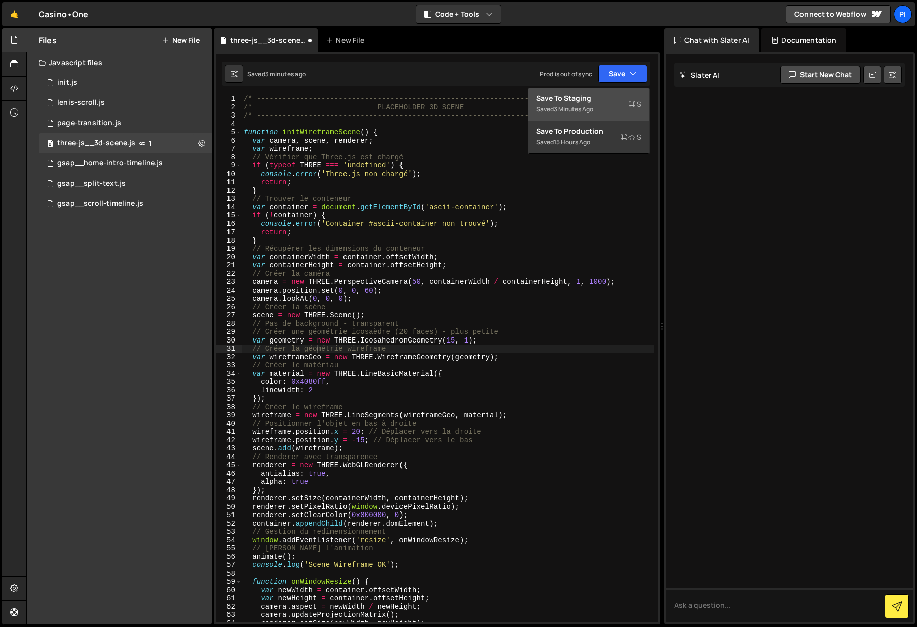
click at [614, 100] on div "Save to Staging S" at bounding box center [588, 98] width 105 height 10
click at [201, 142] on icon at bounding box center [201, 143] width 7 height 10
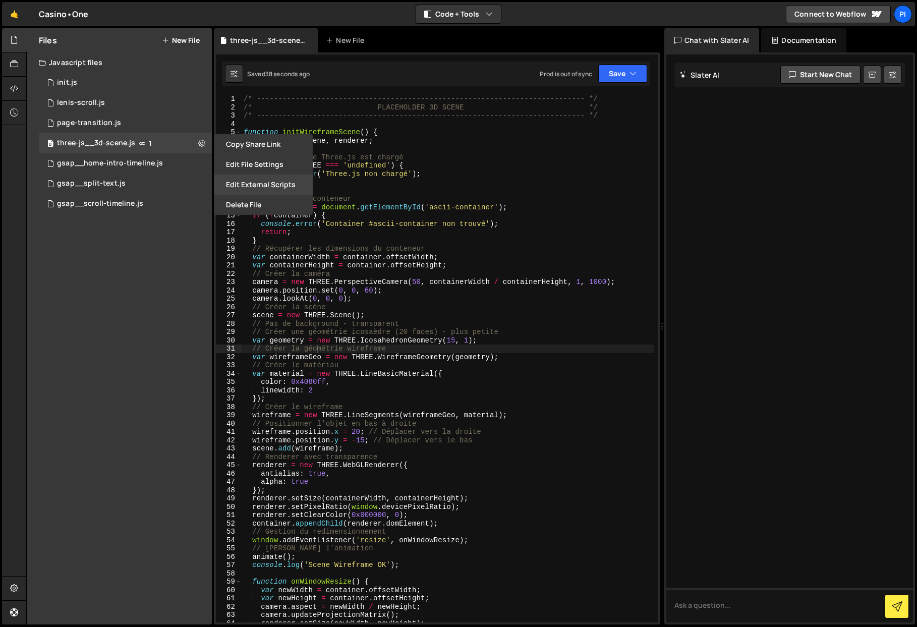
click at [267, 180] on button "Edit External Scripts" at bounding box center [263, 185] width 99 height 20
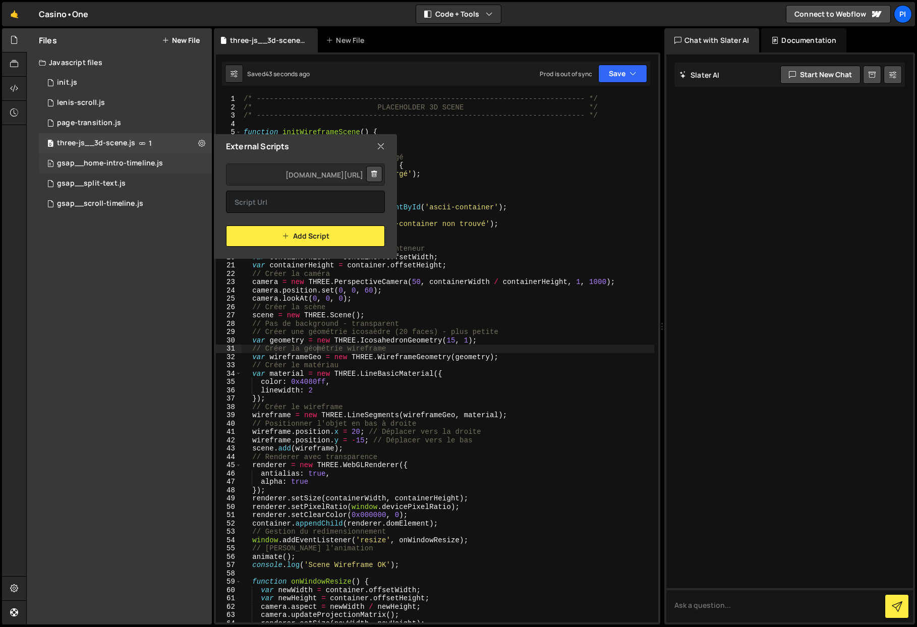
scroll to position [0, -88]
click at [160, 172] on div "Files New File Javascript files 0 init.js 0 0 lenis-scroll.js 0 0 page-transiti…" at bounding box center [119, 326] width 185 height 596
click at [378, 148] on icon at bounding box center [381, 146] width 8 height 11
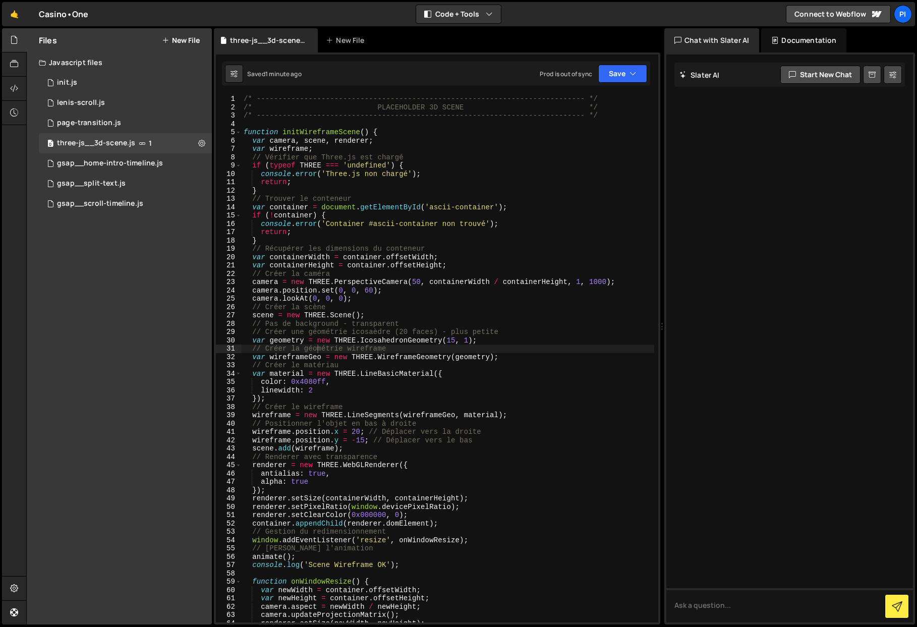
type textarea "var wireframe;"
click at [337, 149] on div "/* ----------------------------------------------------------------------------…" at bounding box center [448, 367] width 413 height 544
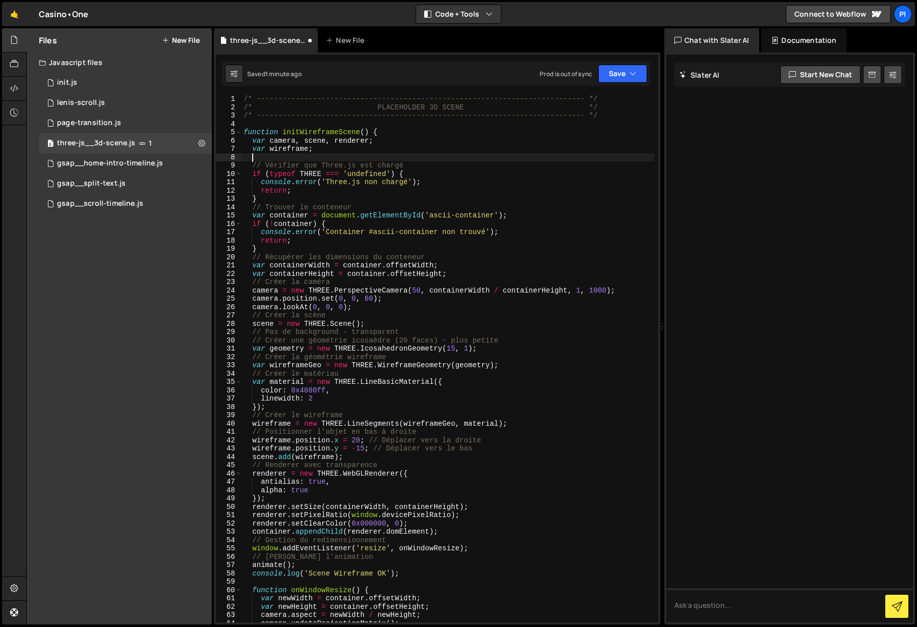
paste textarea "import * as THREE from '[URL][DOMAIN_NAME]';"
type textarea "import * as THREE from '[URL][DOMAIN_NAME]';"
click at [377, 122] on div "/* ----------------------------------------------------------------------------…" at bounding box center [448, 367] width 413 height 544
paste textarea "import * as THREE from '[URL][DOMAIN_NAME]';"
type textarea "import * as THREE from '[URL][DOMAIN_NAME]';"
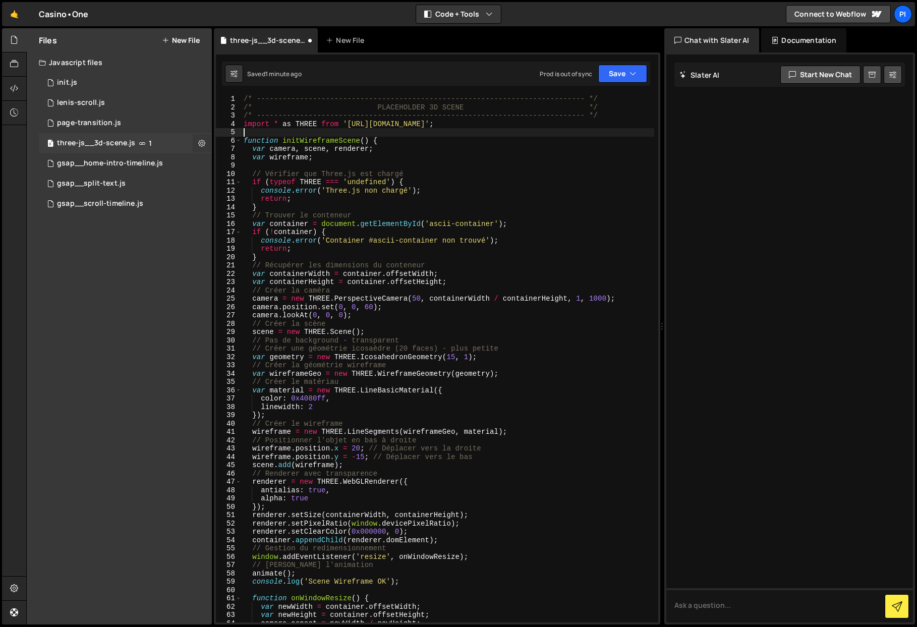
click at [201, 143] on icon at bounding box center [201, 143] width 7 height 10
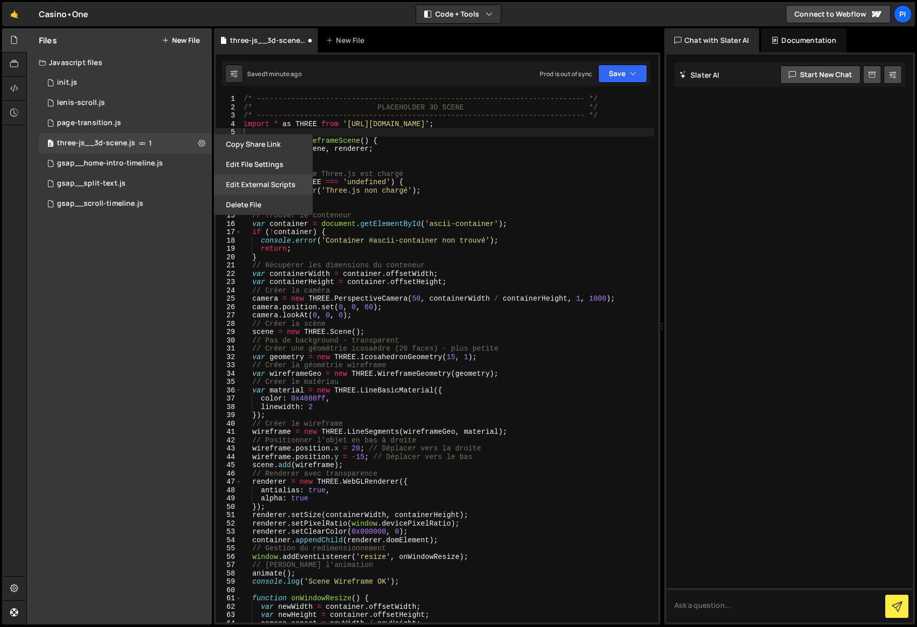
click at [273, 186] on button "Edit External Scripts" at bounding box center [263, 185] width 99 height 20
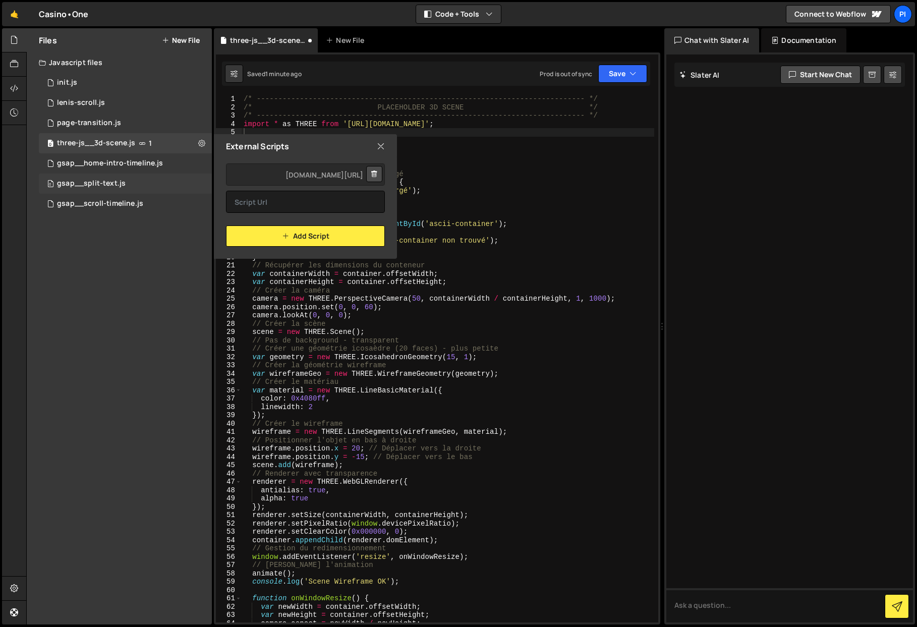
click at [193, 176] on div "Files New File Javascript files 0 init.js 0 0 lenis-scroll.js 0 0 page-transiti…" at bounding box center [119, 326] width 185 height 596
click at [434, 337] on div "/* ----------------------------------------------------------------------------…" at bounding box center [448, 367] width 413 height 544
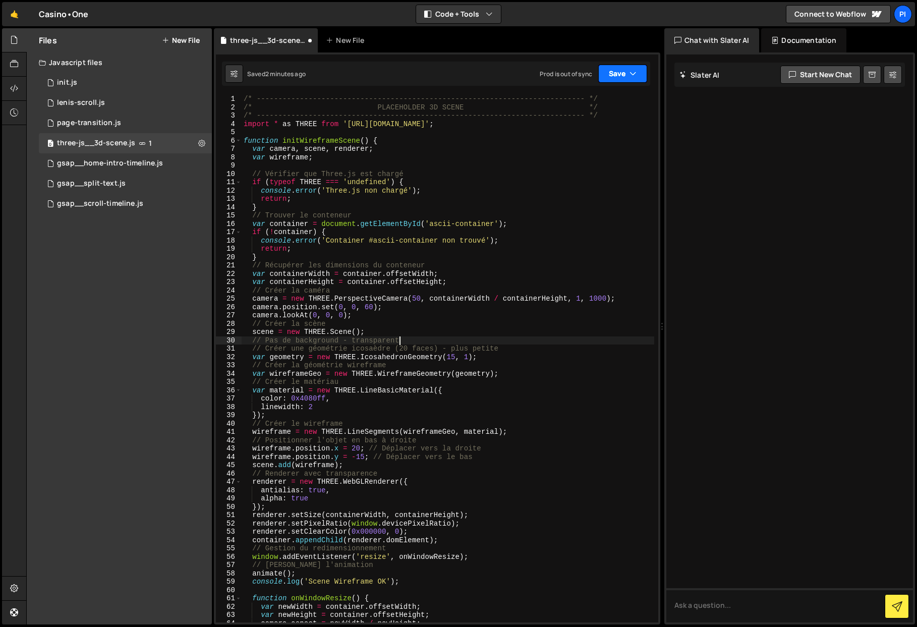
click at [626, 76] on button "Save" at bounding box center [622, 74] width 49 height 18
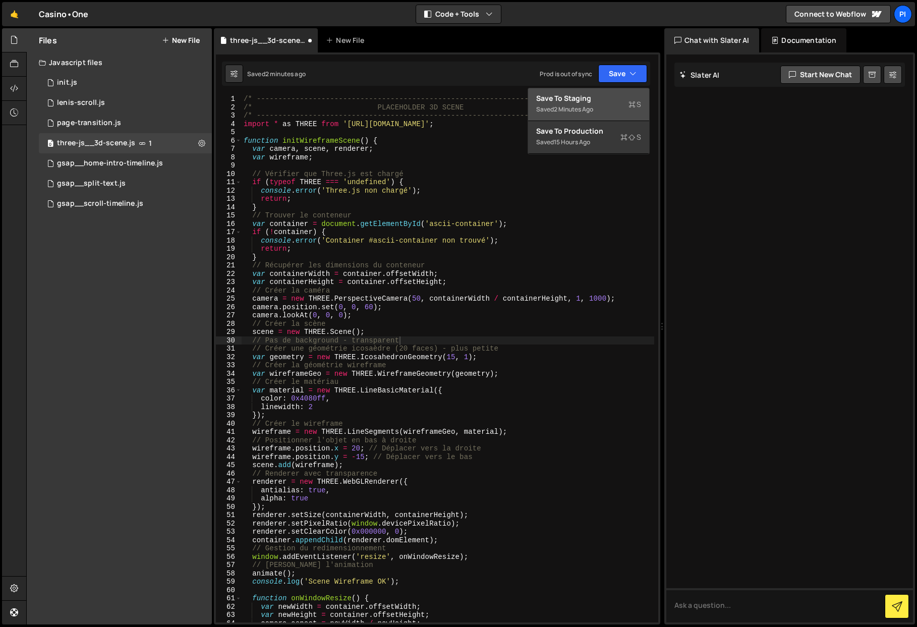
click at [606, 100] on div "Save to Staging S" at bounding box center [588, 98] width 105 height 10
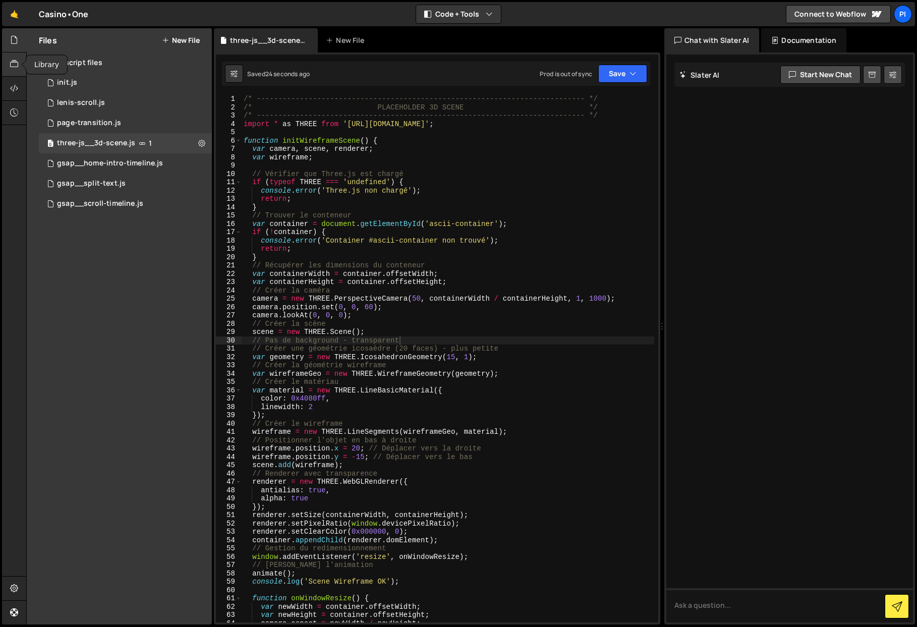
click at [8, 59] on div at bounding box center [14, 64] width 25 height 24
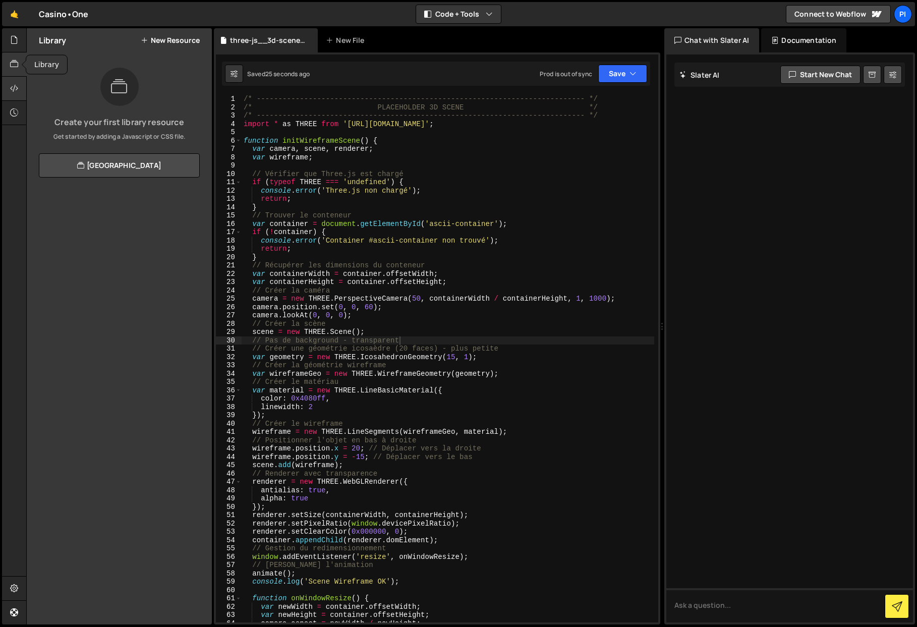
click at [13, 91] on icon at bounding box center [14, 88] width 8 height 11
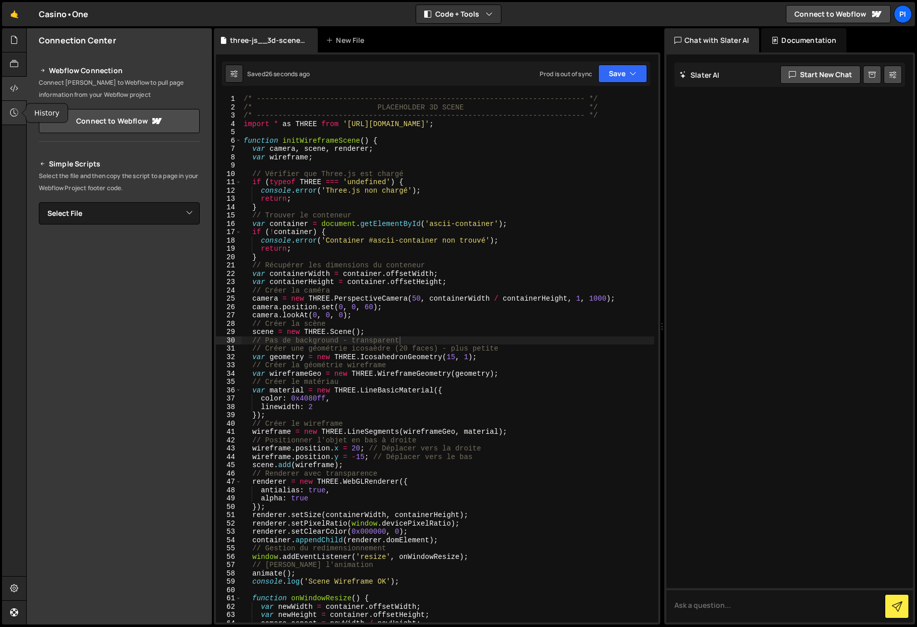
click at [11, 104] on div at bounding box center [14, 113] width 25 height 24
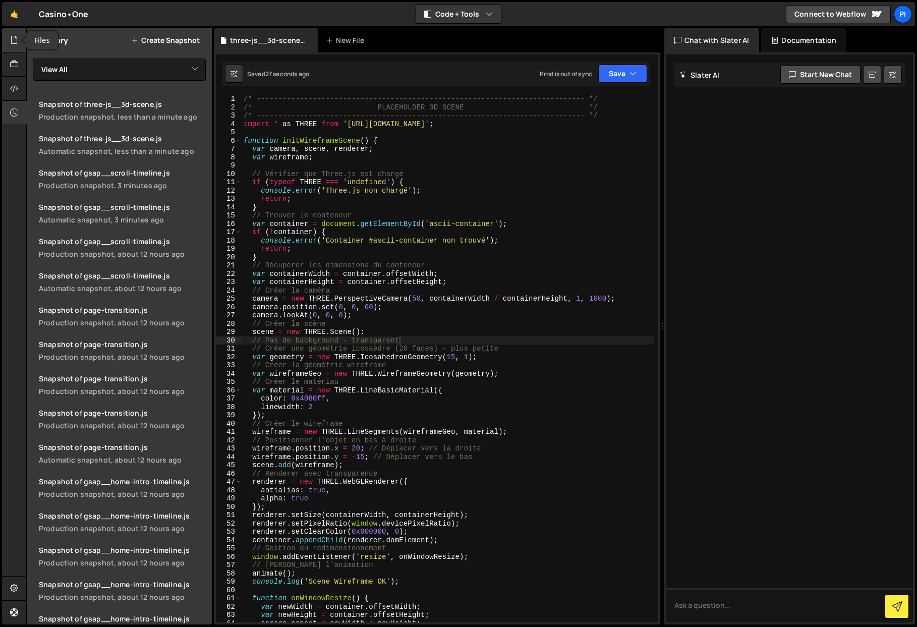
click at [14, 50] on div at bounding box center [14, 40] width 25 height 24
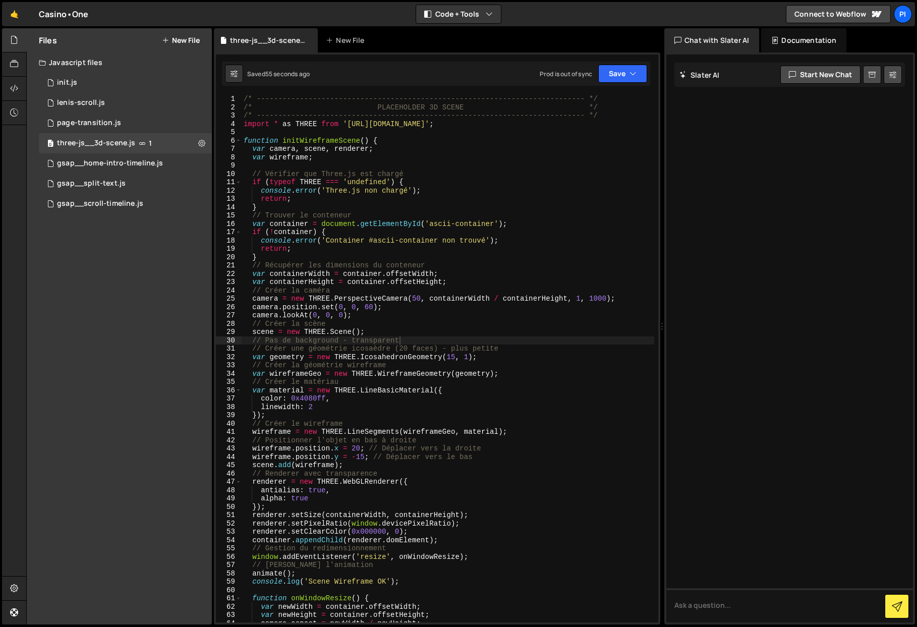
click at [78, 52] on div "Files New File" at bounding box center [119, 40] width 185 height 24
click at [76, 60] on div "Javascript files" at bounding box center [119, 62] width 185 height 20
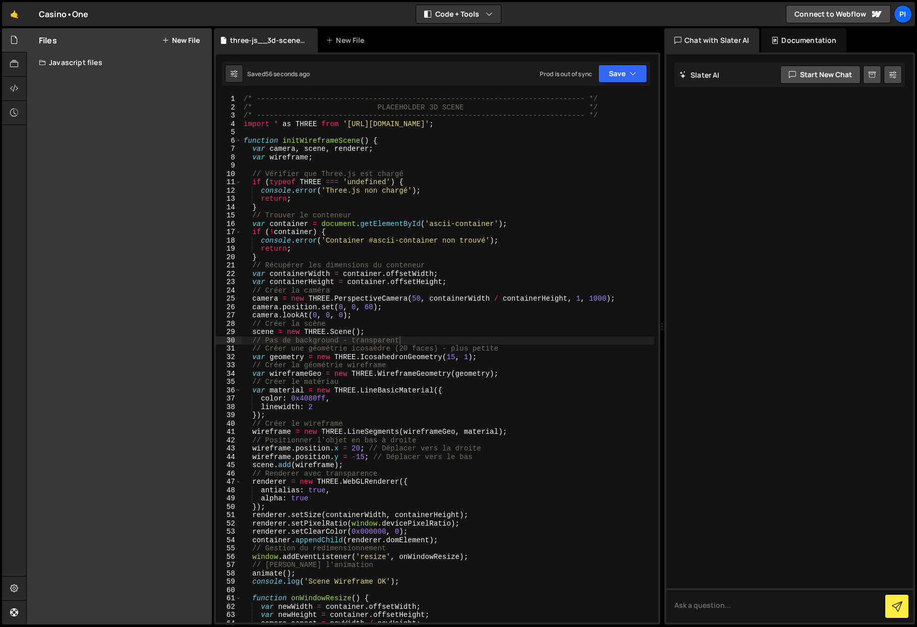
click at [75, 61] on div "Javascript files" at bounding box center [119, 62] width 185 height 20
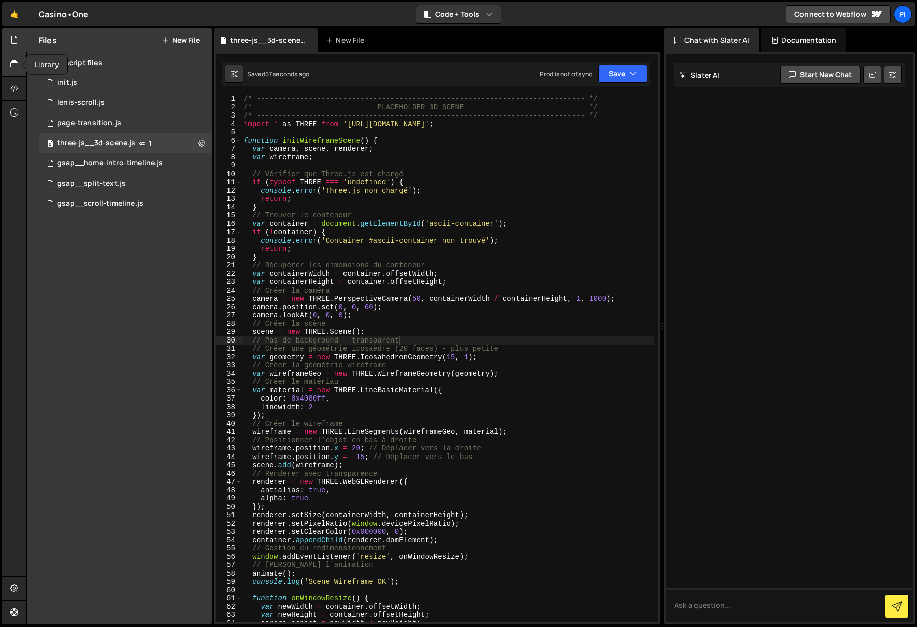
click at [12, 62] on icon at bounding box center [14, 64] width 8 height 11
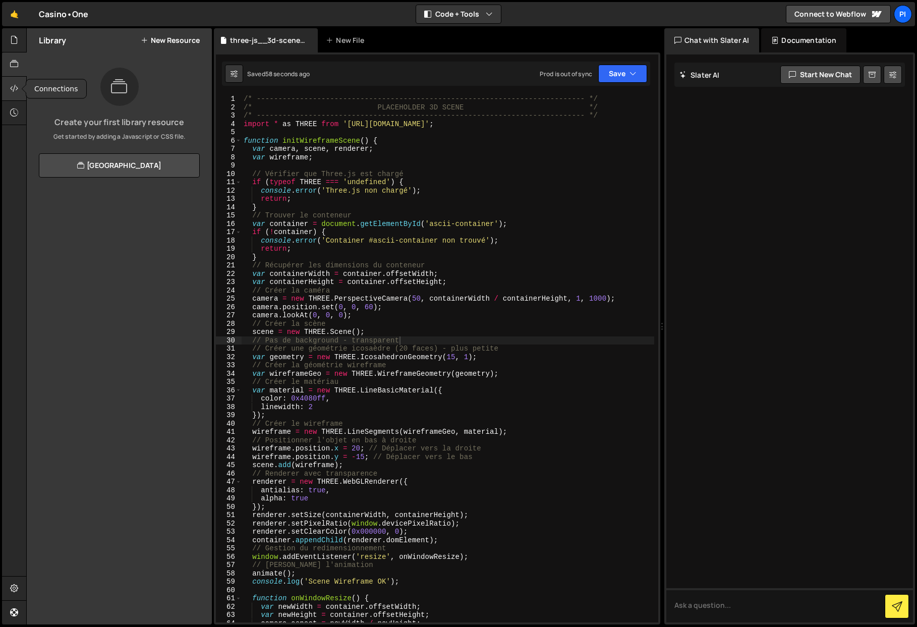
click at [17, 96] on div at bounding box center [14, 89] width 25 height 24
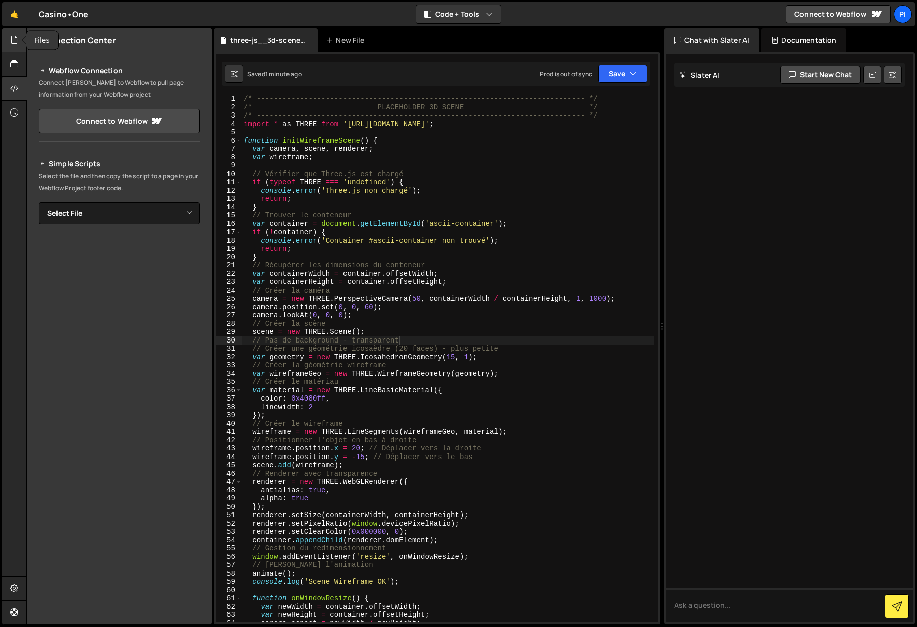
click at [21, 44] on div at bounding box center [14, 40] width 25 height 24
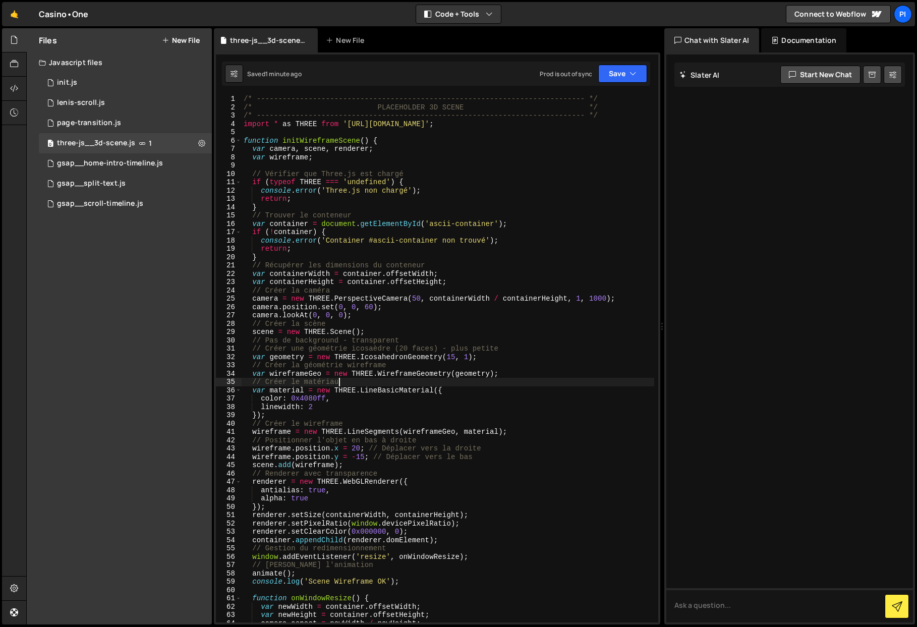
click at [401, 381] on div "/* ----------------------------------------------------------------------------…" at bounding box center [448, 367] width 413 height 544
click at [358, 124] on div "/* ----------------------------------------------------------------------------…" at bounding box center [448, 365] width 413 height 544
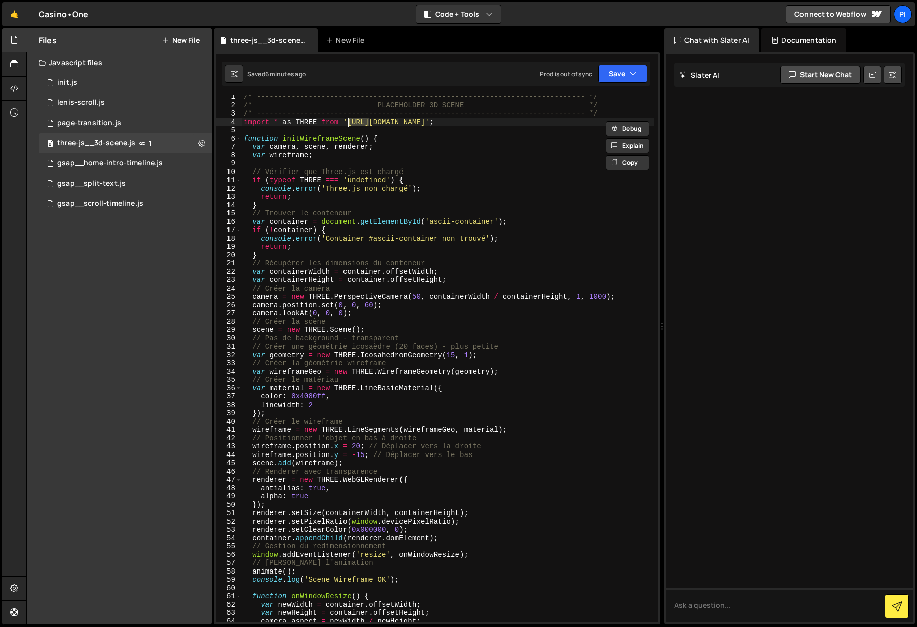
click at [358, 124] on div "/* ----------------------------------------------------------------------------…" at bounding box center [448, 365] width 413 height 544
type textarea "import * as THREE from '[URL][DOMAIN_NAME]';"
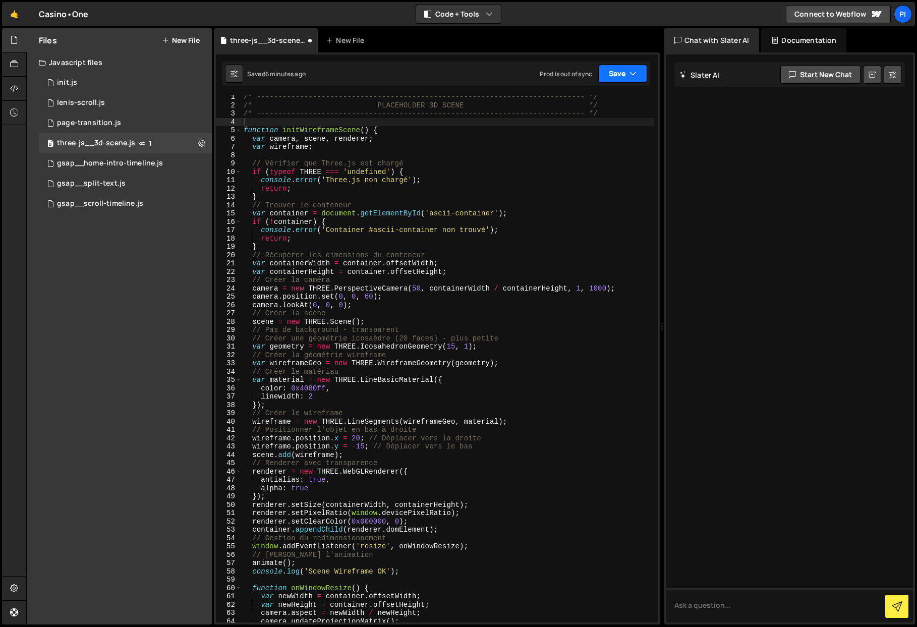
click at [631, 73] on icon "button" at bounding box center [632, 74] width 7 height 10
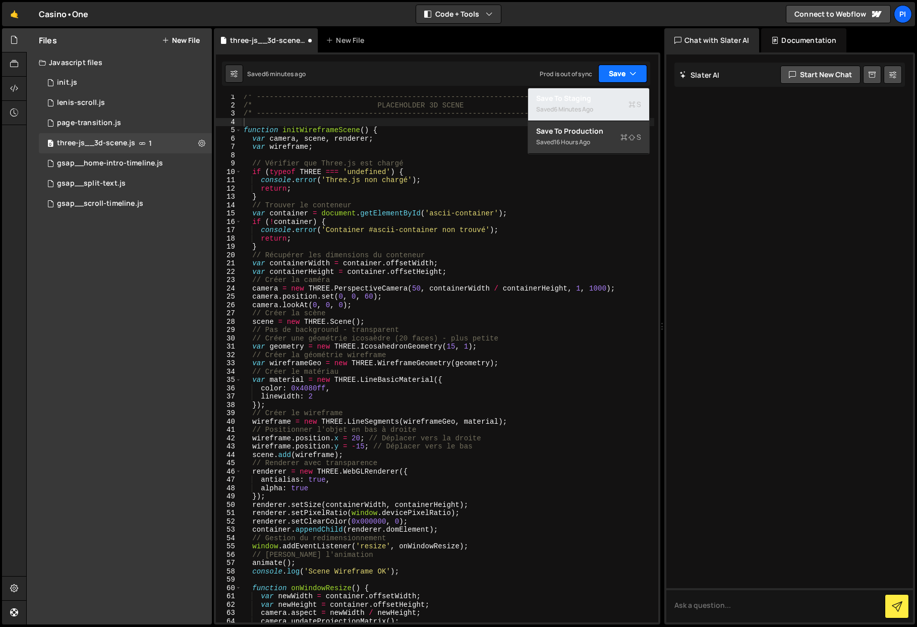
drag, startPoint x: 623, startPoint y: 98, endPoint x: 627, endPoint y: 79, distance: 19.5
click at [623, 98] on div "Save to Staging S" at bounding box center [588, 98] width 105 height 10
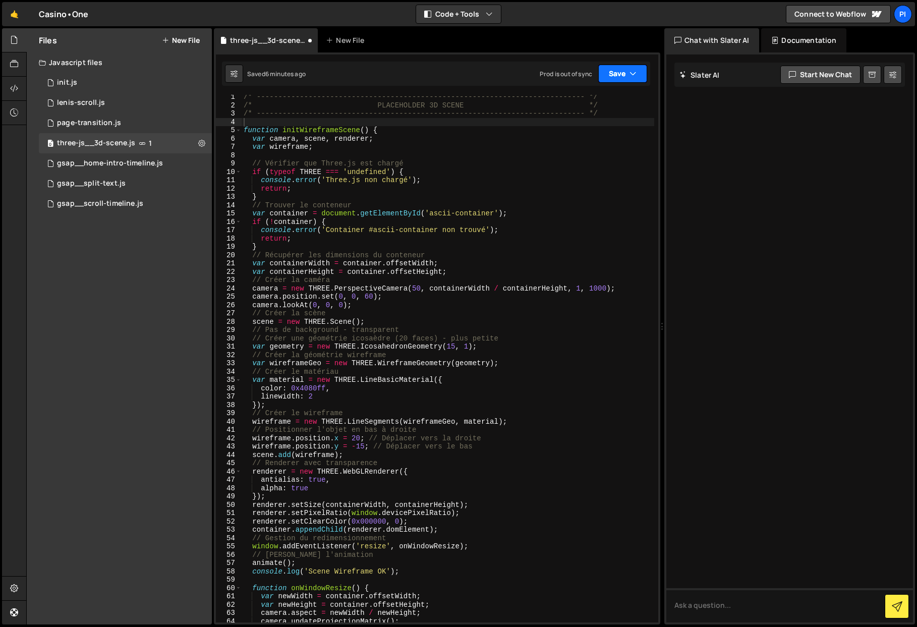
click at [628, 75] on button "Save" at bounding box center [622, 74] width 49 height 18
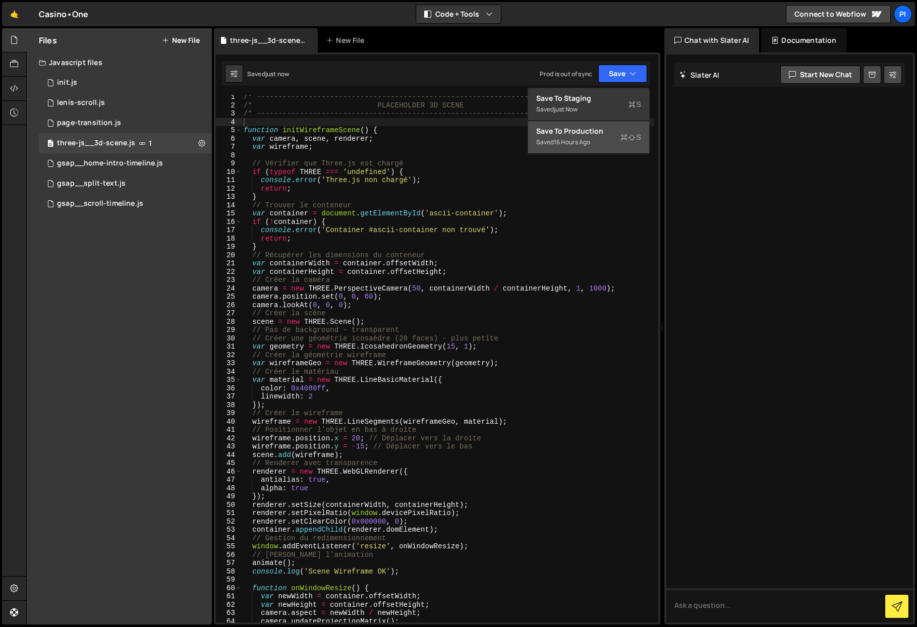
click at [621, 126] on div "Save to Production S" at bounding box center [588, 131] width 105 height 10
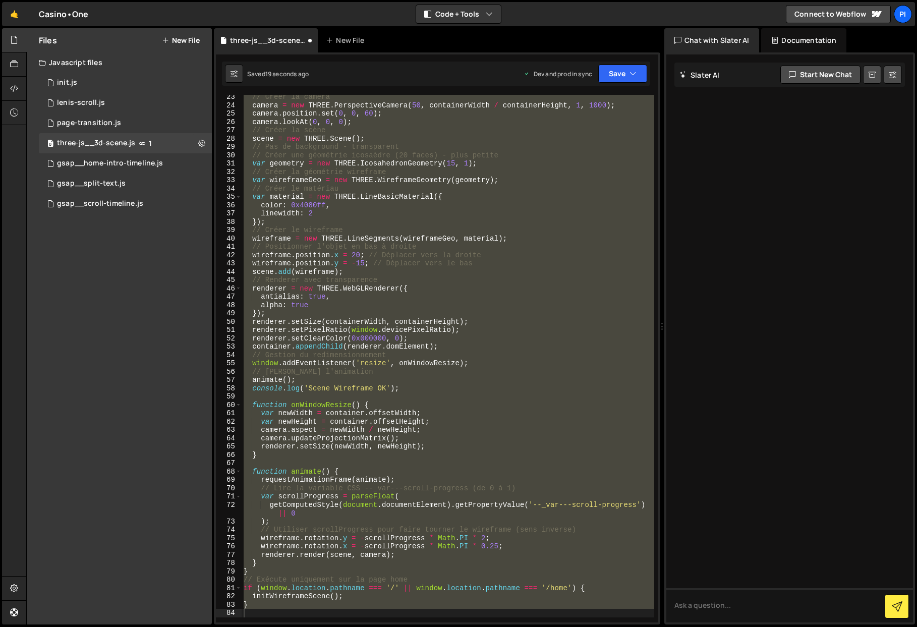
scroll to position [0, 0]
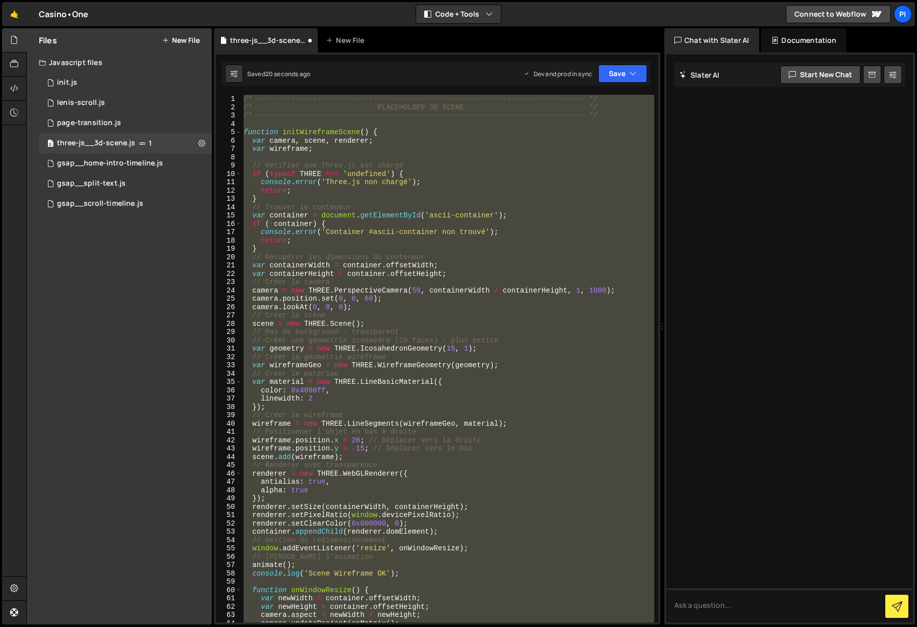
type textarea "}"
click at [348, 126] on div "/* ----------------------------------------------------------------------------…" at bounding box center [448, 359] width 413 height 528
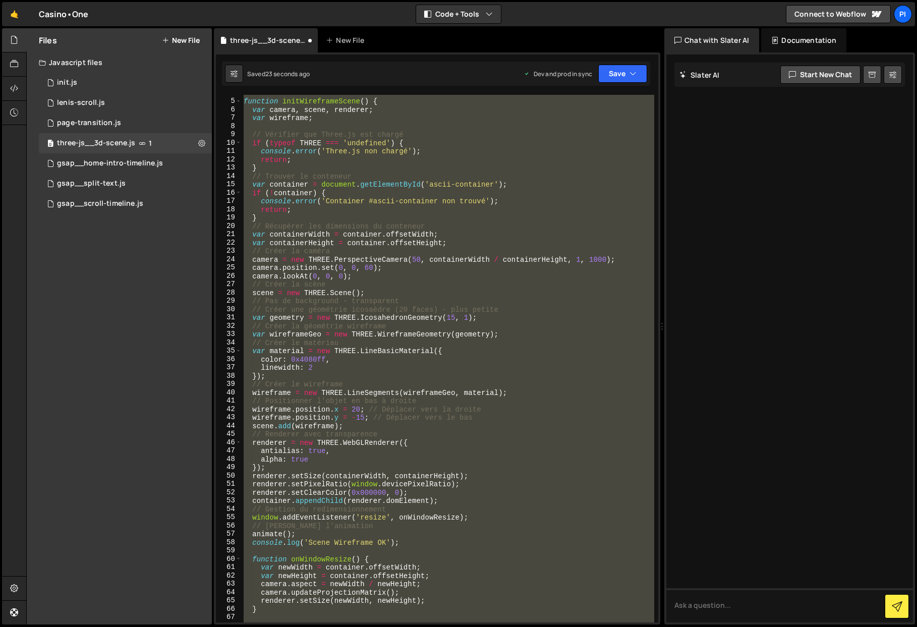
scroll to position [439, 0]
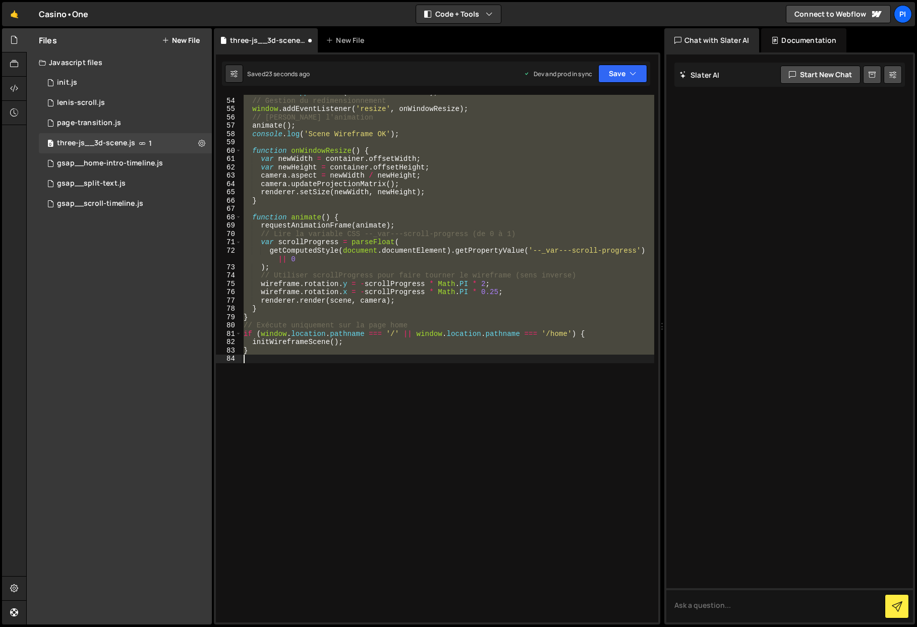
type textarea "import * as THREE from '[URL][DOMAIN_NAME]';"
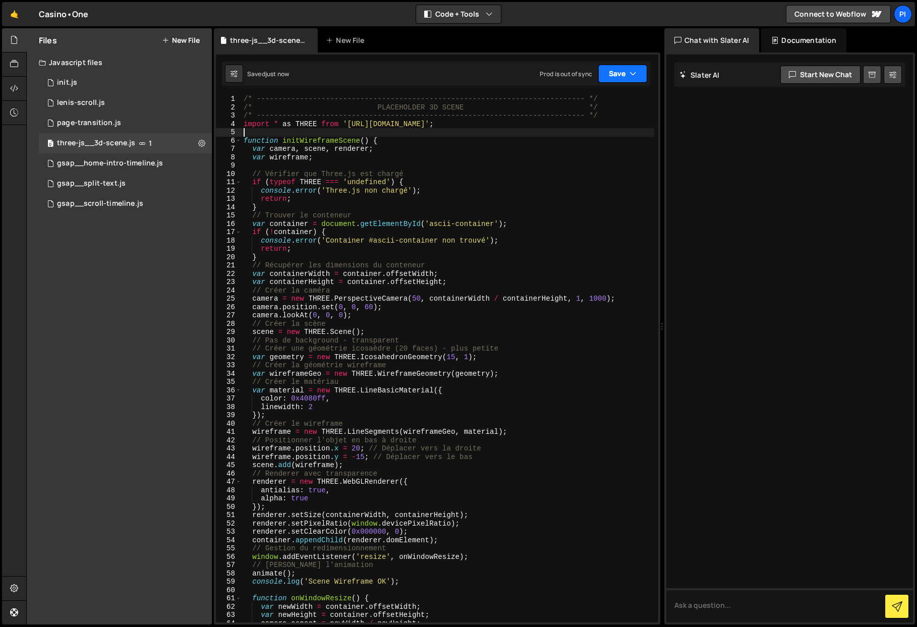
click at [622, 70] on button "Save" at bounding box center [622, 74] width 49 height 18
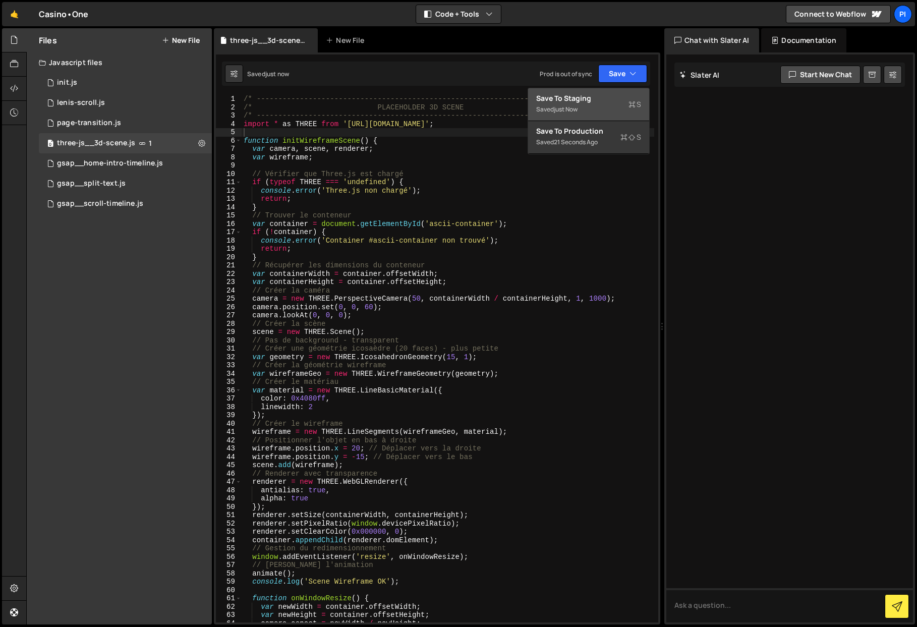
click at [614, 98] on div "Save to Staging S" at bounding box center [588, 98] width 105 height 10
click at [420, 121] on div "/* ----------------------------------------------------------------------------…" at bounding box center [448, 367] width 413 height 544
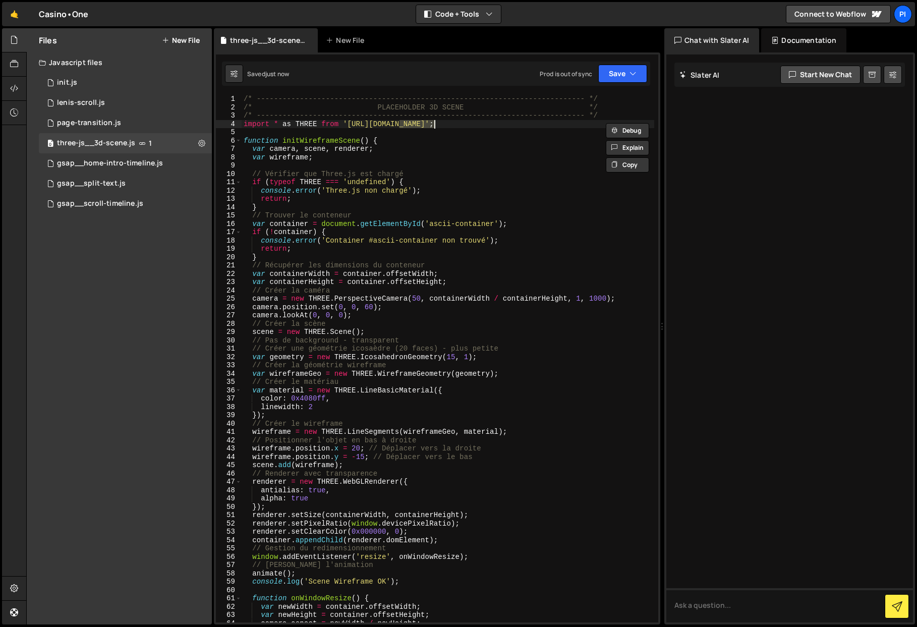
click at [420, 121] on div "/* ----------------------------------------------------------------------------…" at bounding box center [448, 367] width 413 height 544
type textarea "import * as THREE from '[URL][DOMAIN_NAME]';"
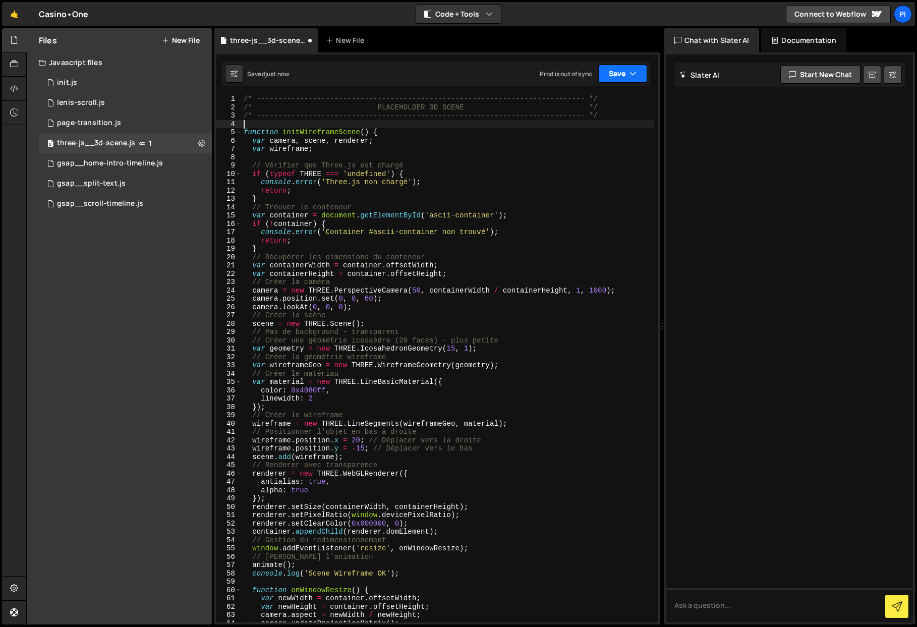
click at [614, 72] on button "Save" at bounding box center [622, 74] width 49 height 18
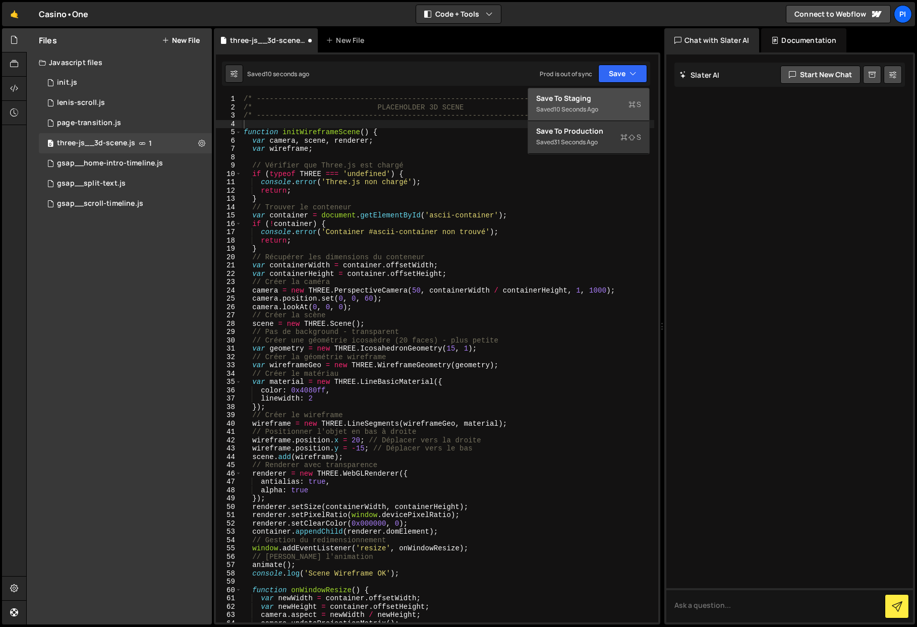
click at [601, 94] on div "Save to Staging S" at bounding box center [588, 98] width 105 height 10
click at [360, 128] on div "/* ----------------------------------------------------------------------------…" at bounding box center [448, 367] width 413 height 544
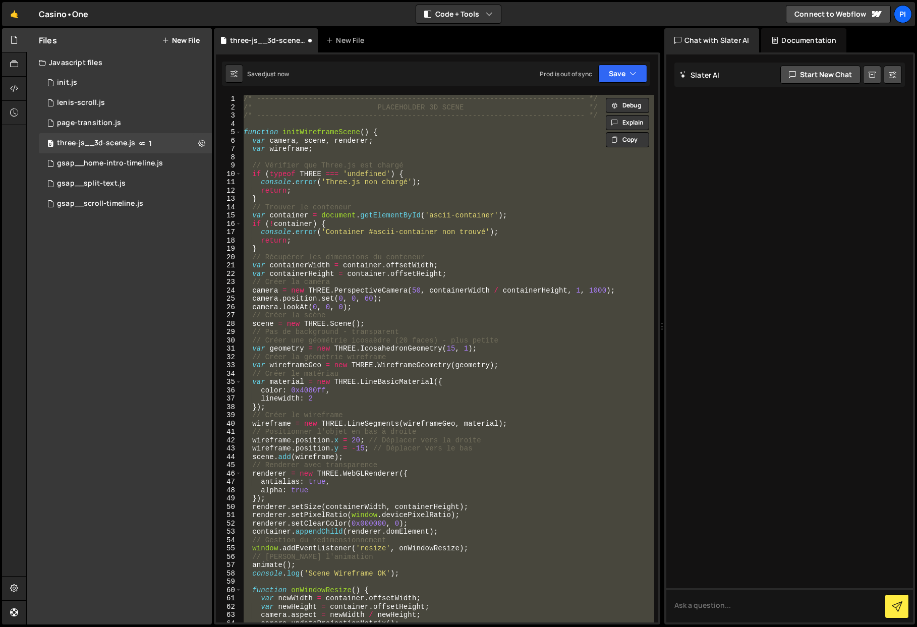
click at [425, 140] on div "/* ----------------------------------------------------------------------------…" at bounding box center [448, 359] width 413 height 528
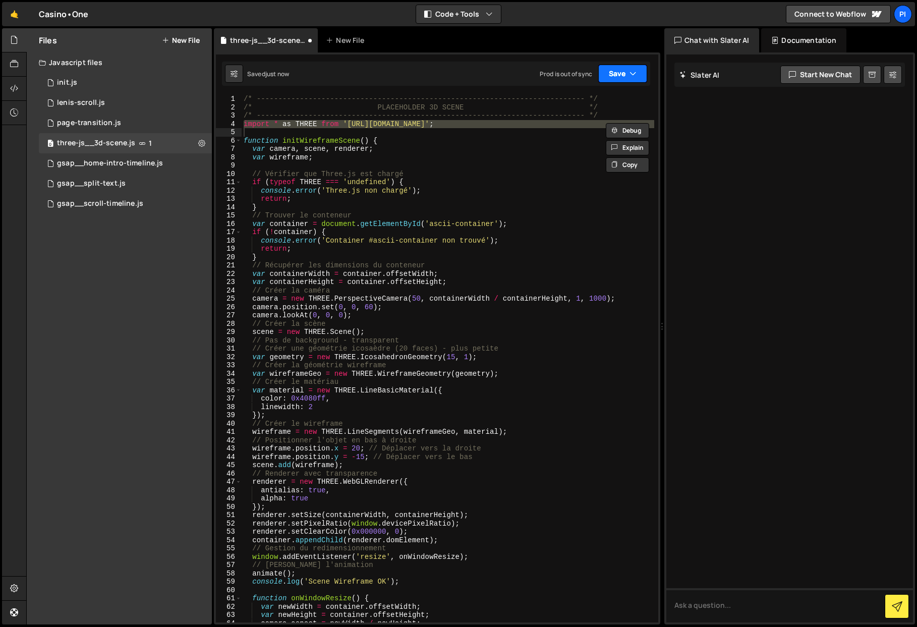
click at [624, 73] on button "Save" at bounding box center [622, 74] width 49 height 18
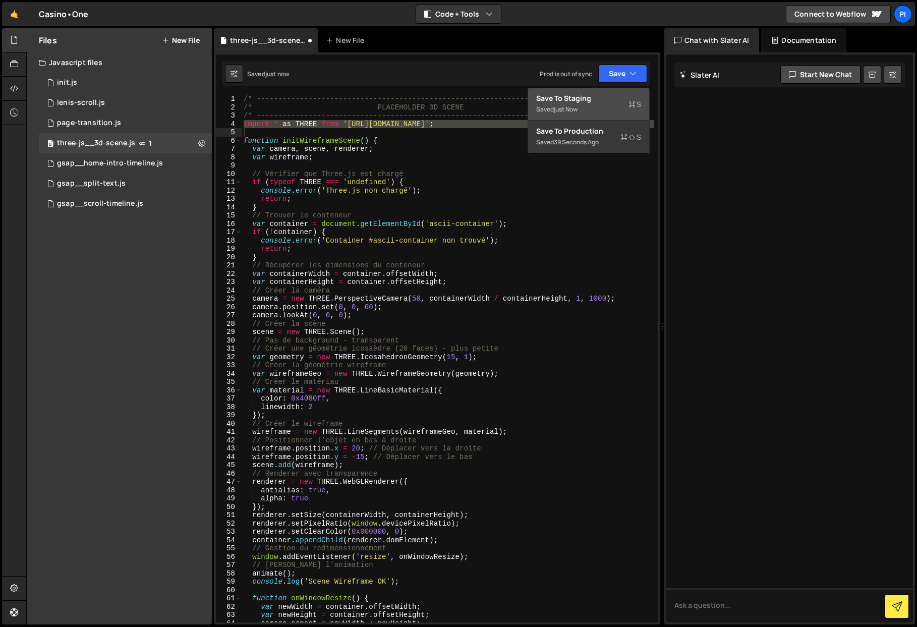
click at [608, 98] on div "Save to Staging S" at bounding box center [588, 98] width 105 height 10
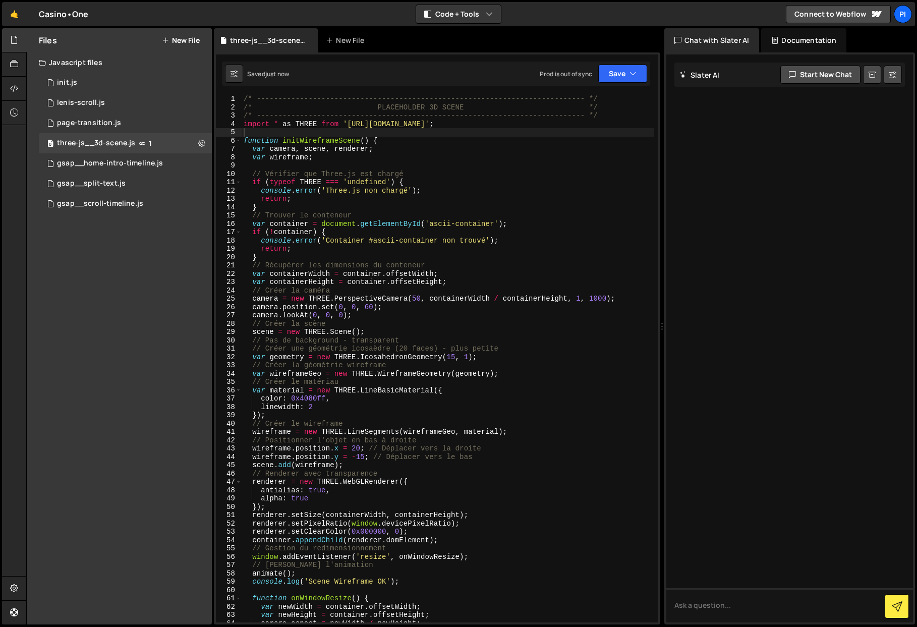
type textarea "}"
click at [514, 206] on div "/* ----------------------------------------------------------------------------…" at bounding box center [448, 367] width 413 height 544
click at [620, 80] on button "Save" at bounding box center [622, 74] width 49 height 18
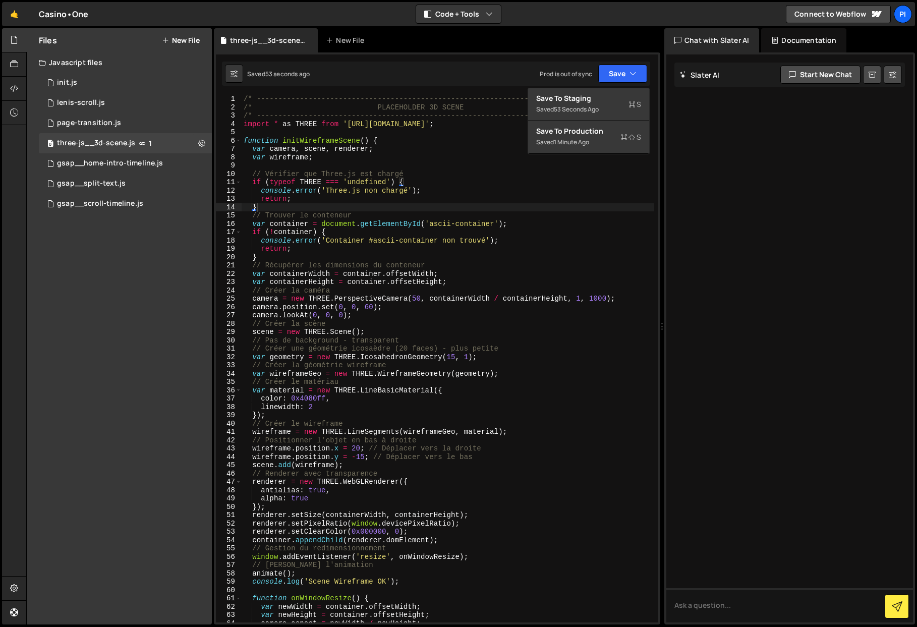
click at [429, 161] on div "/* ----------------------------------------------------------------------------…" at bounding box center [448, 367] width 413 height 544
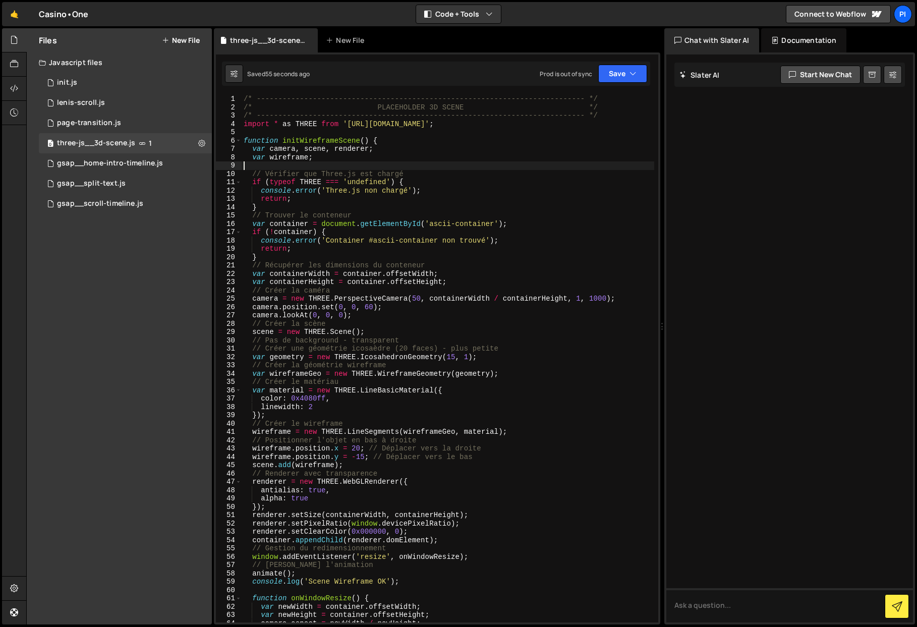
scroll to position [1, 0]
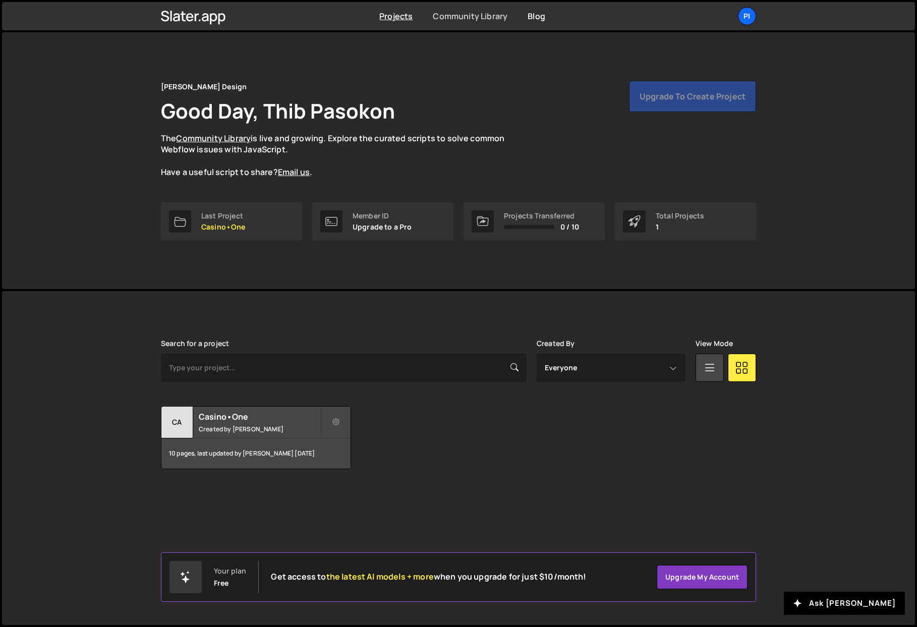
click at [458, 19] on link "Community Library" at bounding box center [470, 16] width 75 height 11
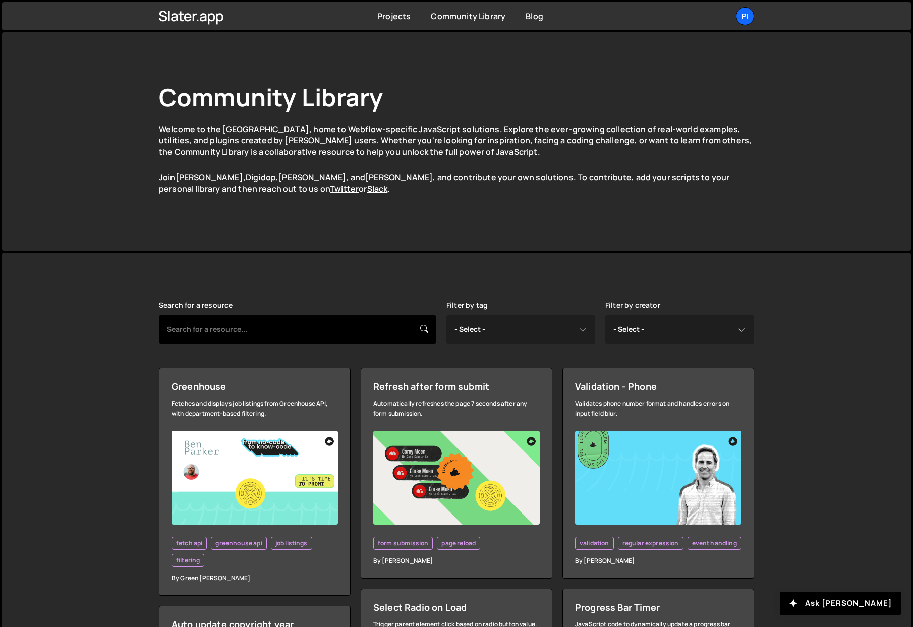
click at [254, 328] on input "text" at bounding box center [297, 329] width 277 height 28
type input "three"
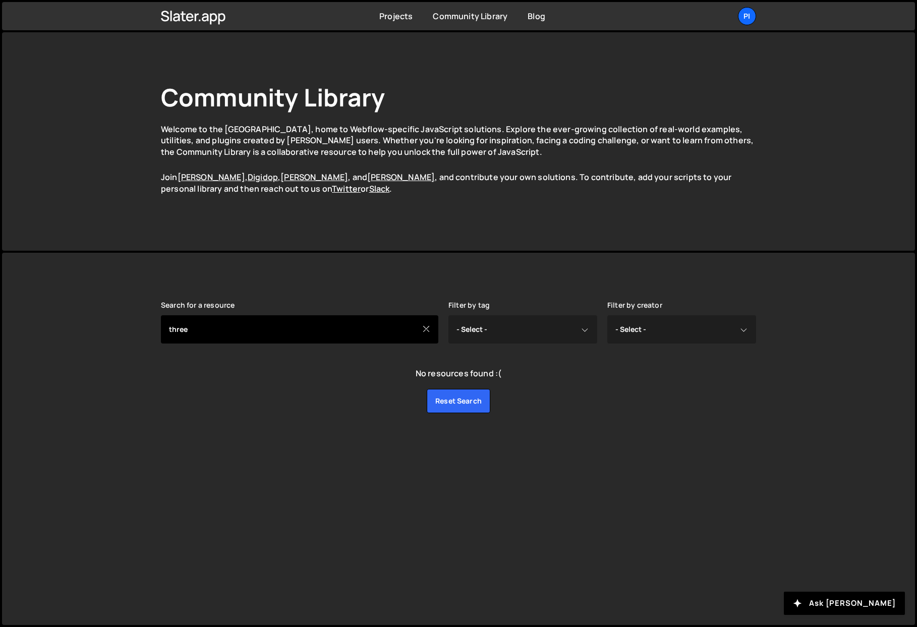
click at [391, 331] on input "three" at bounding box center [299, 329] width 277 height 28
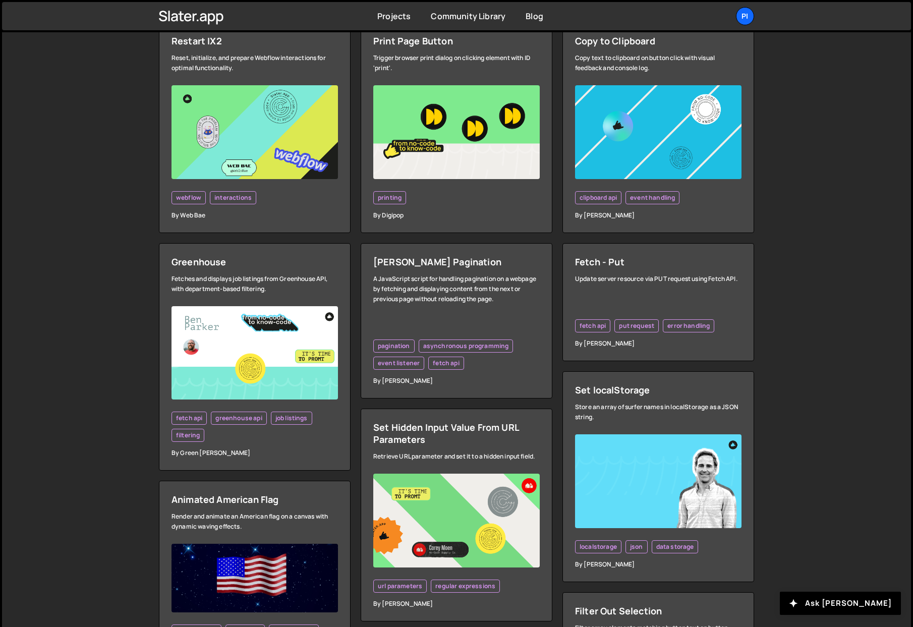
scroll to position [370, 0]
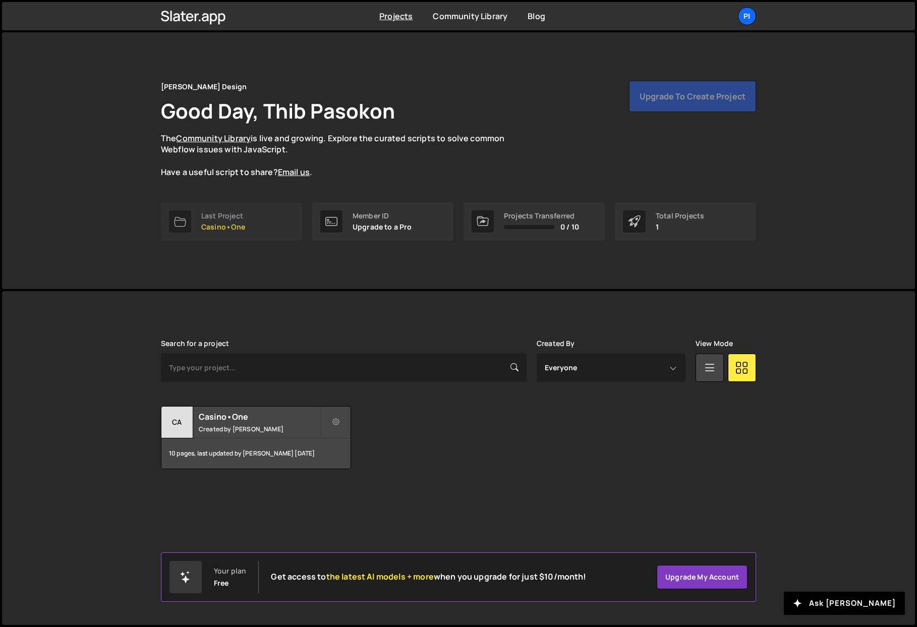
click at [205, 232] on link "Last Project Casino•One" at bounding box center [231, 221] width 141 height 38
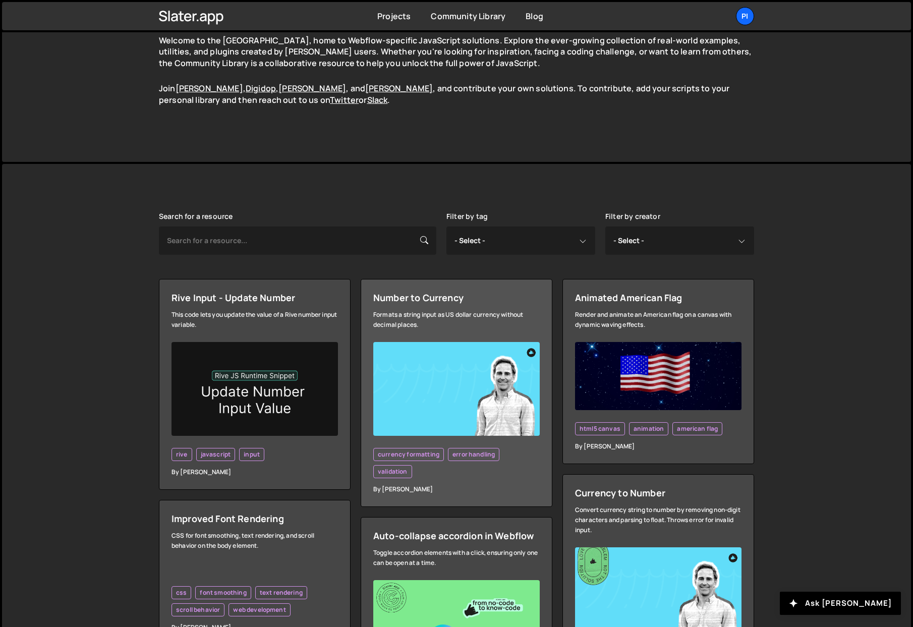
scroll to position [82, 0]
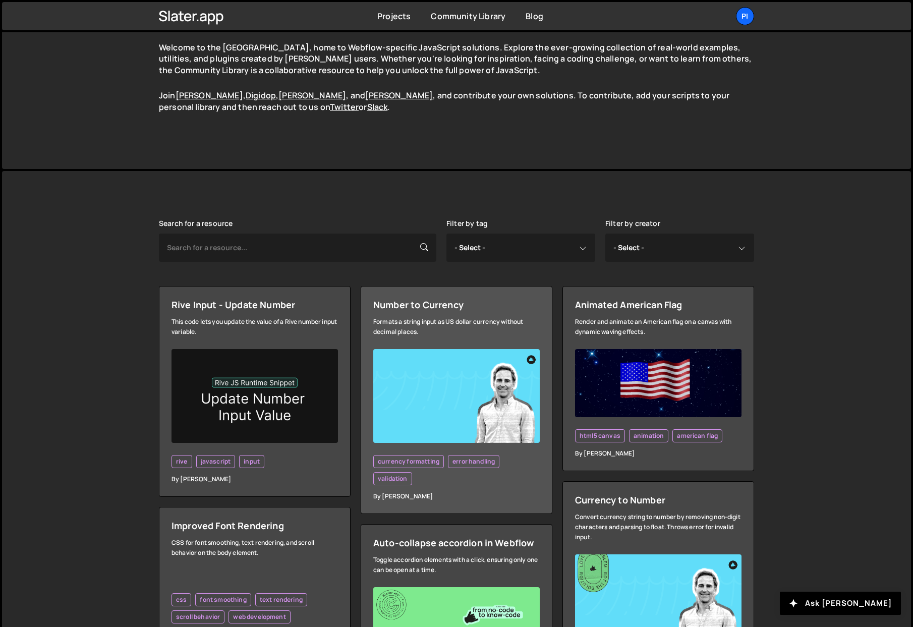
click at [421, 287] on link "Number to Currency Formats a string input as US dollar currency without decimal…" at bounding box center [457, 400] width 192 height 228
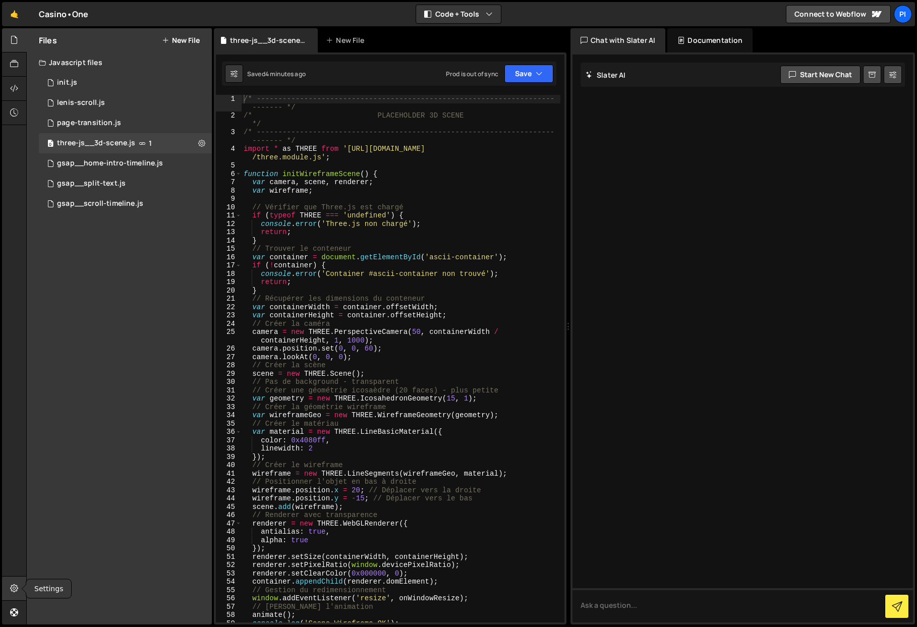
click at [13, 584] on icon at bounding box center [14, 588] width 8 height 11
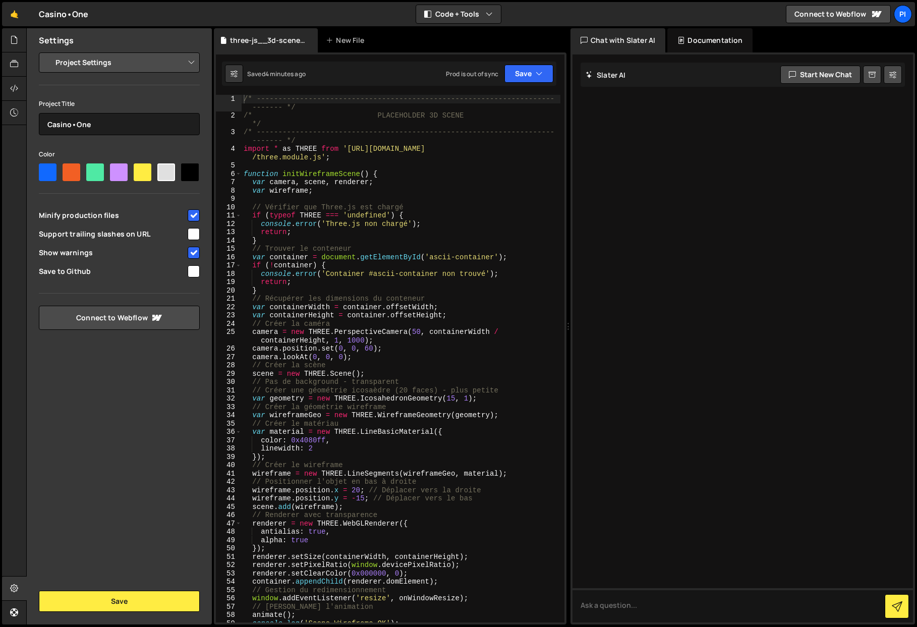
click at [95, 61] on select "Project Settings Code Editor Settings Chat Settings" at bounding box center [121, 62] width 148 height 22
click at [20, 105] on div at bounding box center [14, 113] width 25 height 24
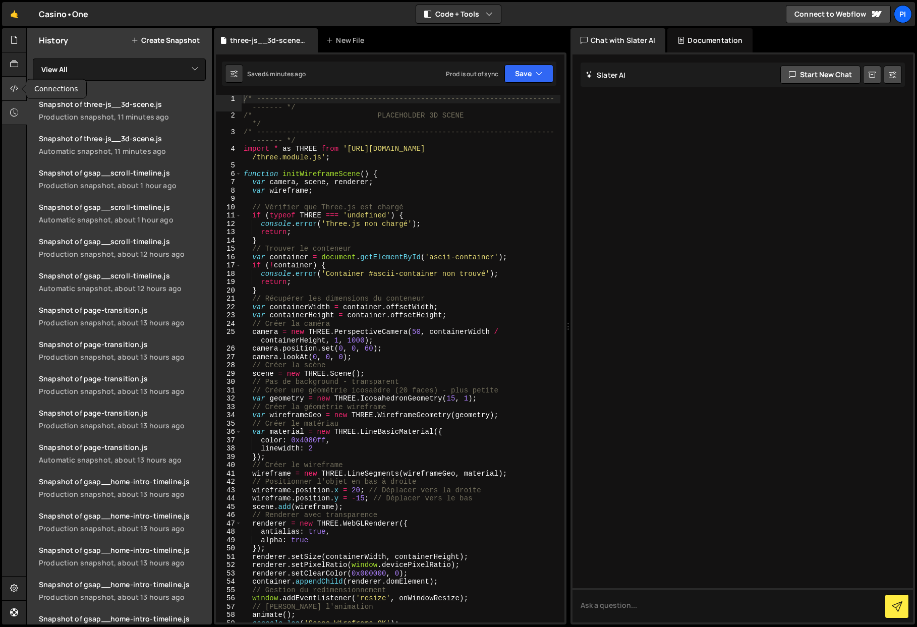
click at [19, 94] on div at bounding box center [14, 89] width 25 height 24
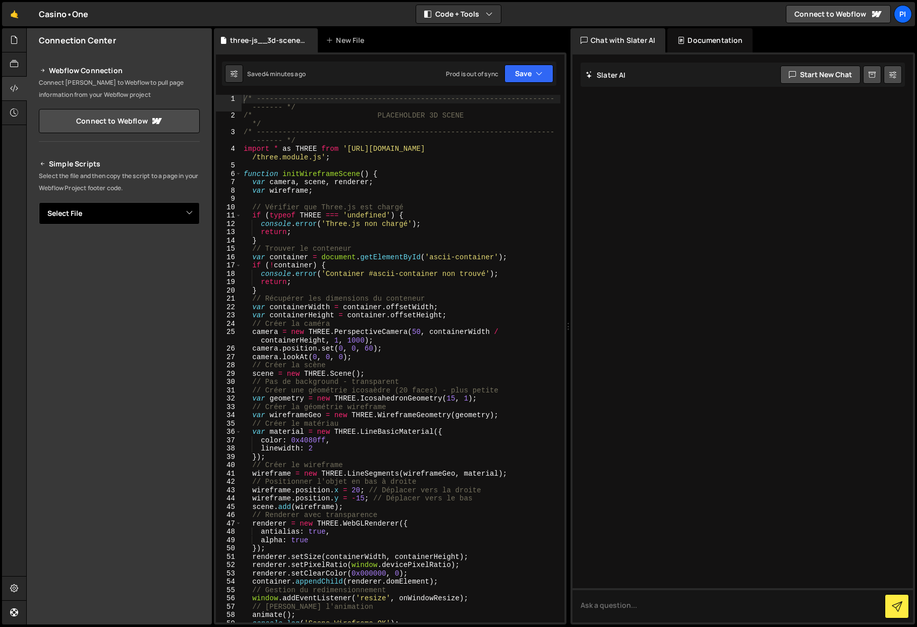
click at [92, 222] on select "Select File init.[PERSON_NAME]-scroll.js page-transition.js three-js__3d-scene.…" at bounding box center [119, 213] width 161 height 22
click at [17, 72] on div at bounding box center [14, 64] width 25 height 24
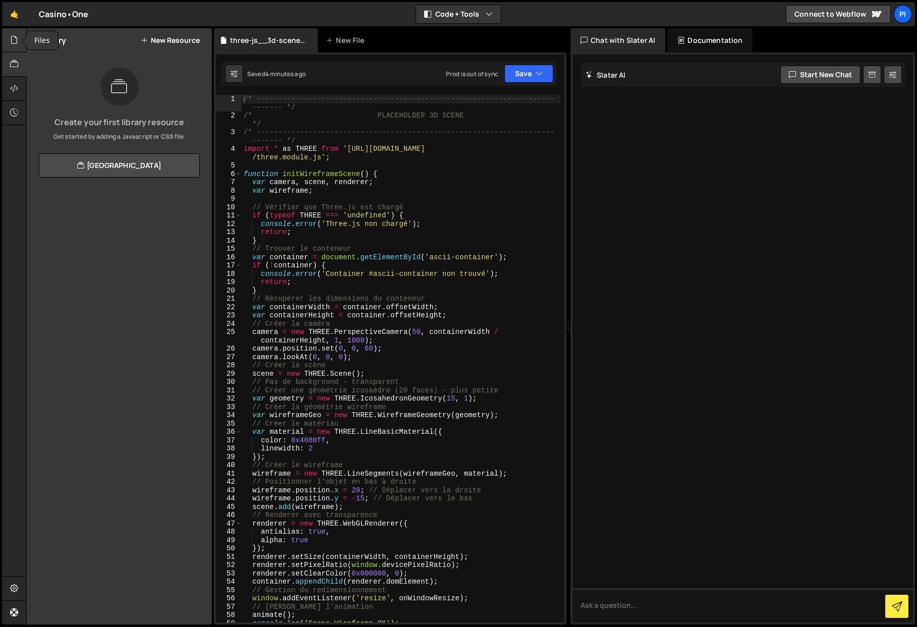
click at [16, 45] on div at bounding box center [14, 40] width 25 height 24
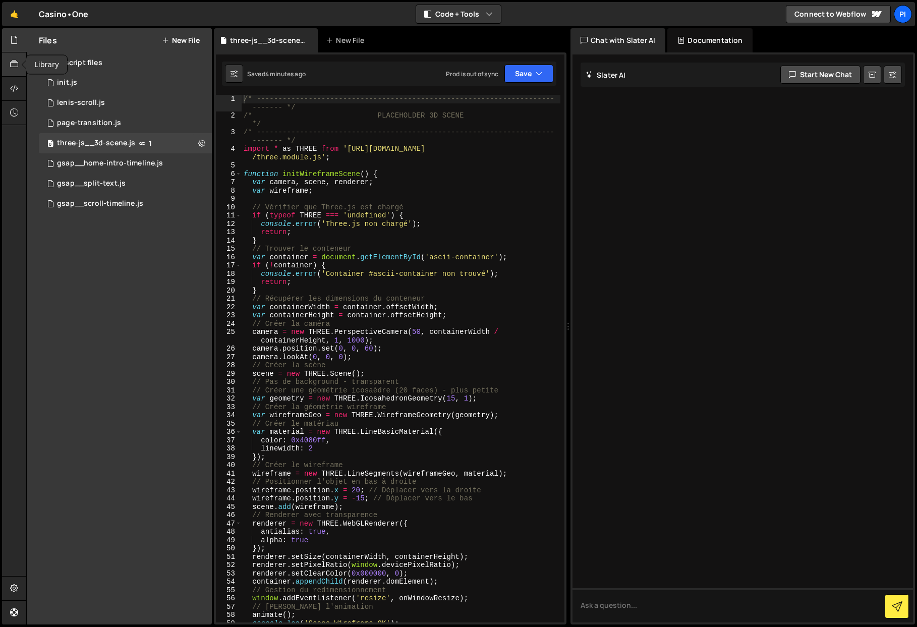
click at [18, 58] on div at bounding box center [14, 64] width 25 height 24
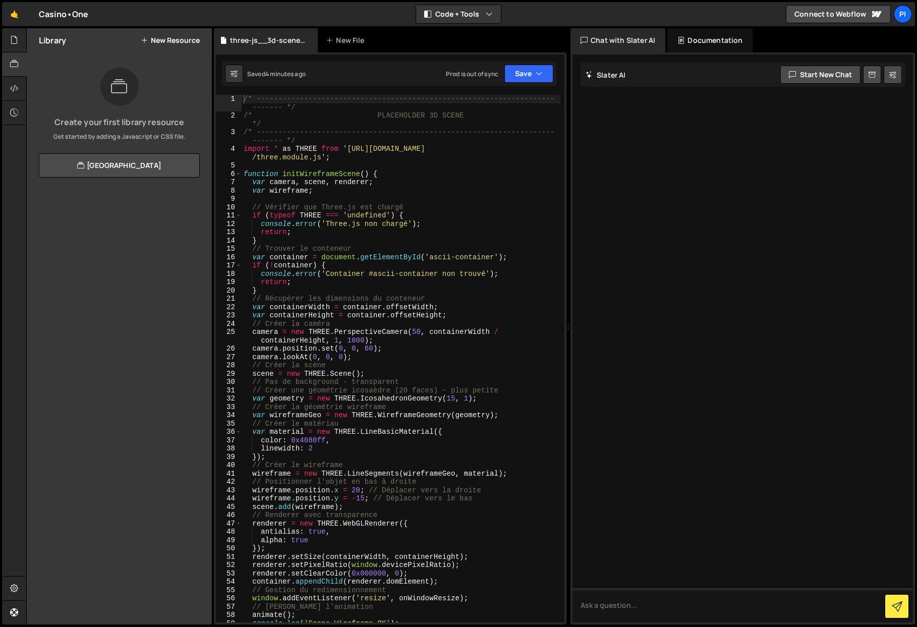
click at [700, 39] on div "Documentation" at bounding box center [709, 40] width 85 height 24
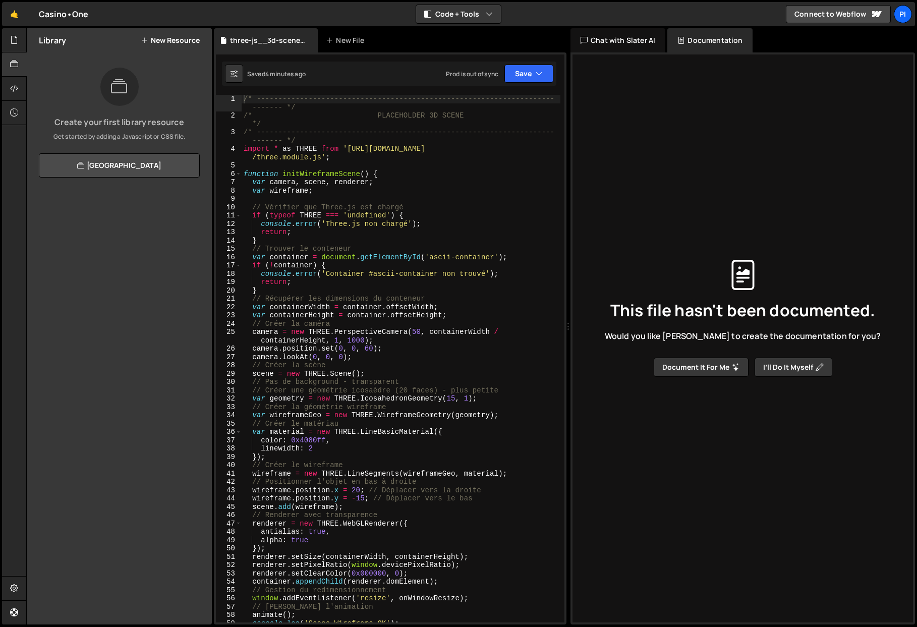
click at [638, 42] on div "Chat with Slater AI" at bounding box center [617, 40] width 95 height 24
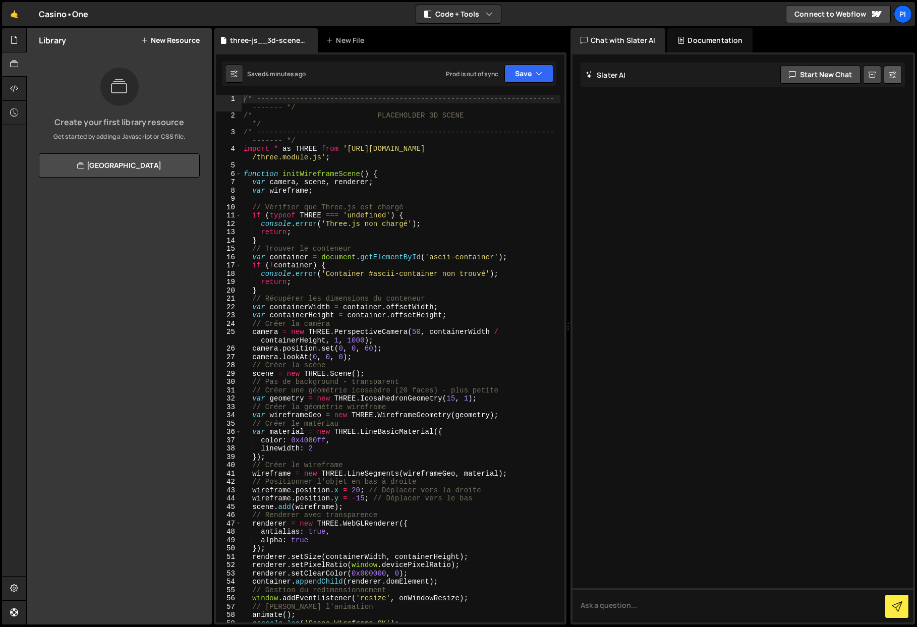
drag, startPoint x: 905, startPoint y: 79, endPoint x: 900, endPoint y: 76, distance: 5.6
click at [905, 79] on div at bounding box center [742, 338] width 340 height 568
click at [900, 76] on button at bounding box center [893, 75] width 18 height 18
select select "chat"
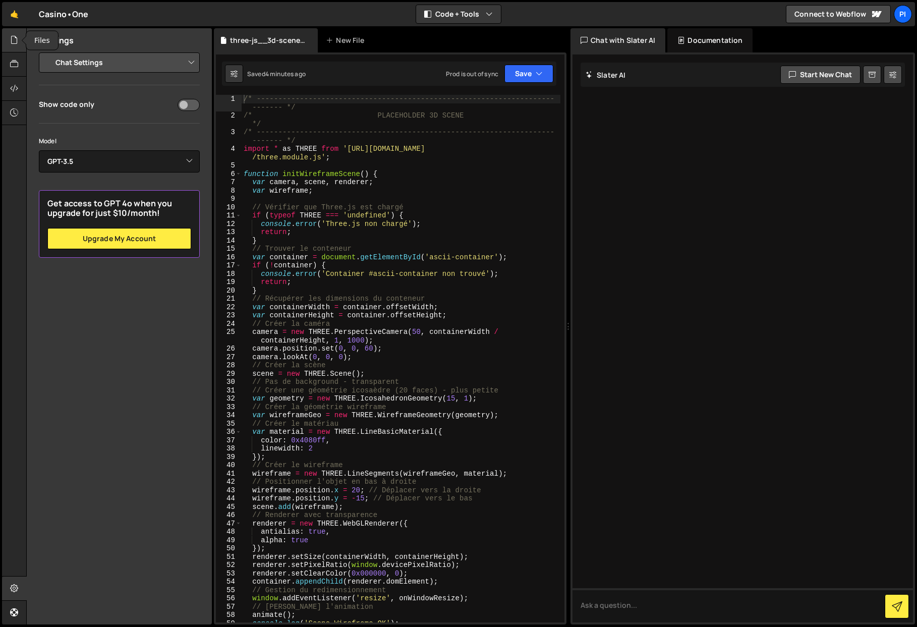
click at [16, 41] on icon at bounding box center [14, 39] width 8 height 11
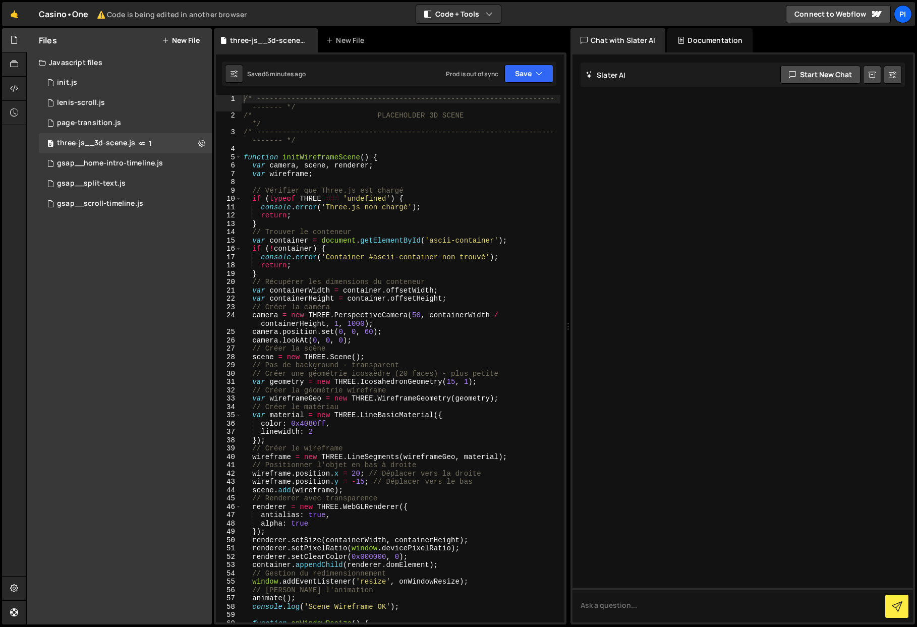
click at [367, 164] on div "/* --------------------------------------------------------------------- ------…" at bounding box center [401, 371] width 319 height 553
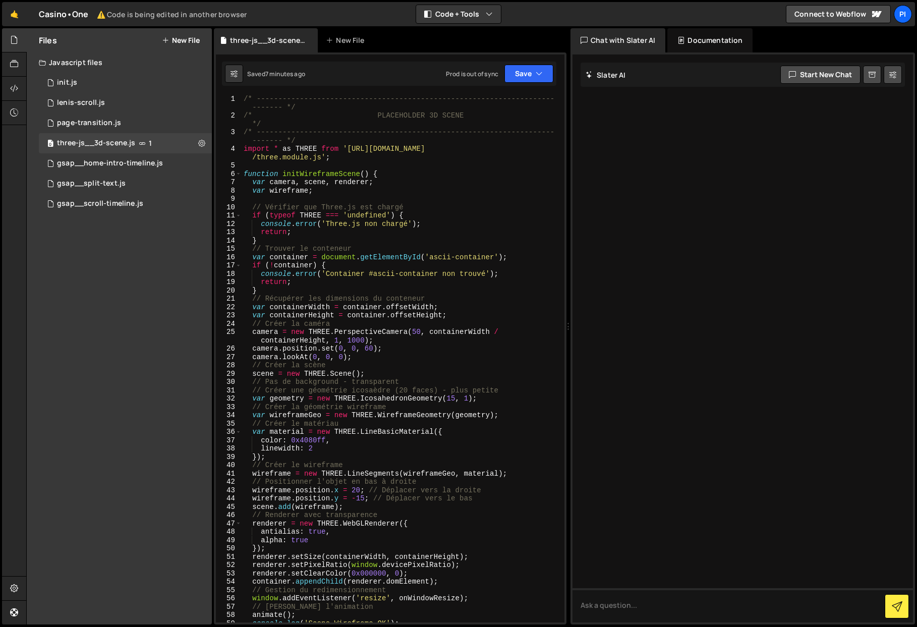
scroll to position [2, 0]
click at [443, 152] on div "/* --------------------------------------------------------------------- ------…" at bounding box center [401, 369] width 319 height 553
type textarea "import * as THREE from '[URL][DOMAIN_NAME]';"
